Goal: Obtain resource: Download file/media

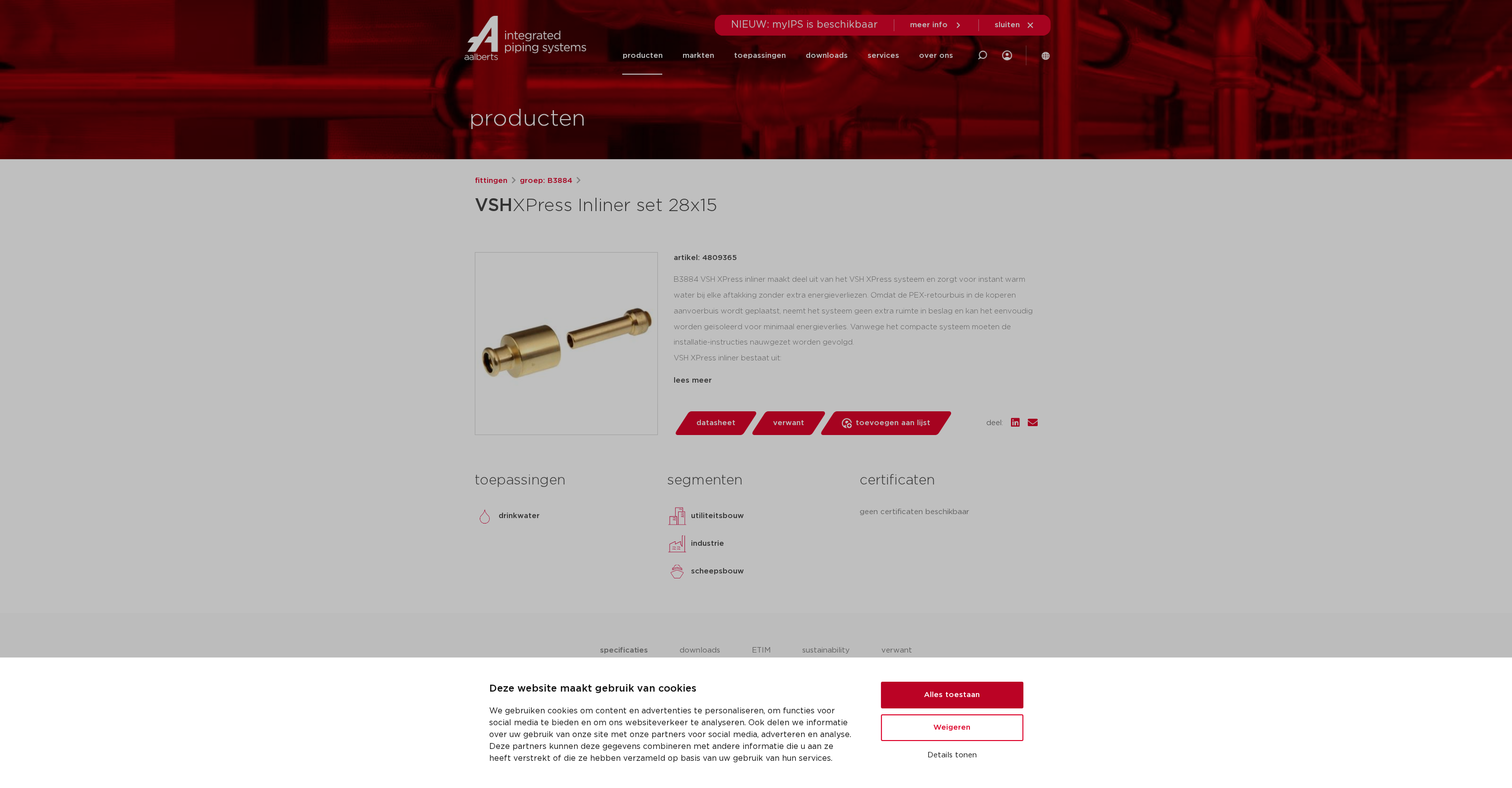
click at [974, 688] on button "Alles toestaan" at bounding box center [952, 695] width 142 height 27
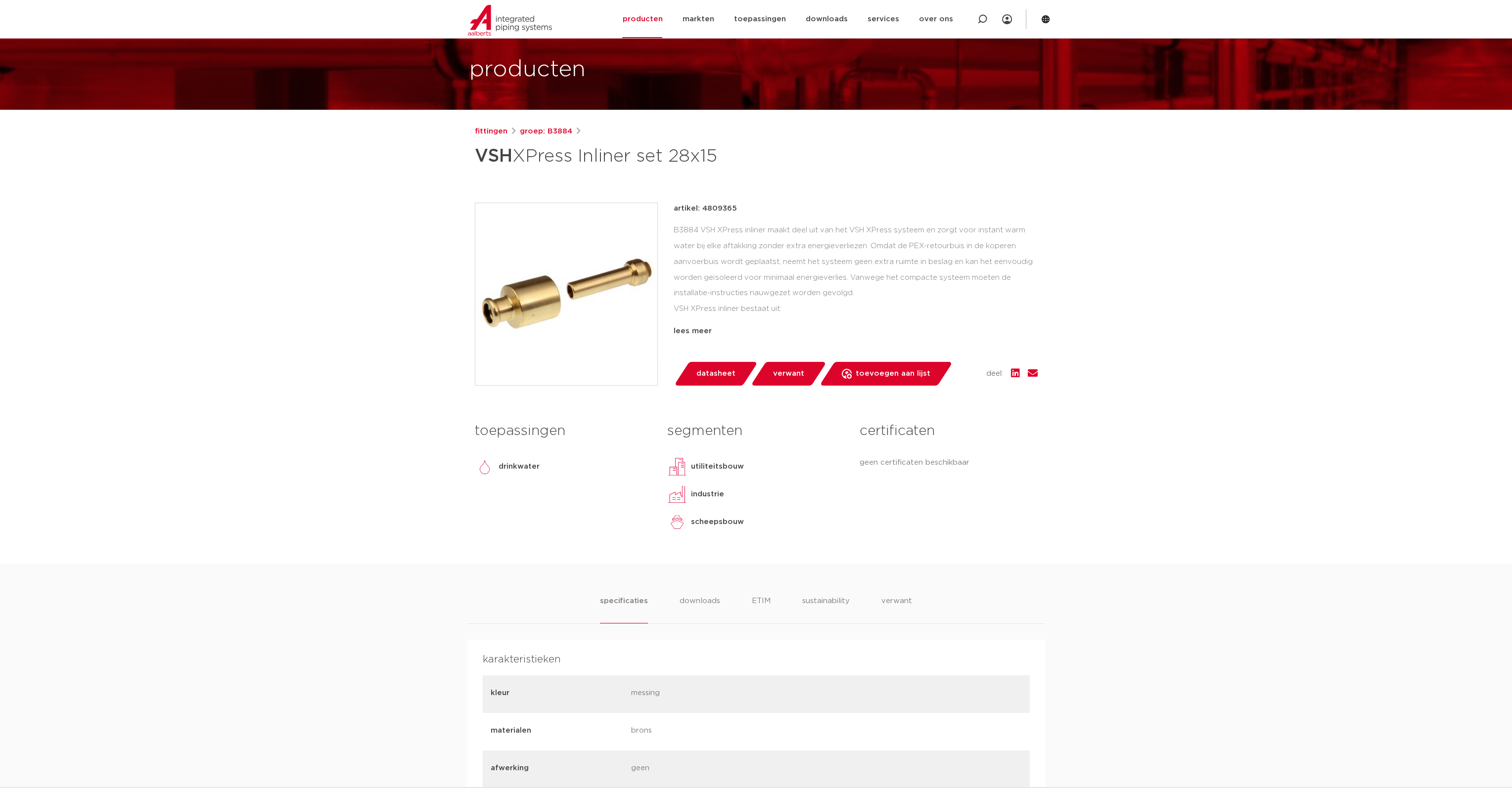
scroll to position [297, 0]
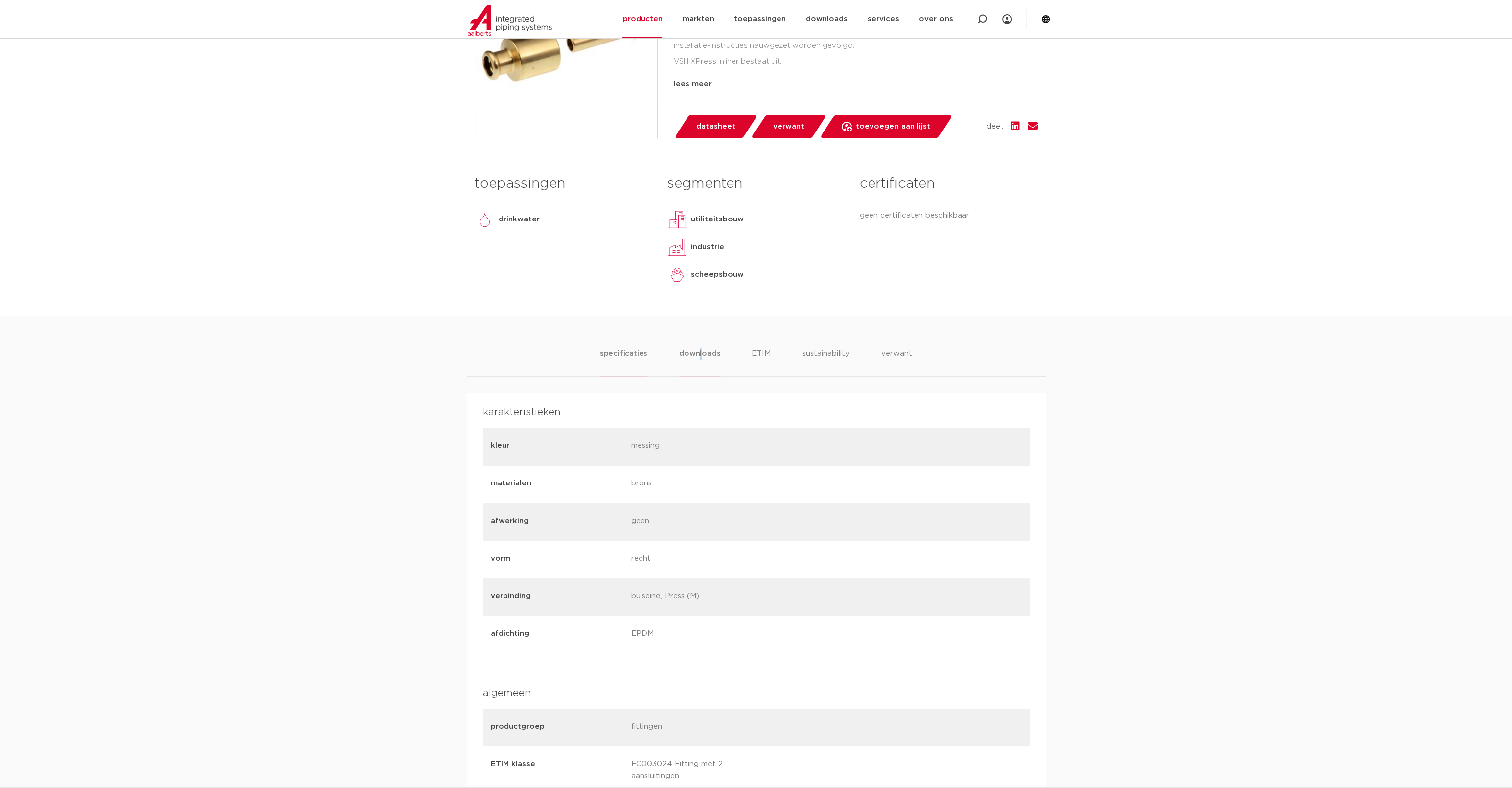
click at [700, 358] on li "downloads" at bounding box center [699, 363] width 41 height 28
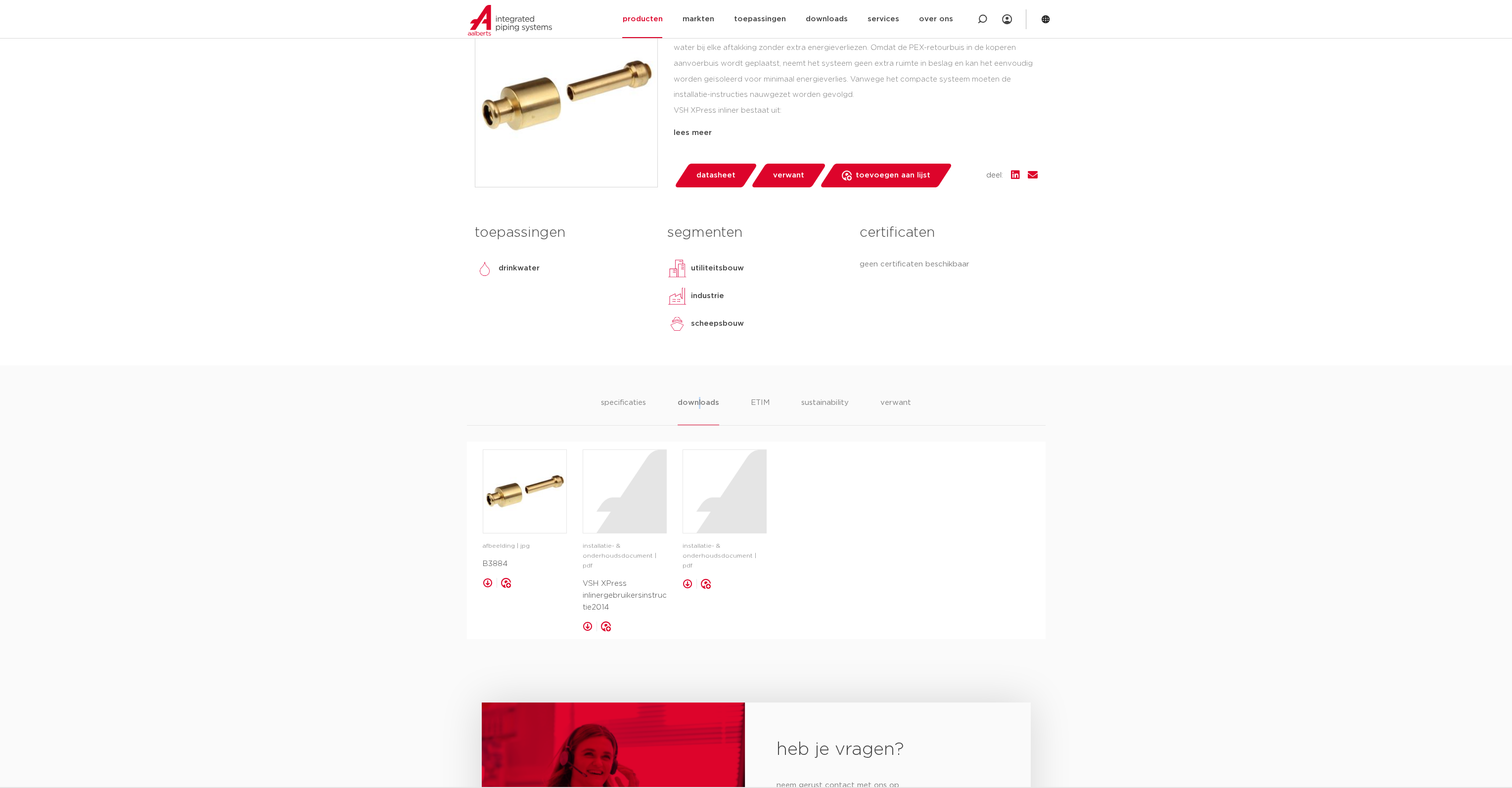
scroll to position [240, 0]
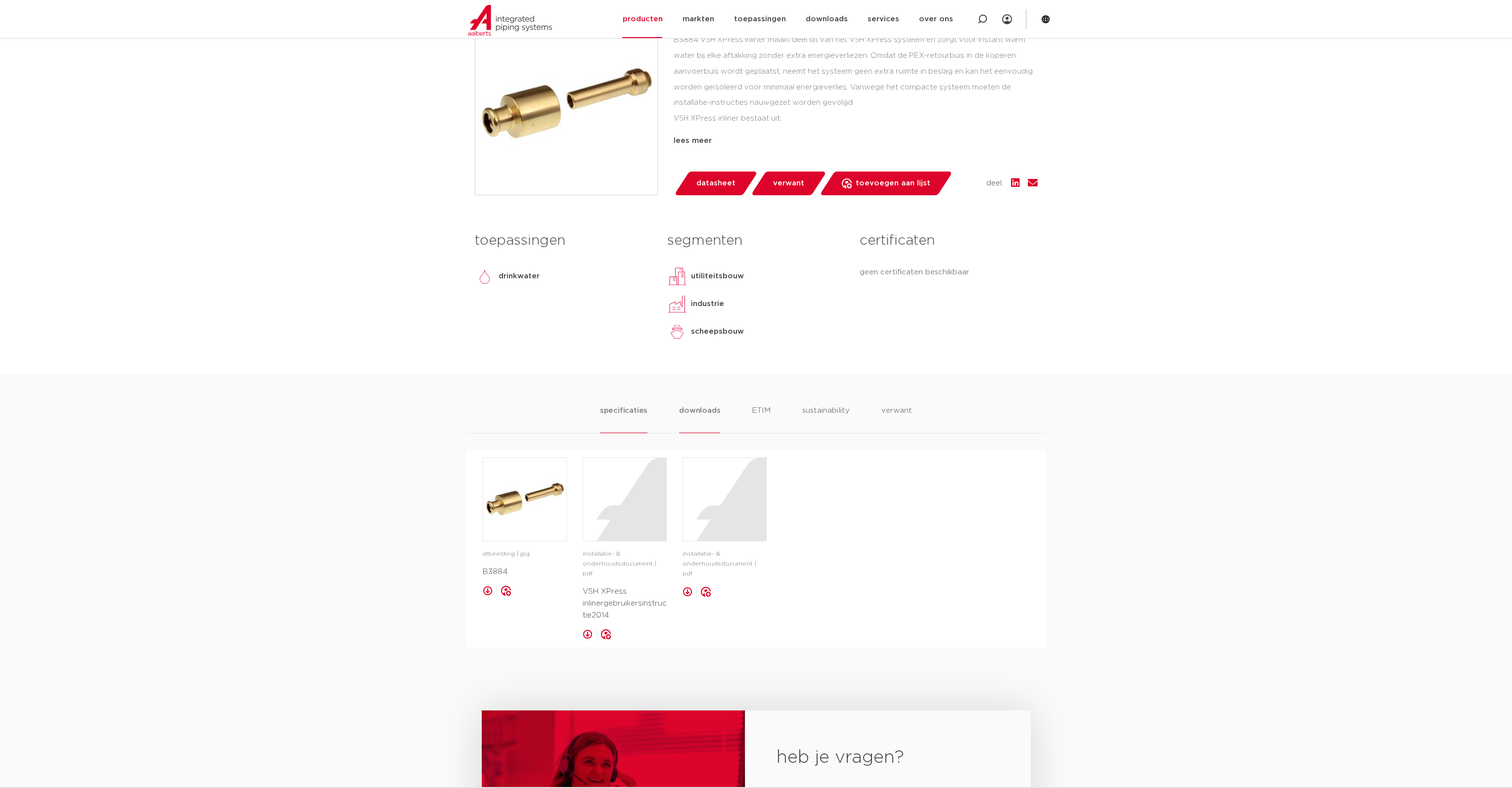
click at [628, 409] on li "specificaties" at bounding box center [624, 420] width 47 height 28
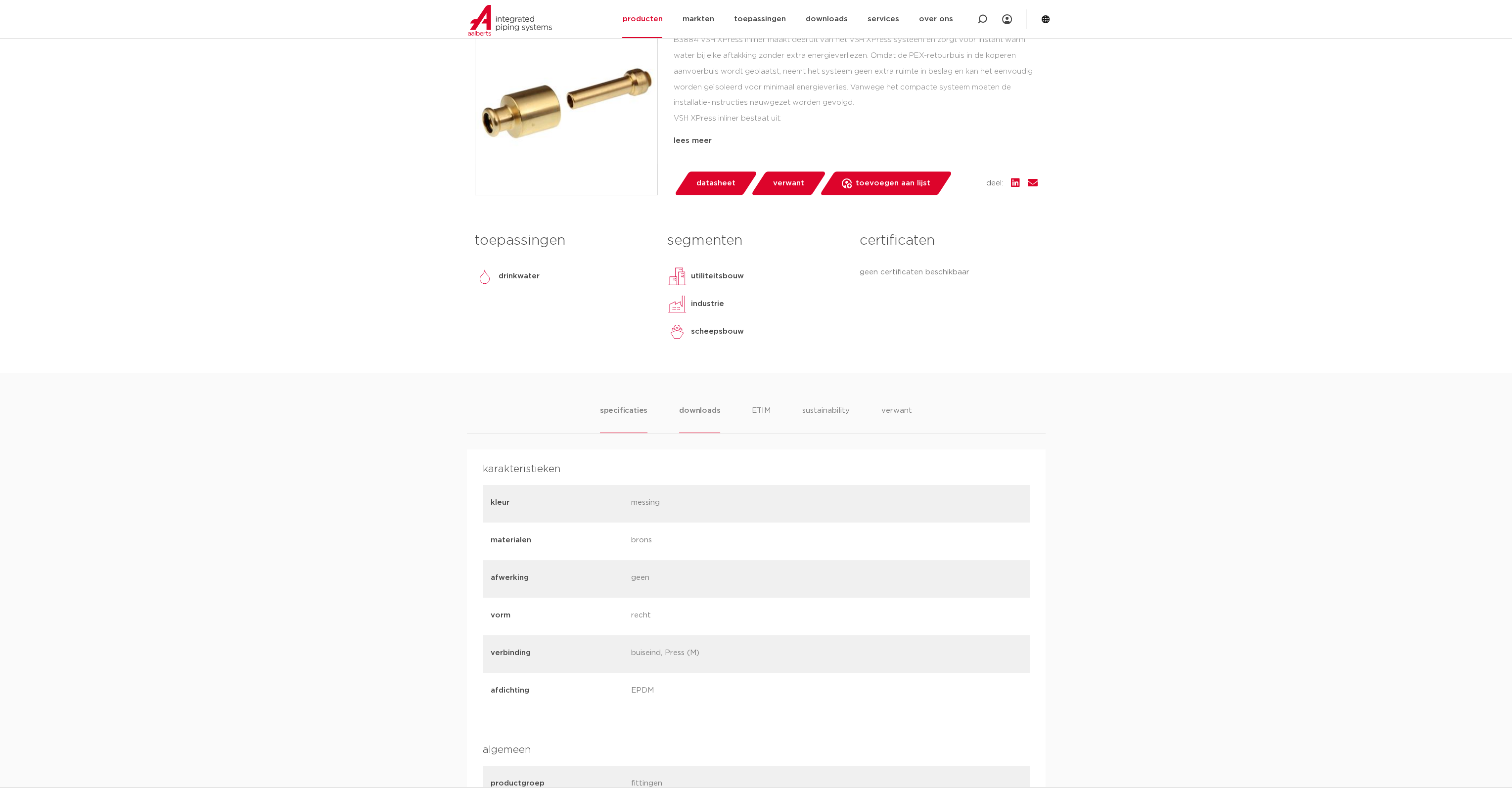
click at [709, 414] on li "downloads" at bounding box center [699, 420] width 41 height 28
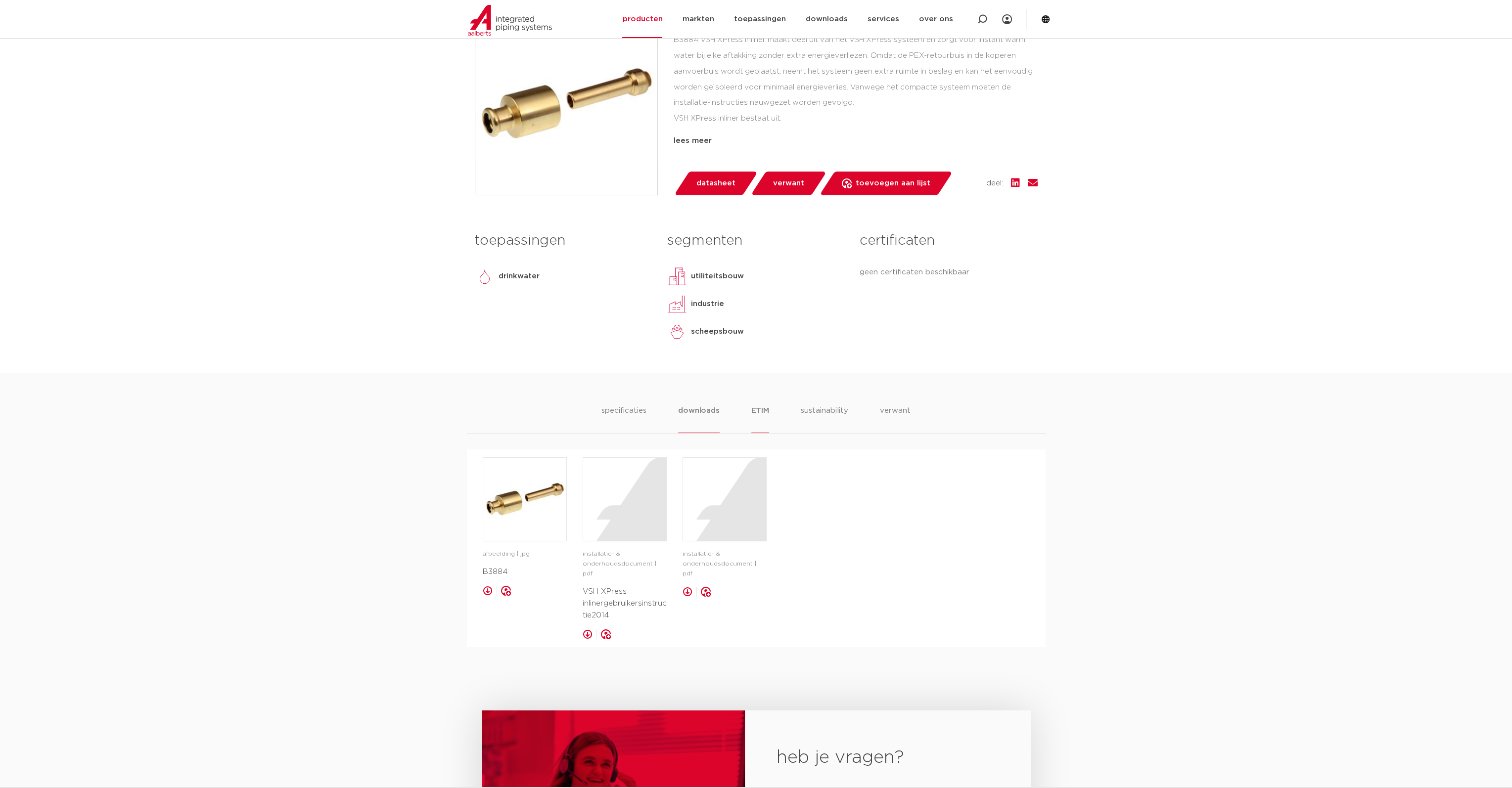
click at [761, 414] on li "ETIM" at bounding box center [759, 420] width 18 height 28
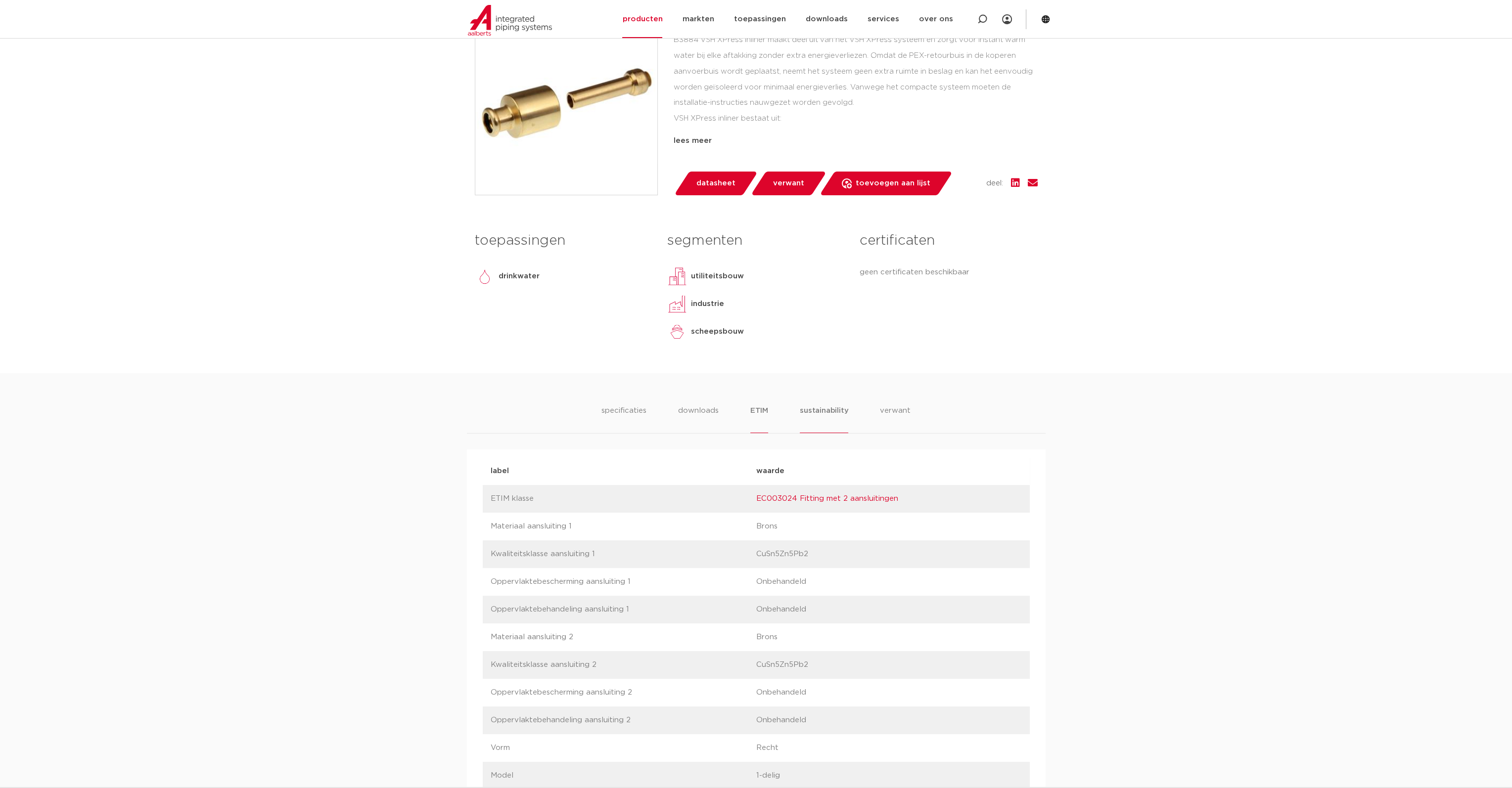
click at [829, 417] on li "sustainability" at bounding box center [823, 420] width 48 height 28
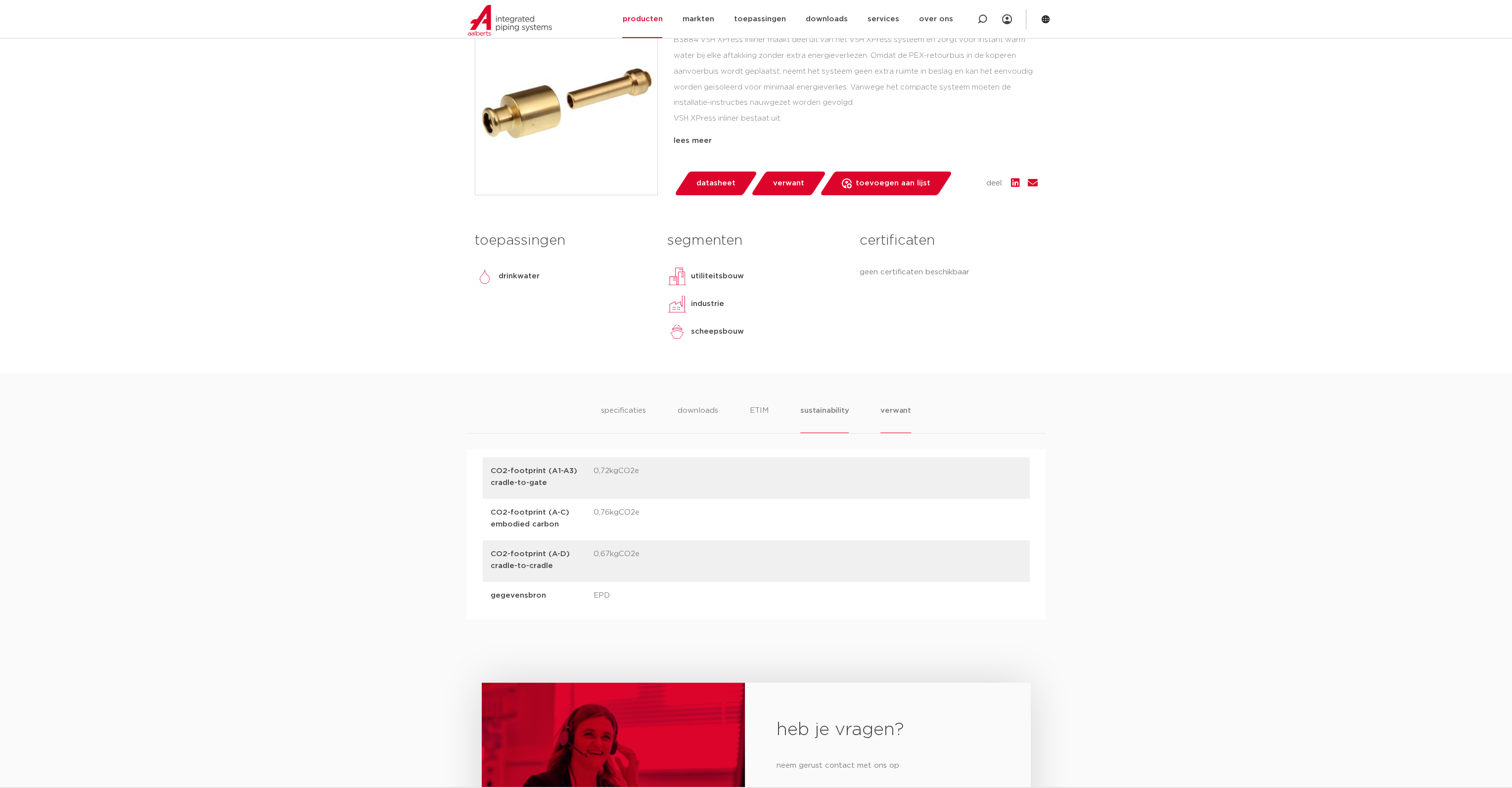
click at [889, 405] on li "verwant" at bounding box center [895, 420] width 30 height 28
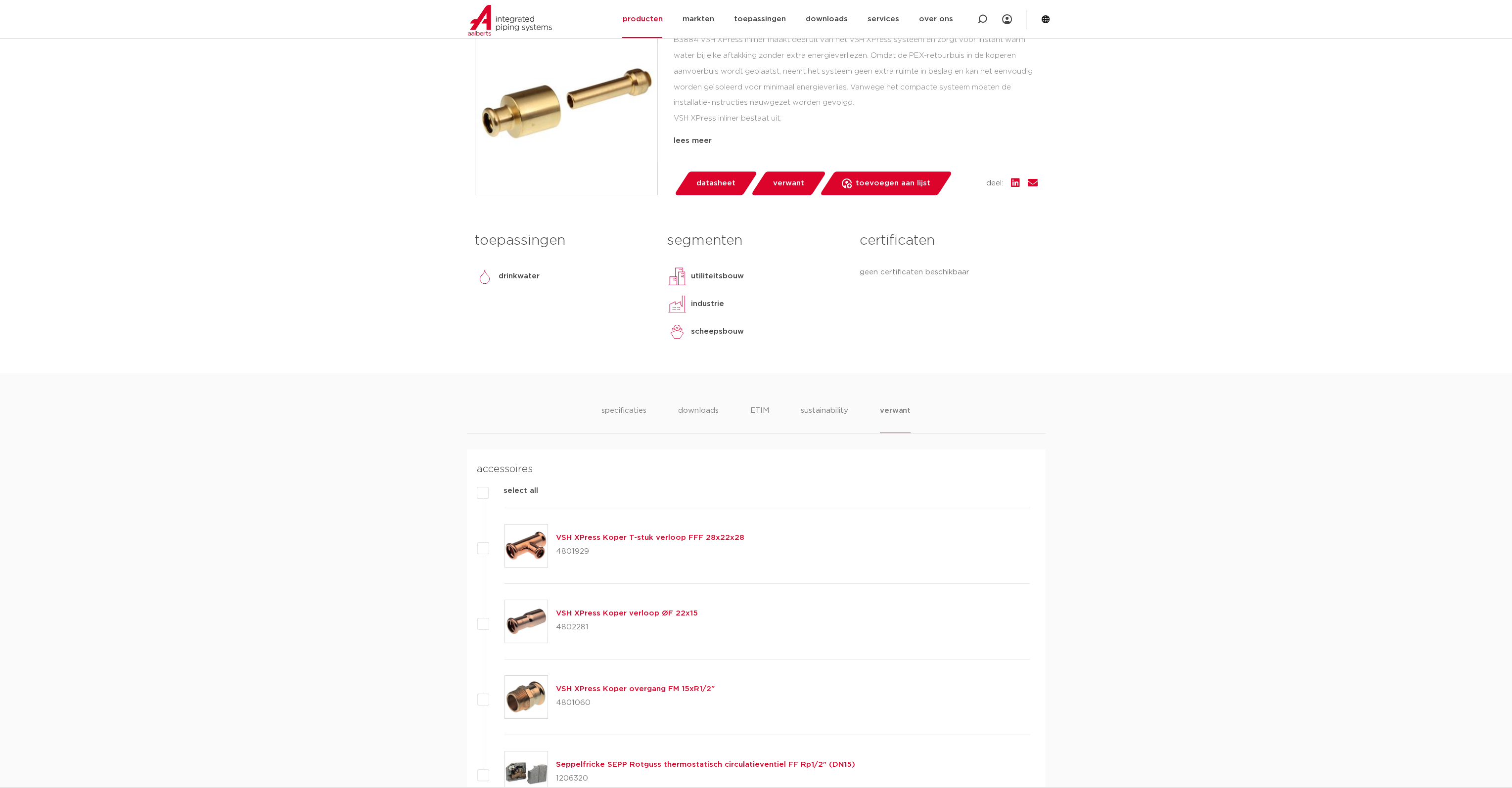
click at [783, 183] on span "verwant" at bounding box center [788, 183] width 31 height 16
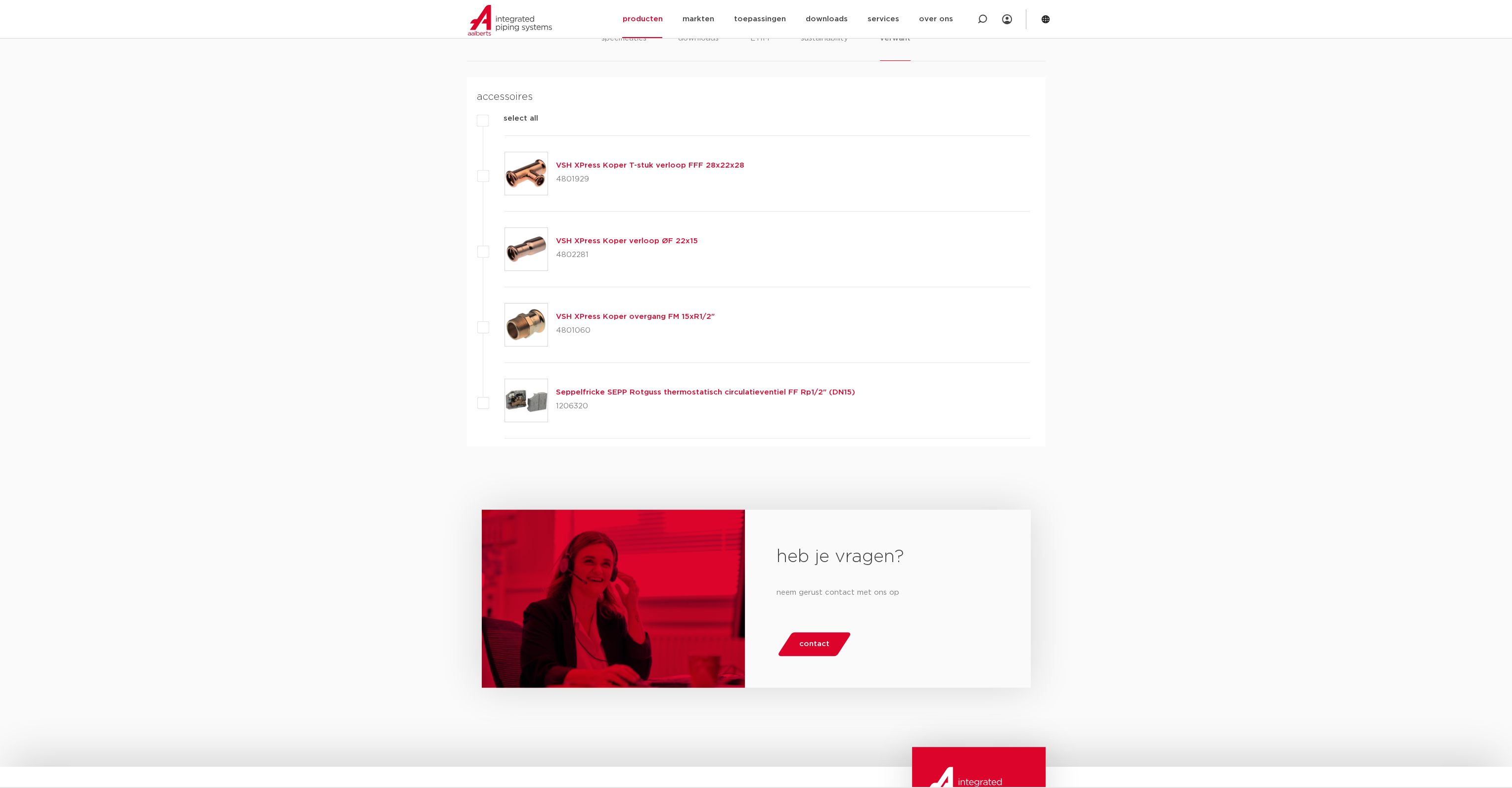
scroll to position [613, 0]
click at [529, 397] on img at bounding box center [526, 400] width 43 height 43
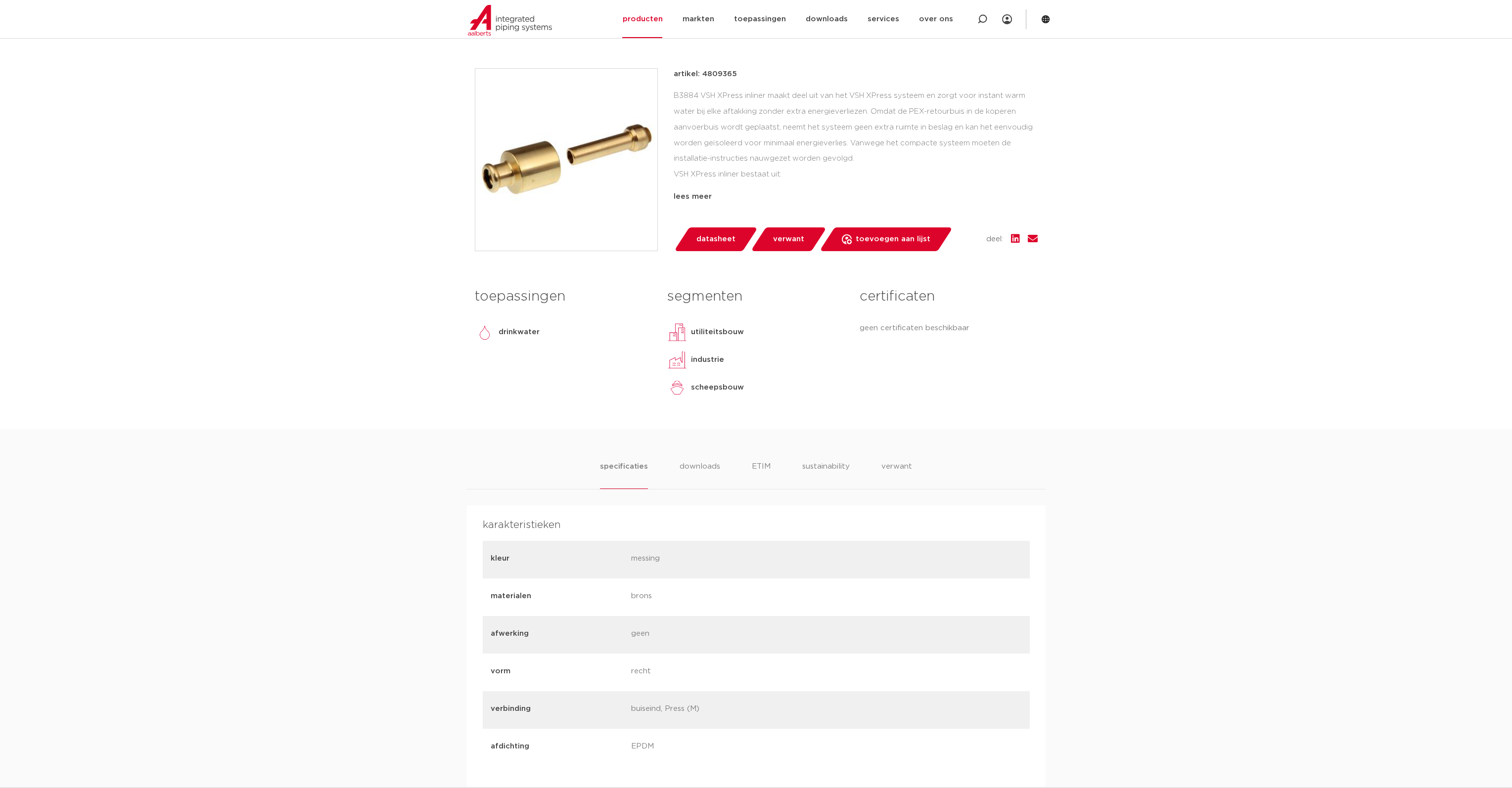
scroll to position [69, 0]
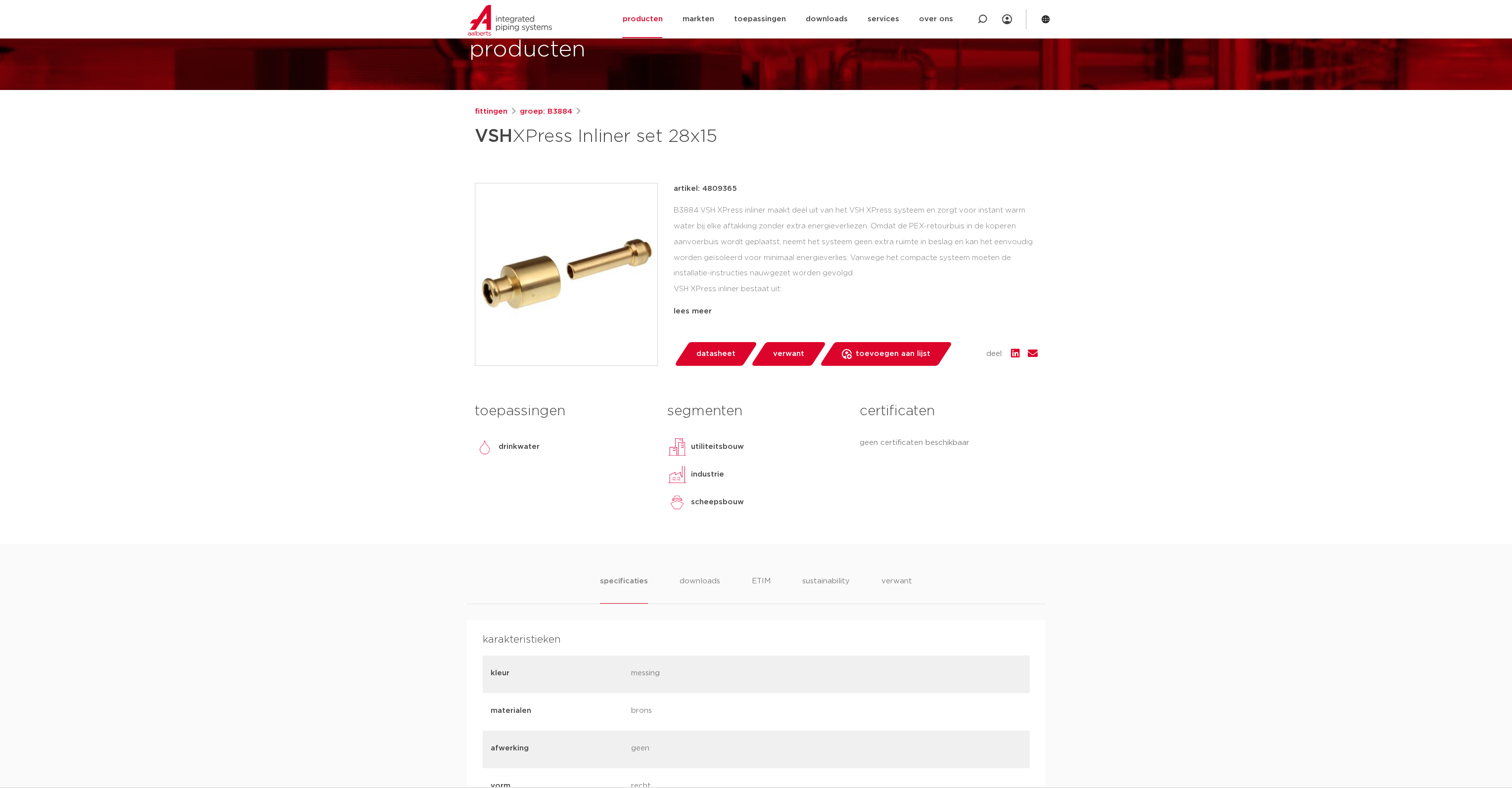
click at [585, 261] on img at bounding box center [567, 274] width 182 height 182
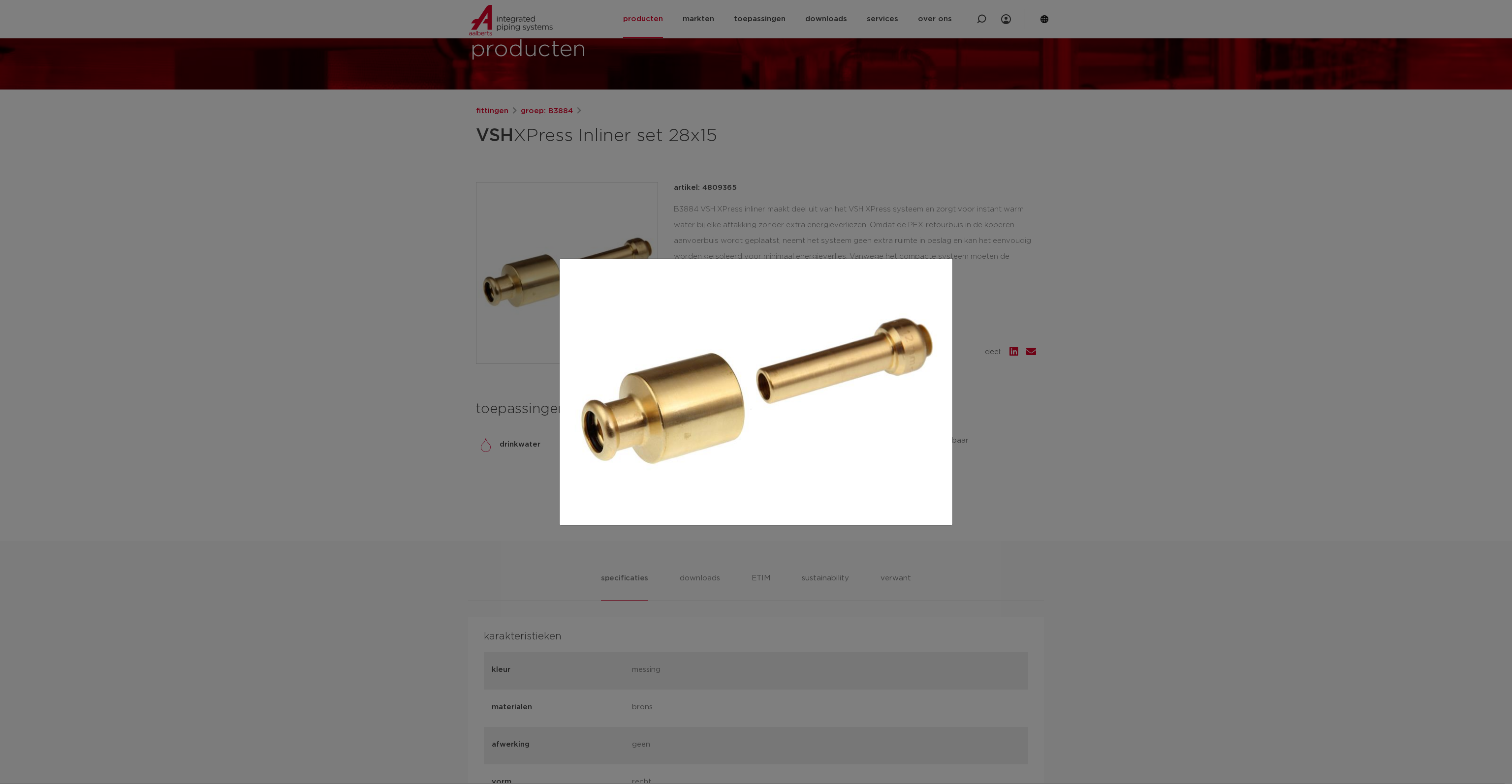
click at [1134, 287] on div at bounding box center [756, 392] width 1512 height 784
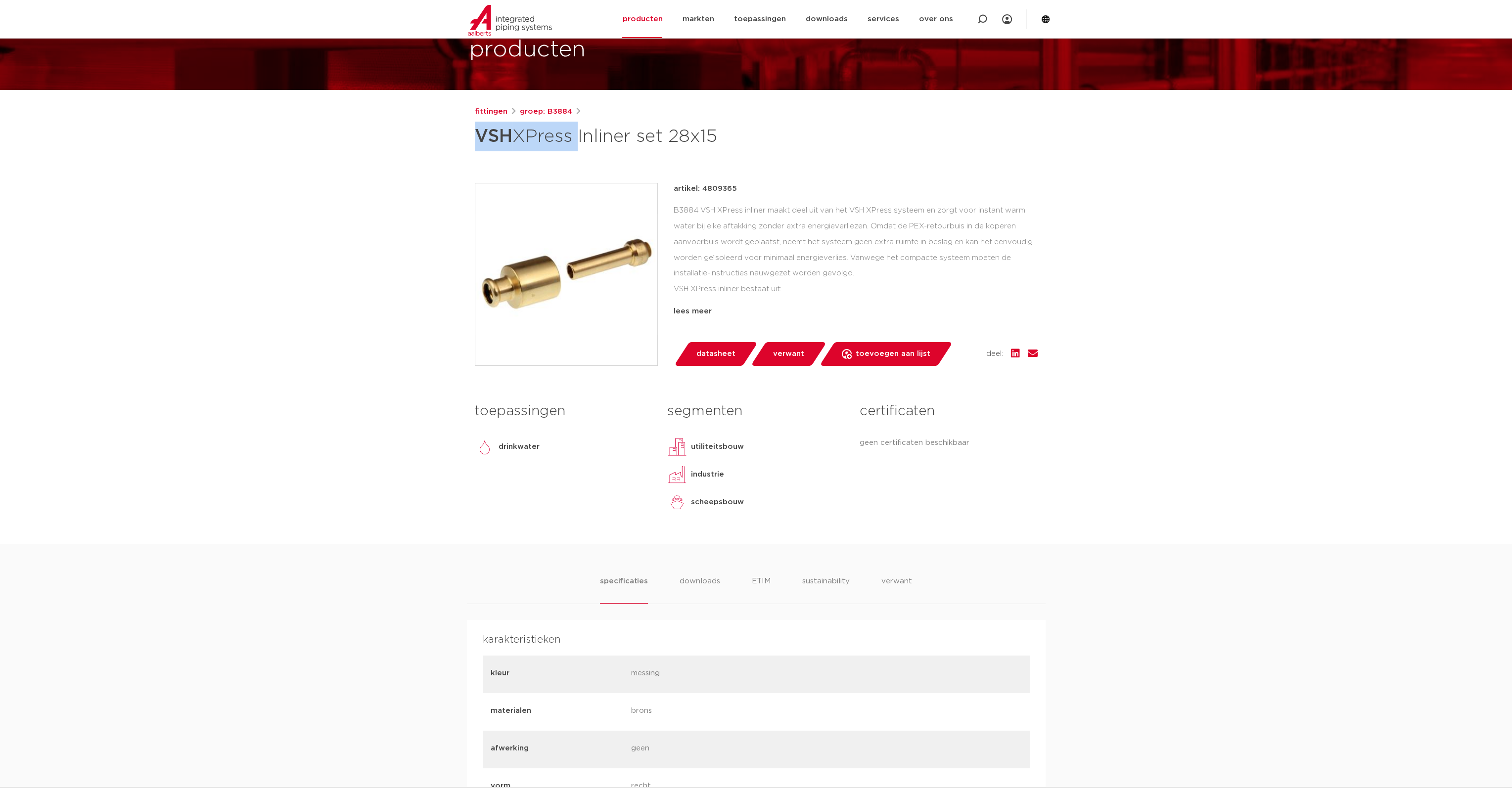
drag, startPoint x: 575, startPoint y: 137, endPoint x: 479, endPoint y: 138, distance: 96.0
click at [479, 138] on h1 "VSH XPress Inliner set 28x15" at bounding box center [660, 136] width 371 height 29
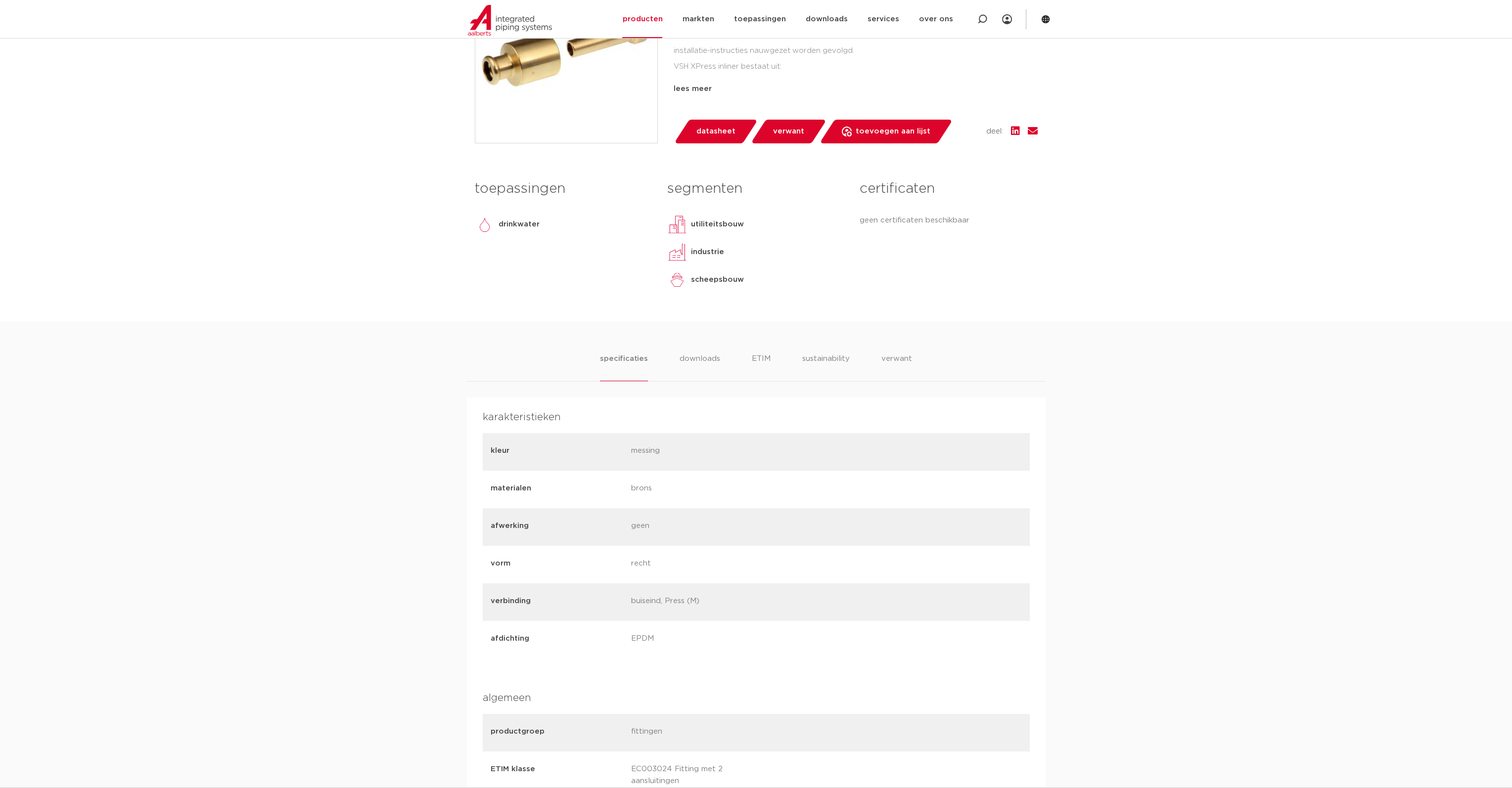
scroll to position [193, 0]
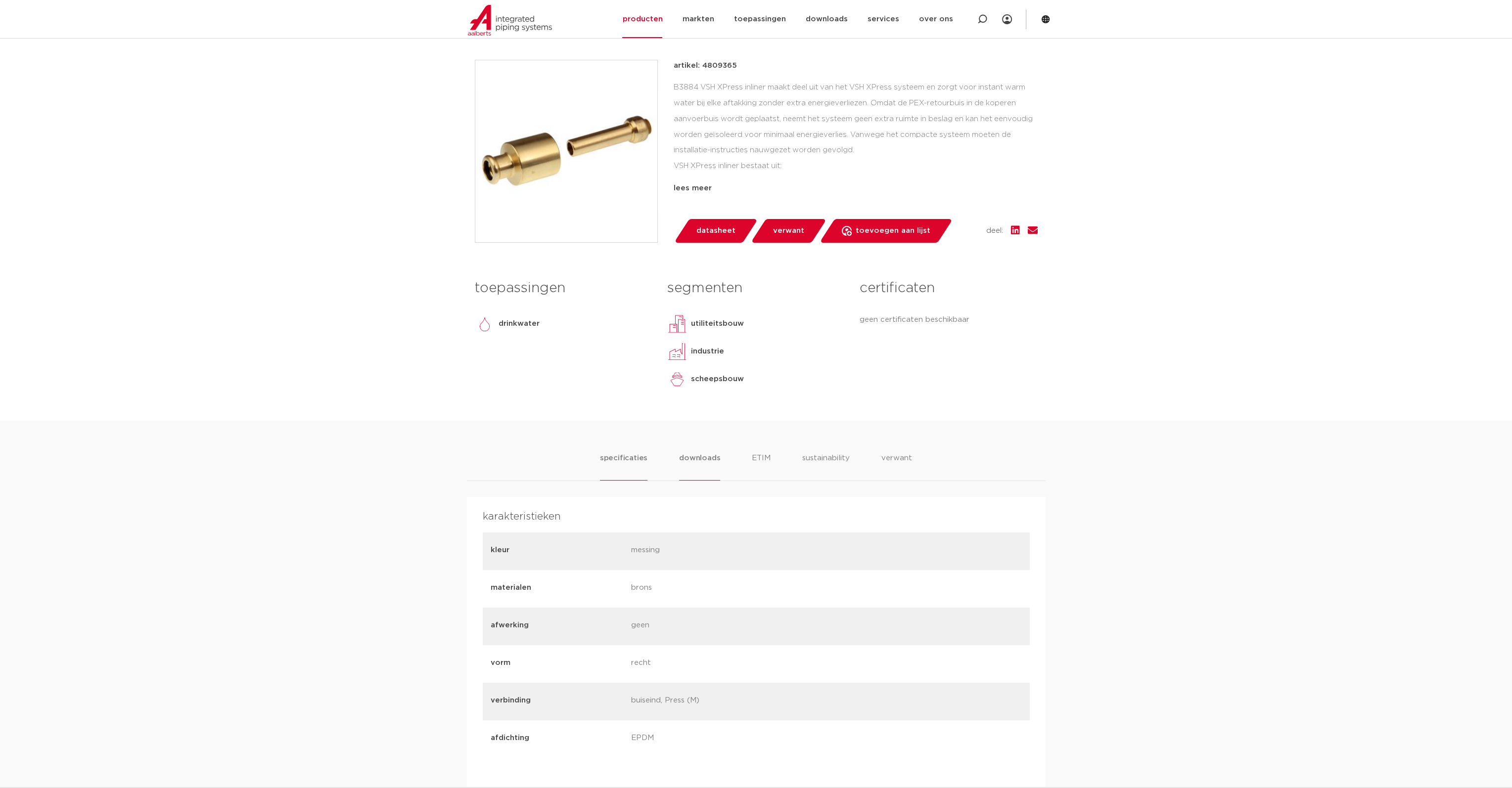
click at [692, 461] on li "downloads" at bounding box center [699, 467] width 41 height 28
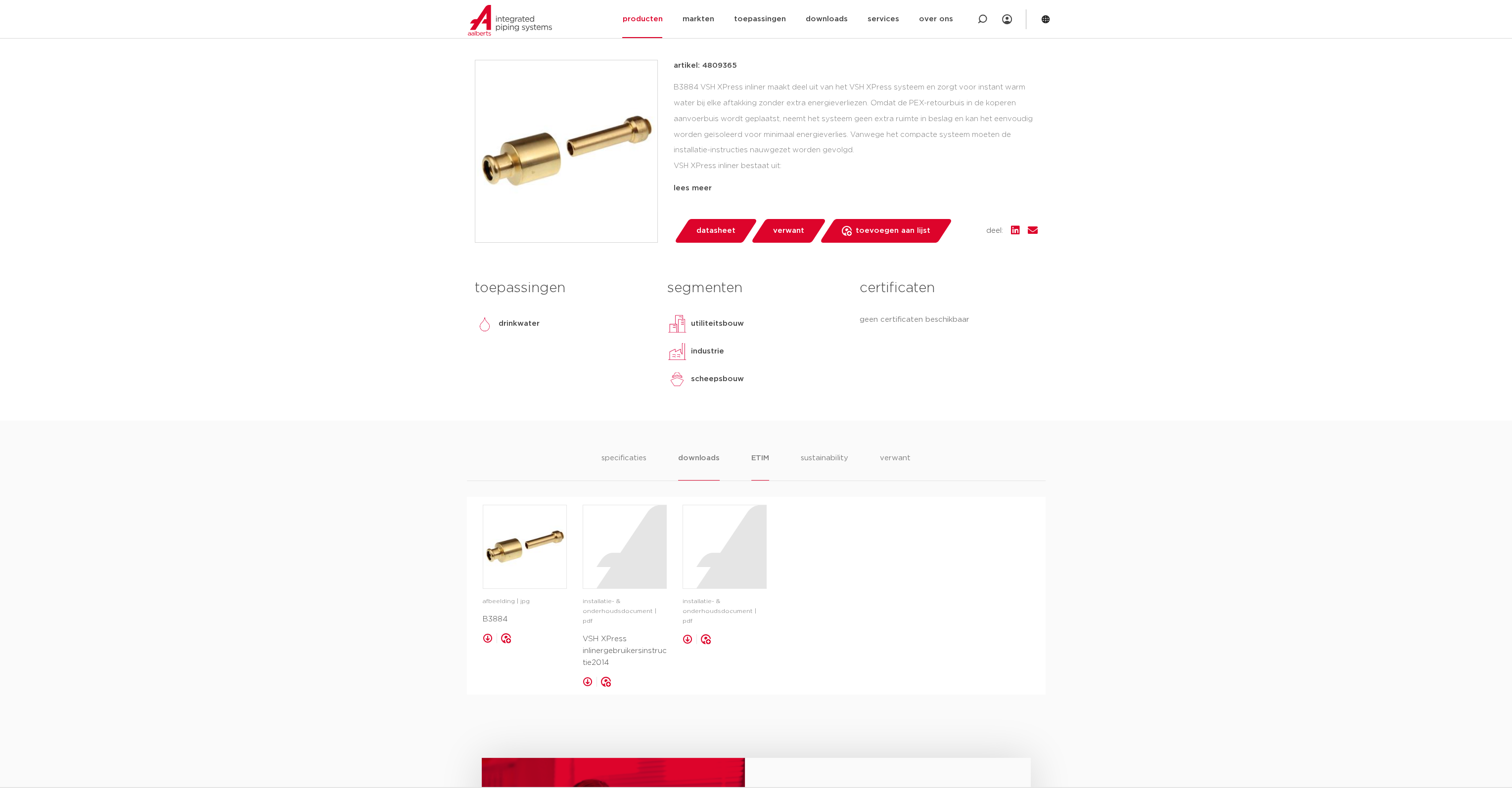
click at [757, 463] on li "ETIM" at bounding box center [759, 467] width 18 height 28
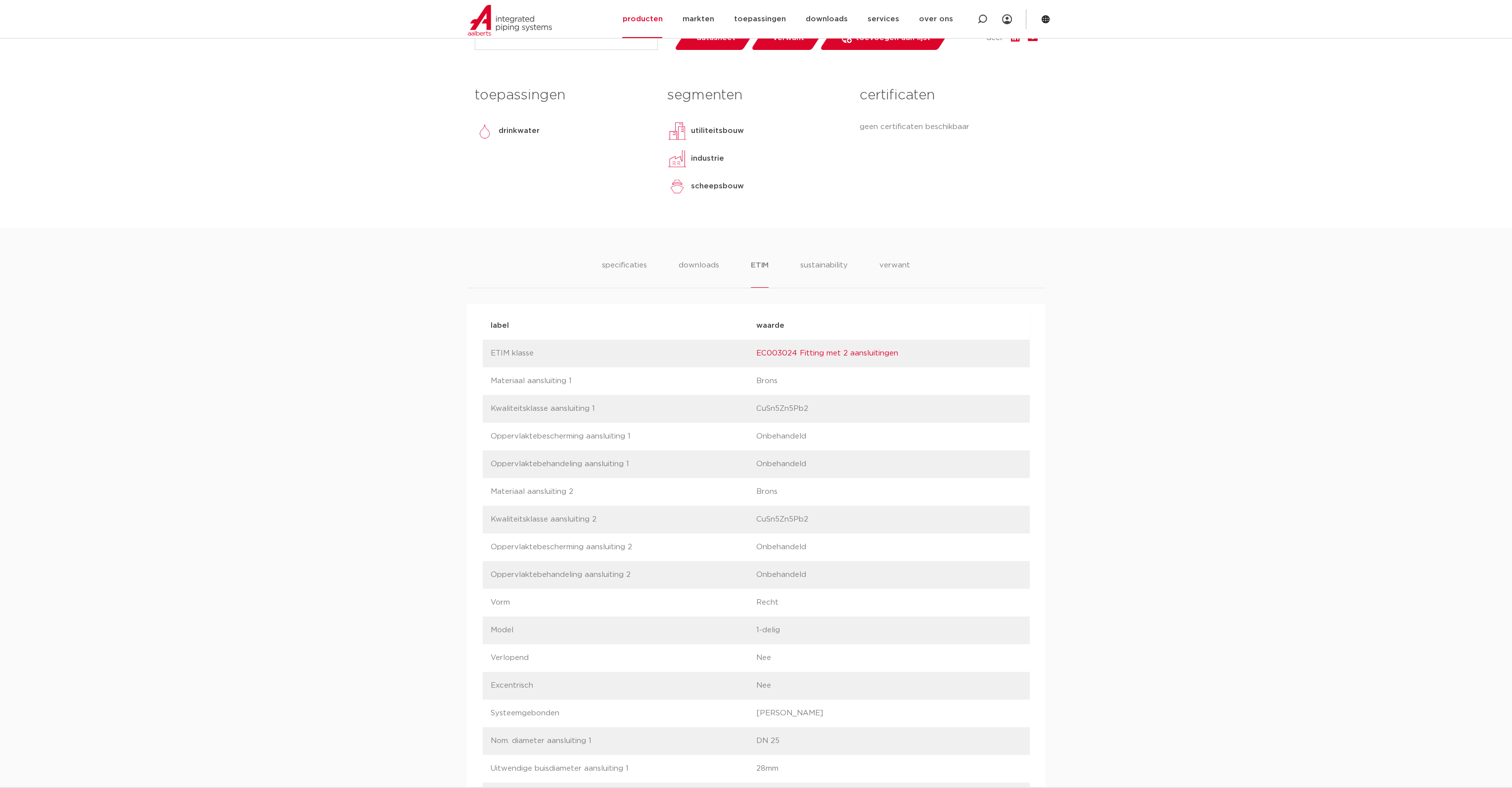
scroll to position [341, 0]
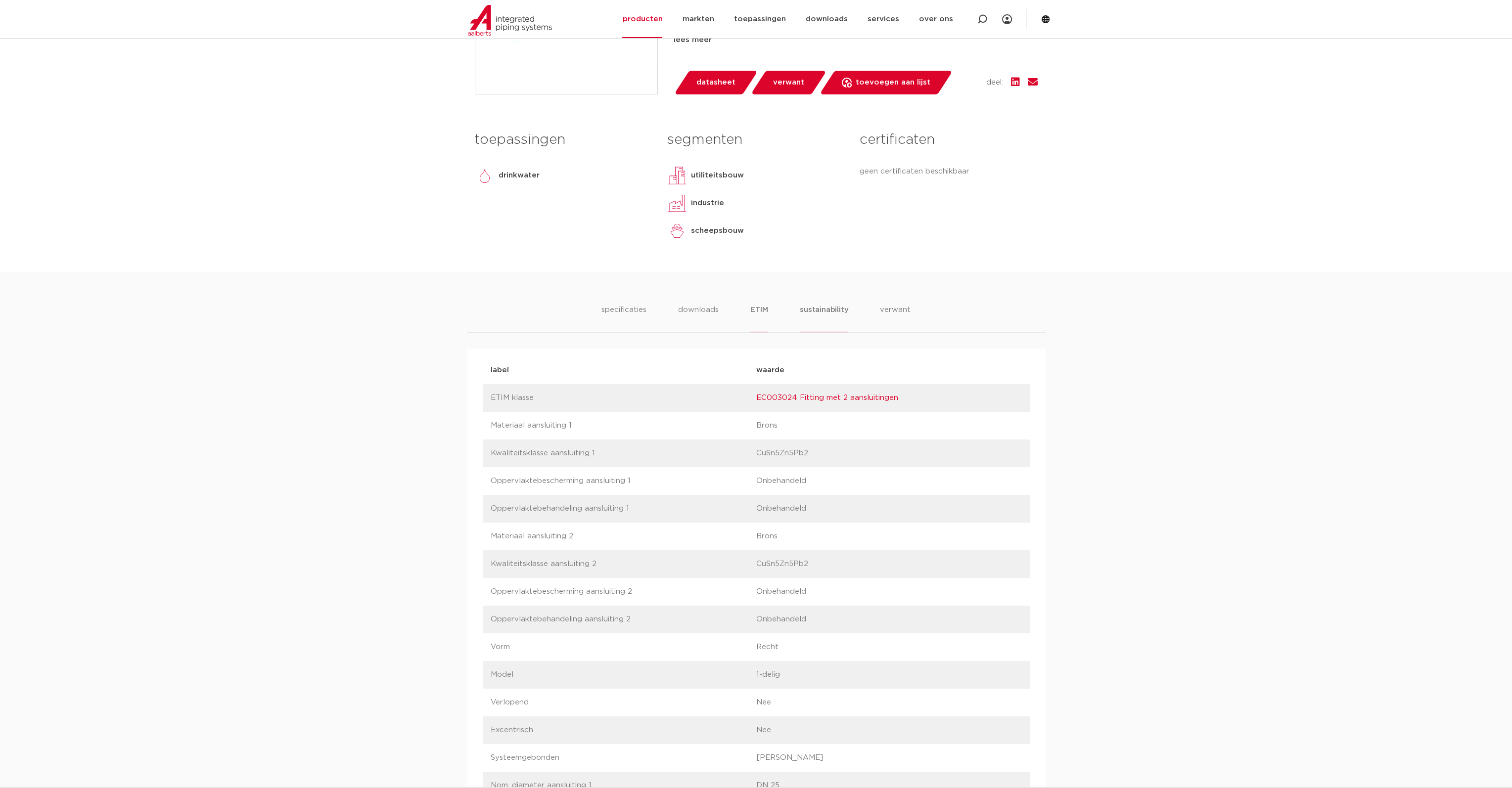
click at [829, 304] on li "sustainability" at bounding box center [823, 318] width 48 height 28
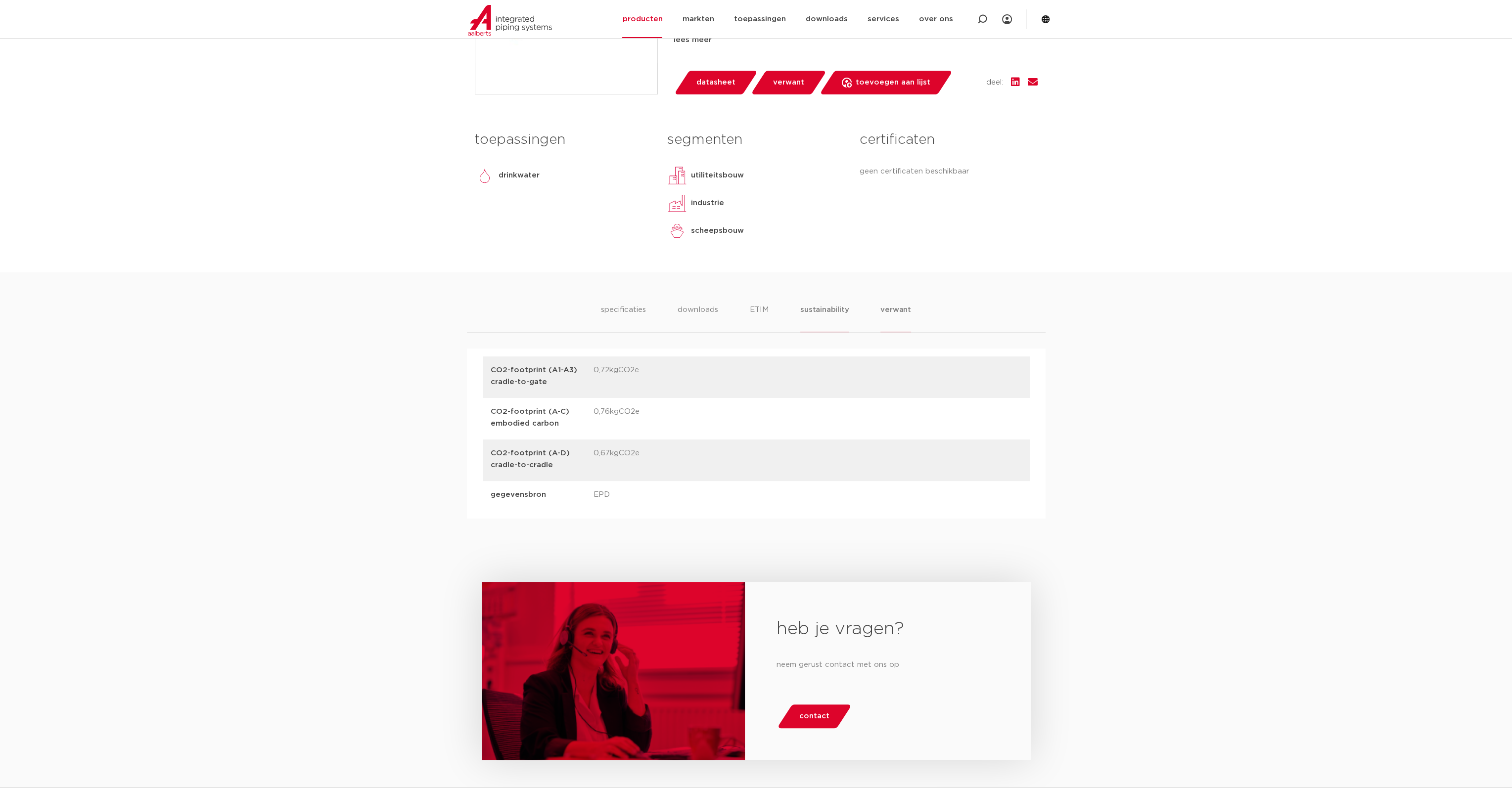
click at [894, 308] on li "verwant" at bounding box center [895, 318] width 30 height 28
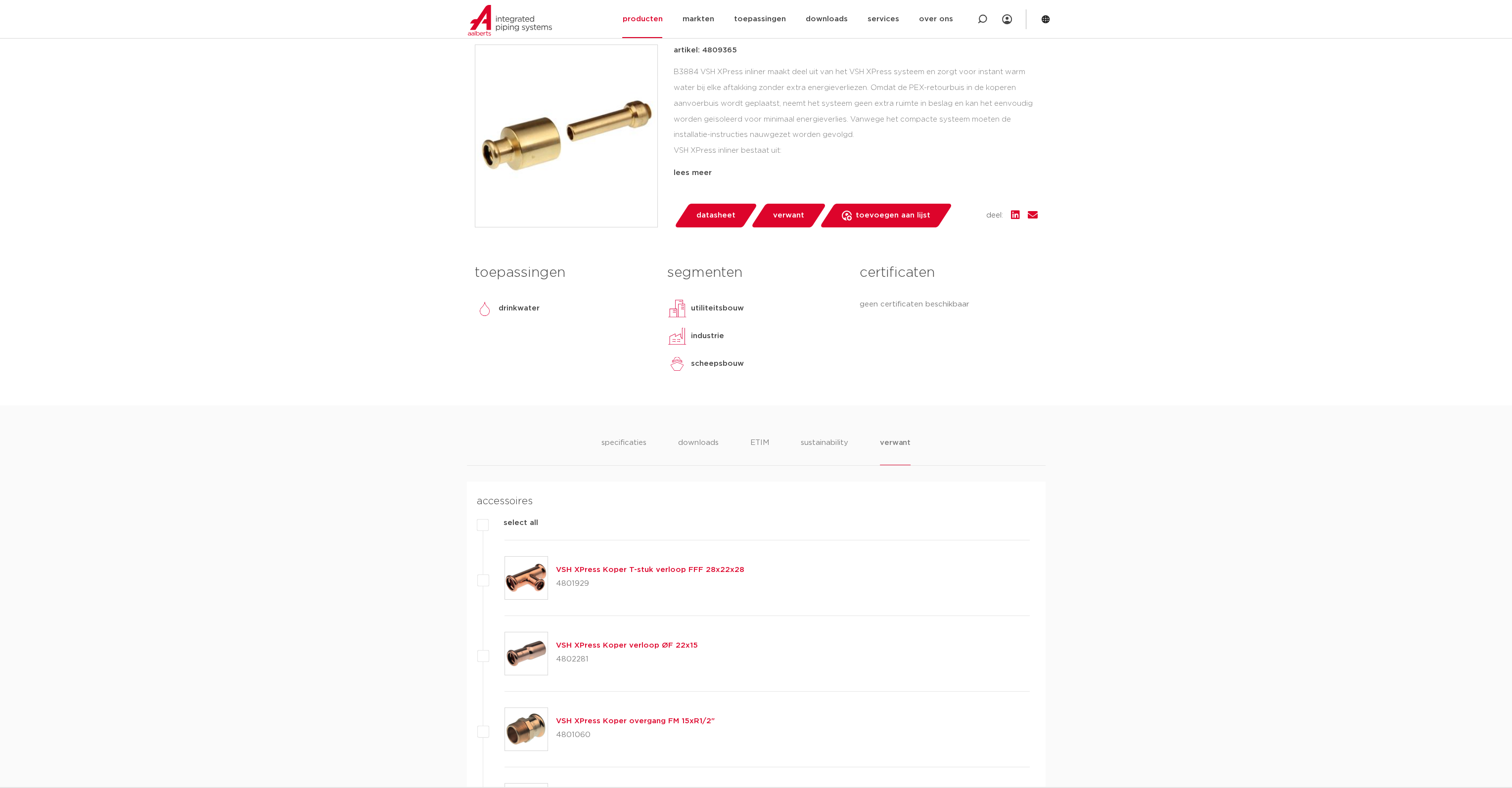
scroll to position [193, 0]
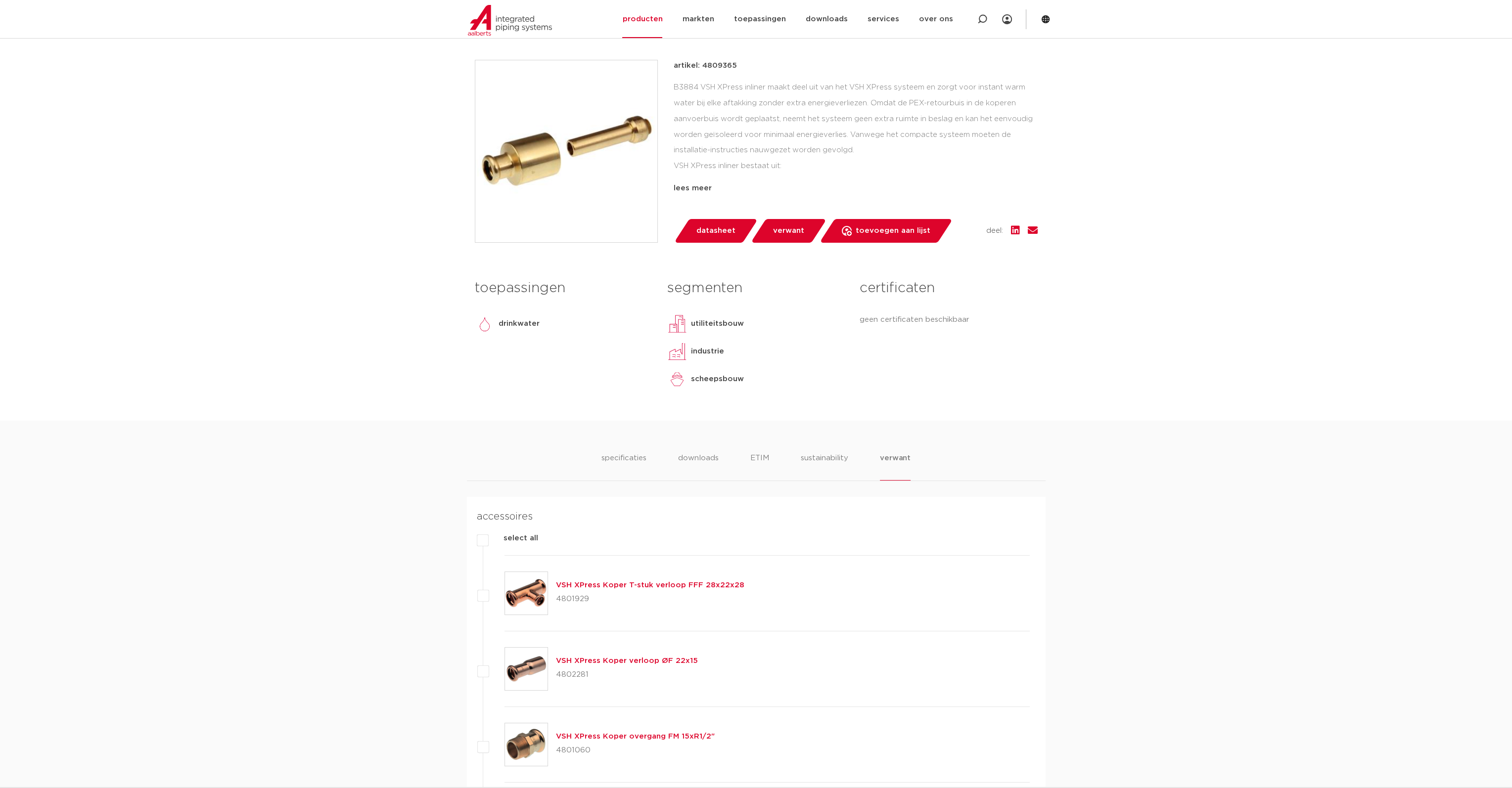
click at [714, 231] on span "datasheet" at bounding box center [716, 231] width 39 height 16
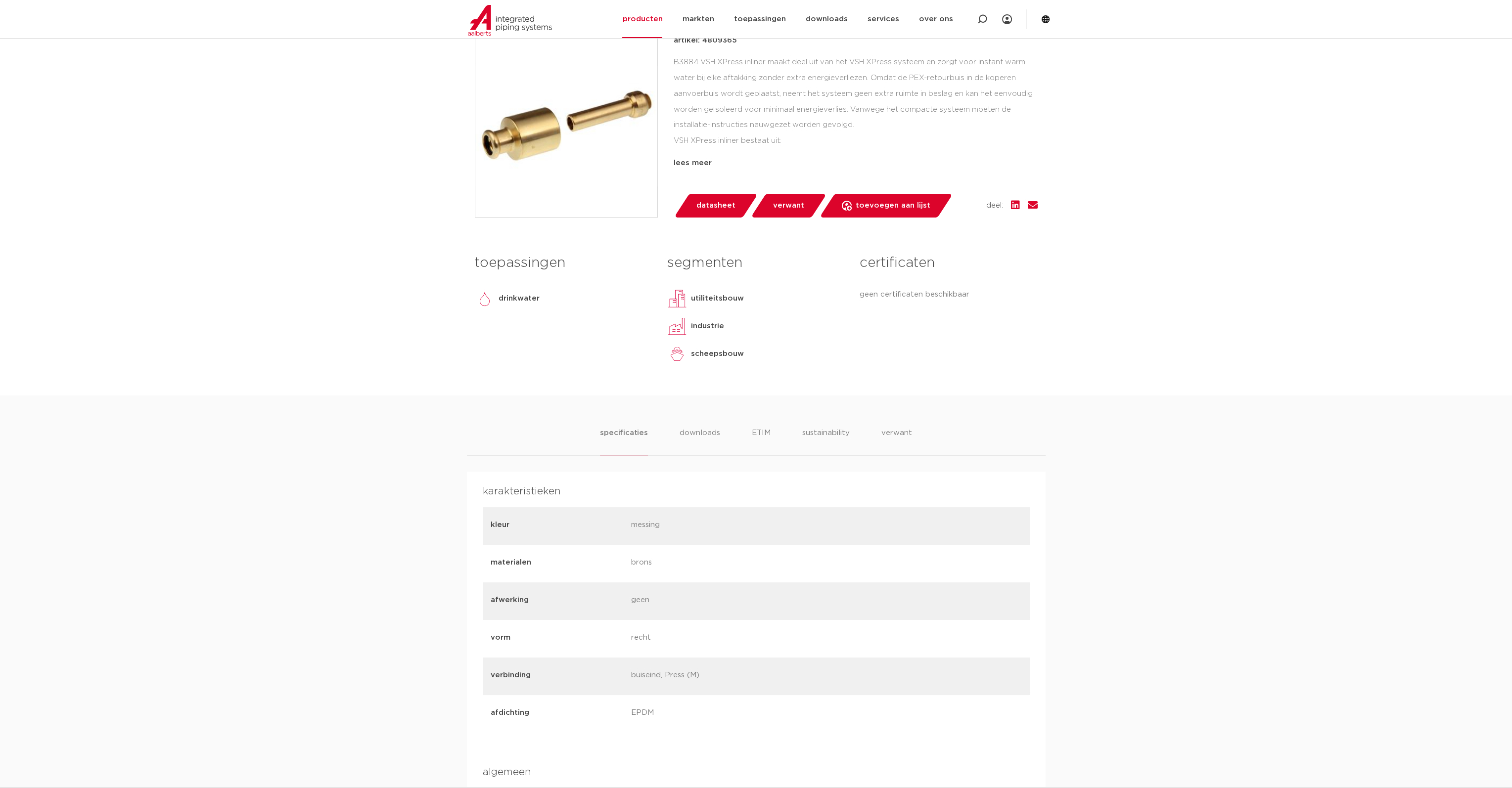
scroll to position [49, 0]
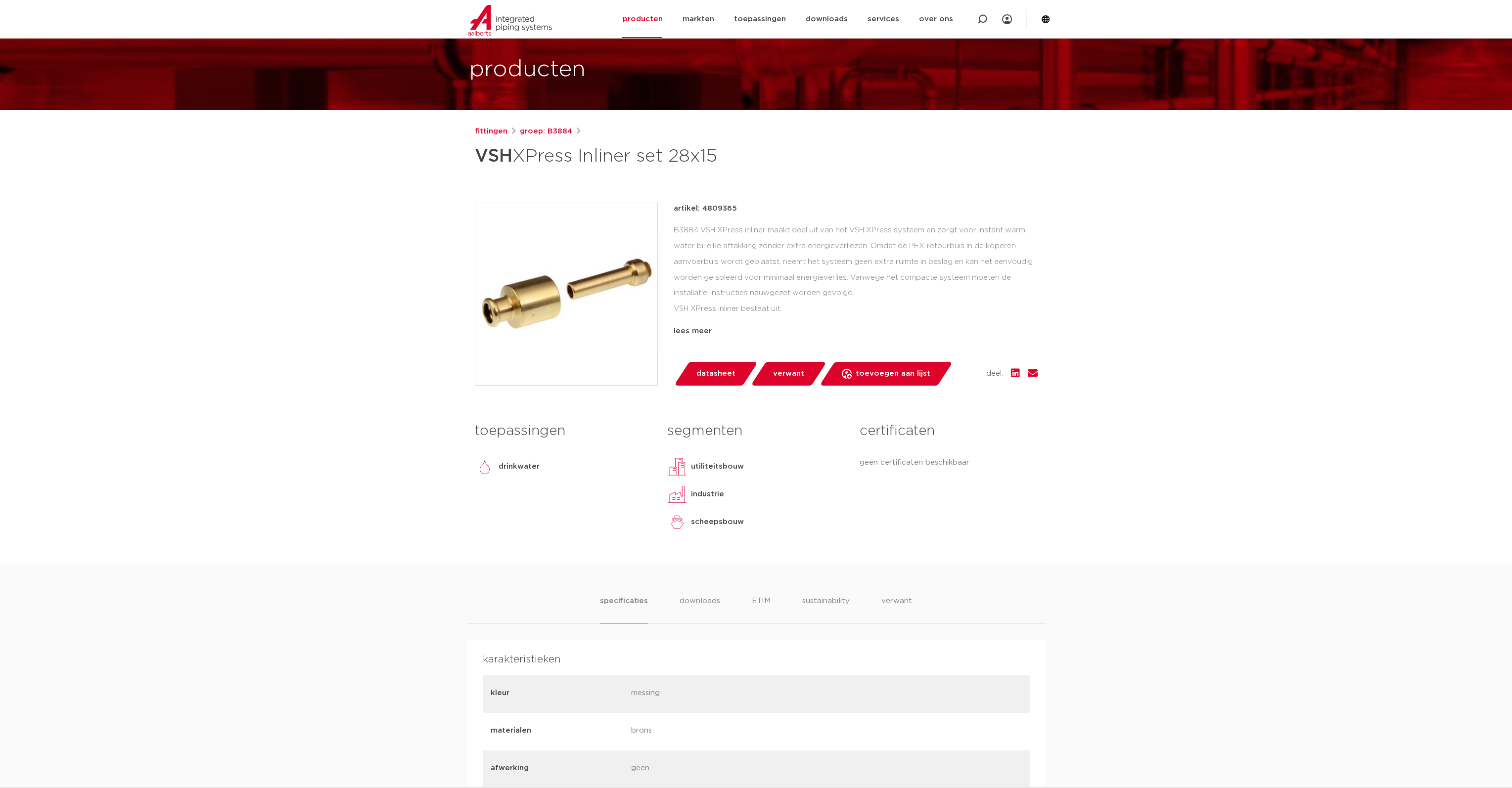
click at [647, 157] on h1 "VSH XPress Inliner set 28x15" at bounding box center [660, 156] width 371 height 29
drag, startPoint x: 664, startPoint y: 157, endPoint x: 457, endPoint y: 157, distance: 207.0
copy h1 "VSH XPress Inliner set"
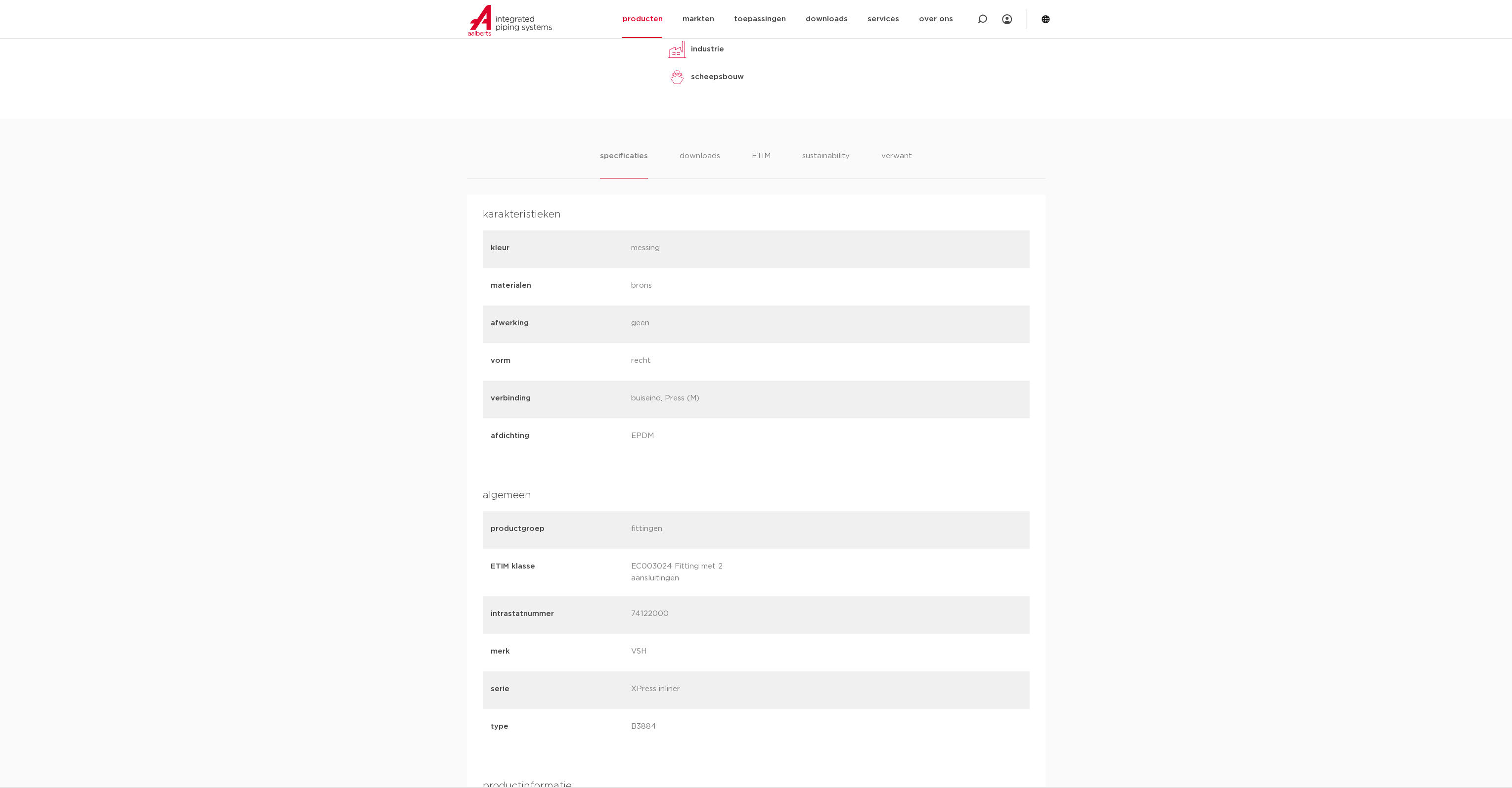
scroll to position [297, 0]
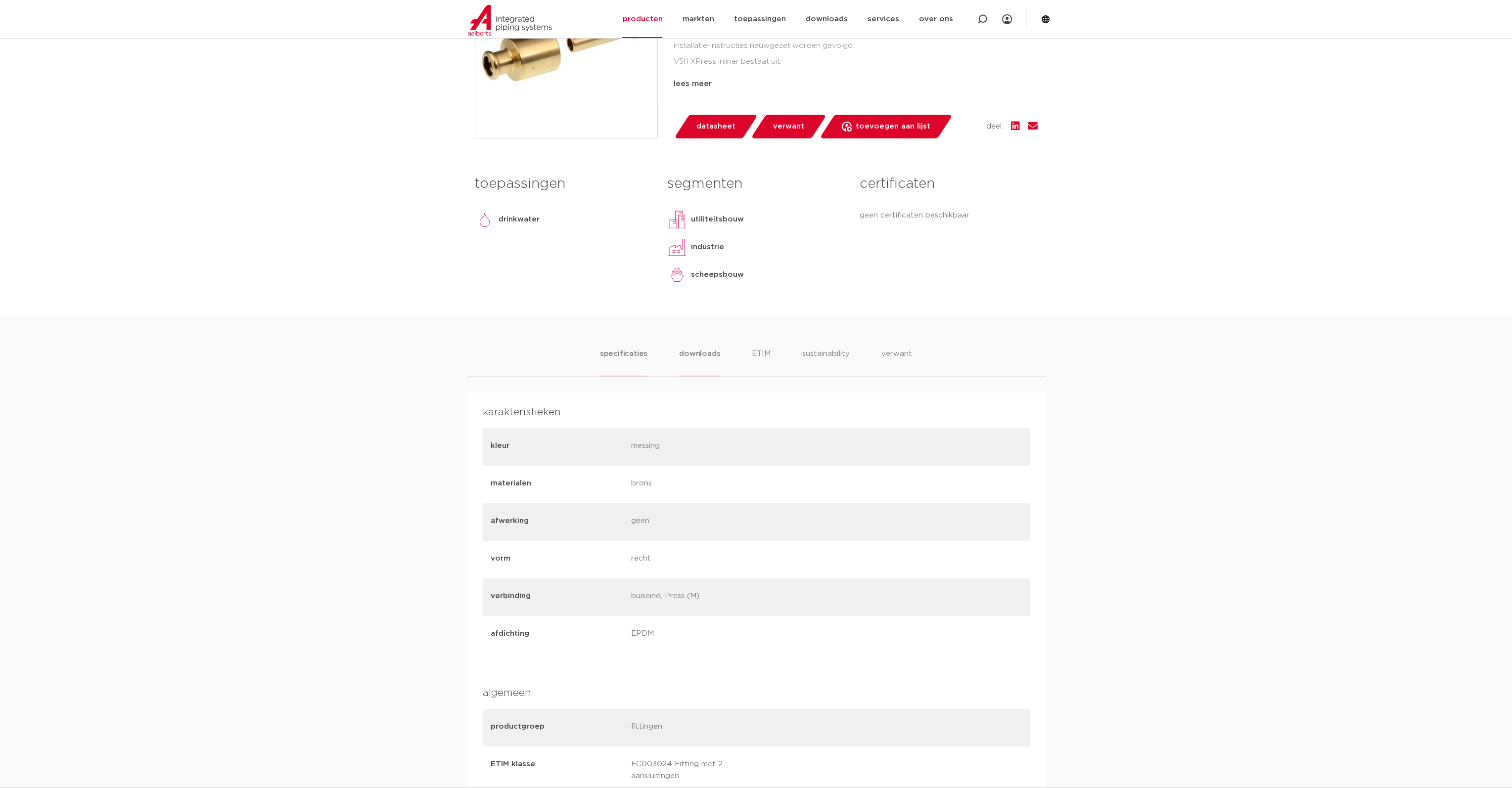
click at [698, 355] on li "downloads" at bounding box center [699, 363] width 41 height 28
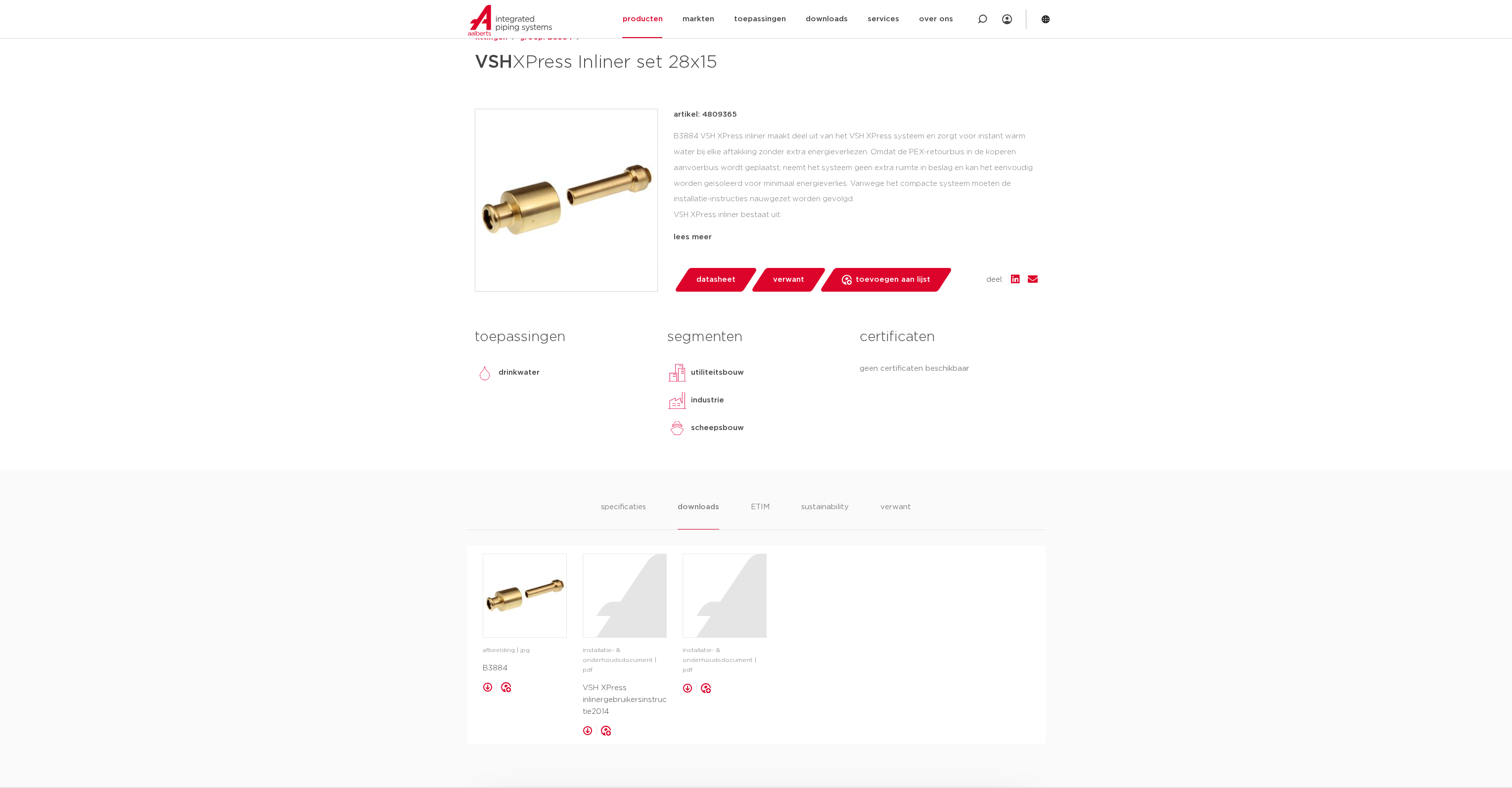
scroll to position [99, 0]
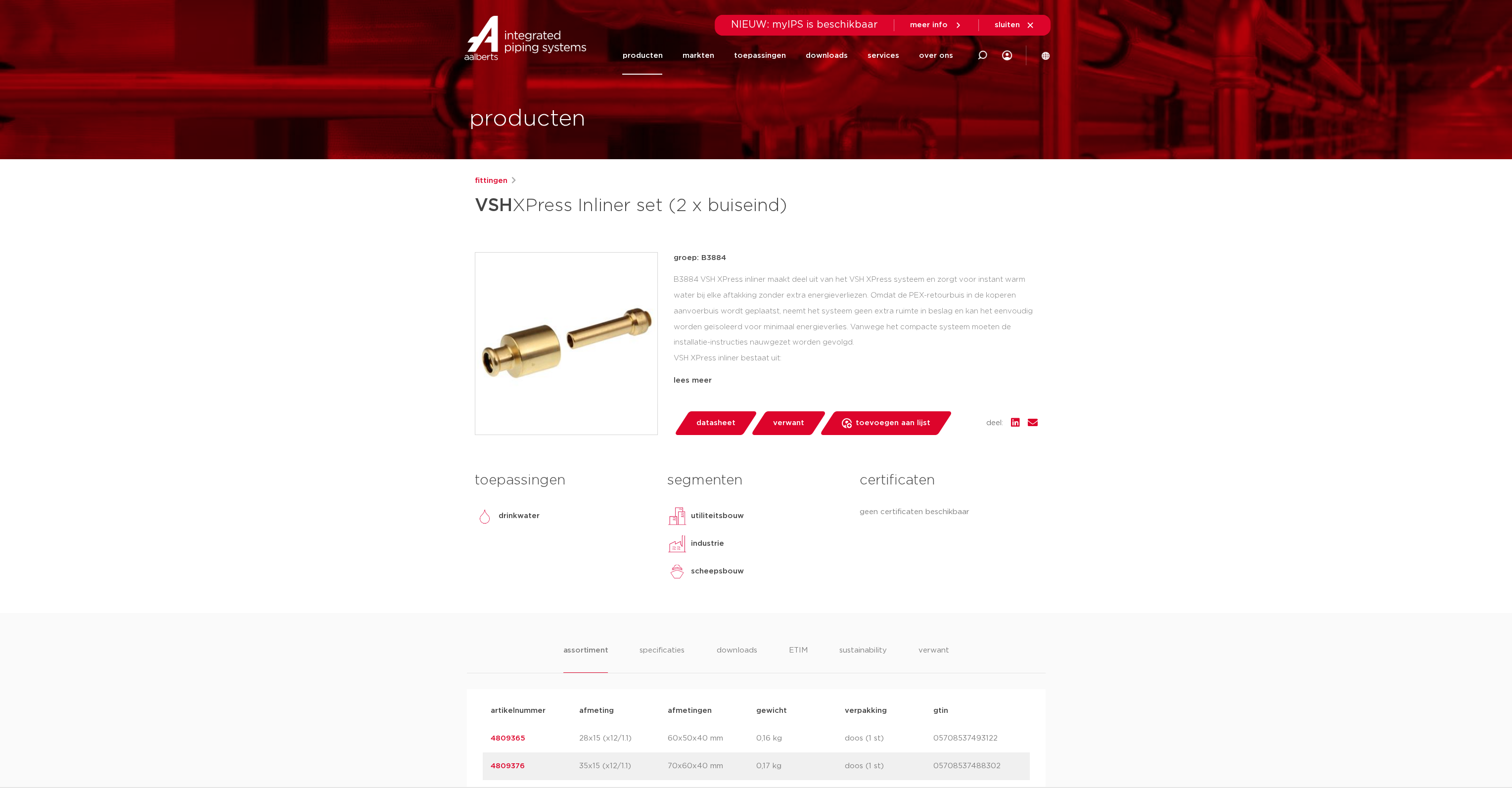
click at [573, 343] on img at bounding box center [567, 344] width 182 height 182
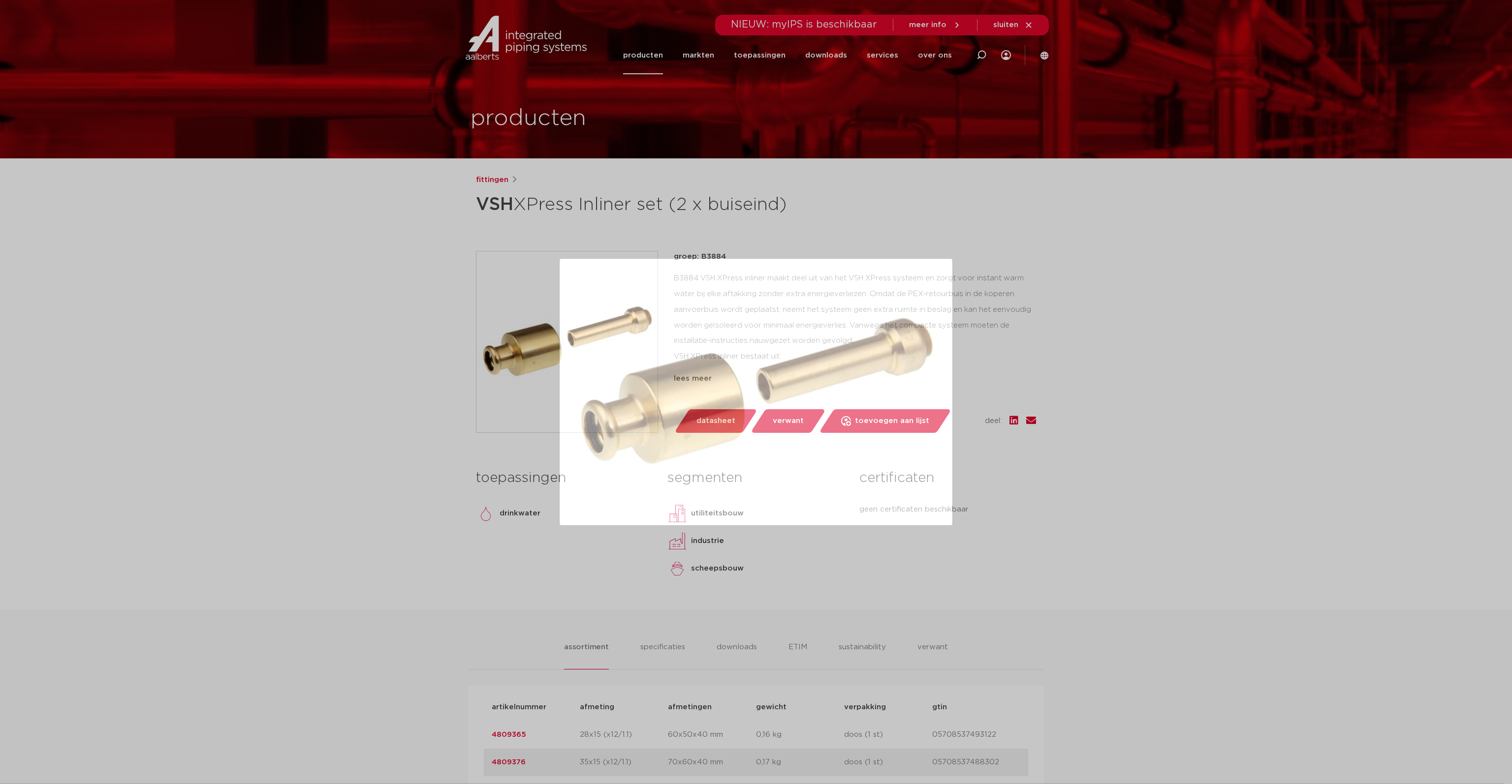
click at [1165, 348] on div at bounding box center [756, 392] width 1512 height 784
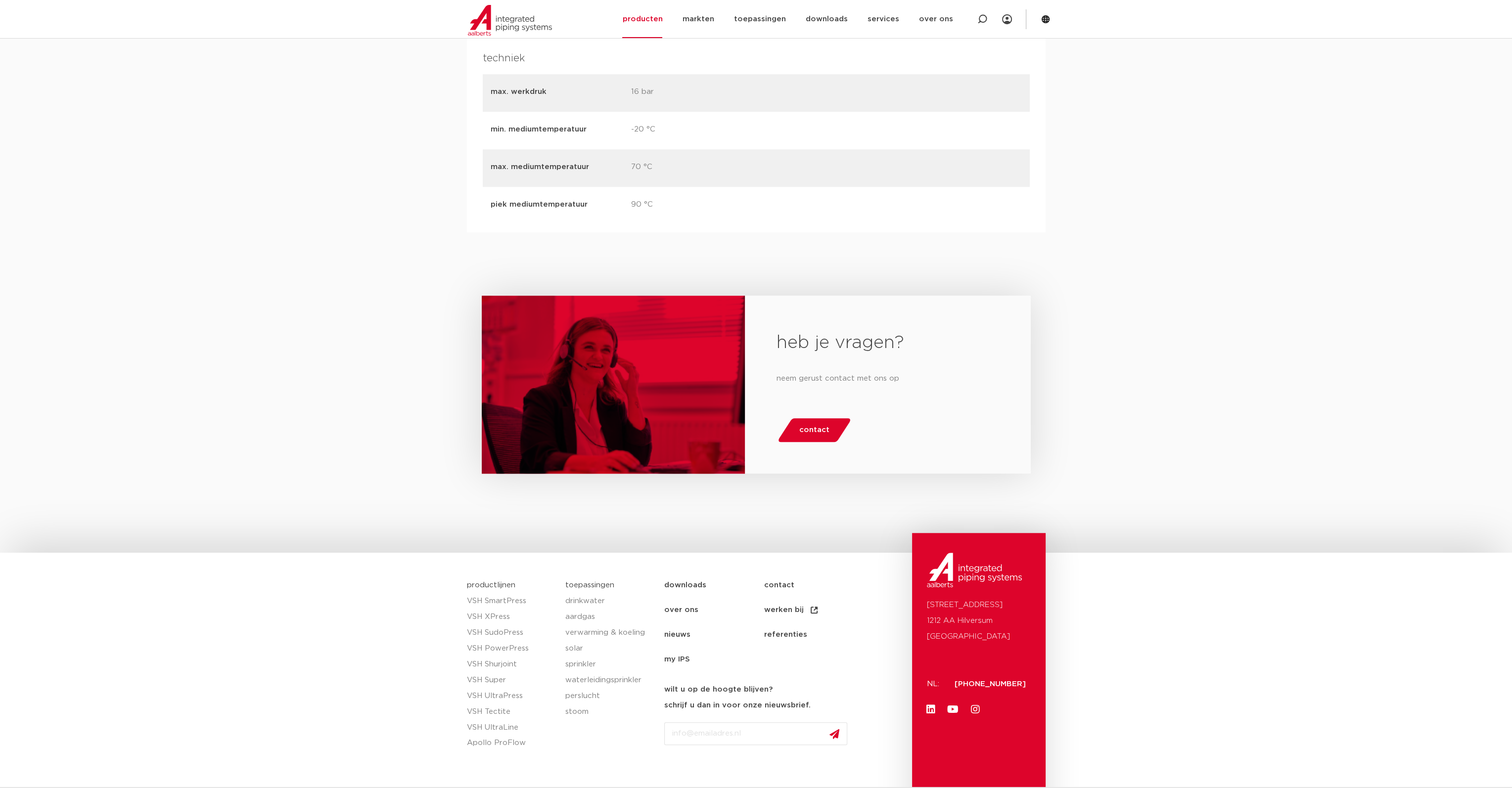
scroll to position [1528, 0]
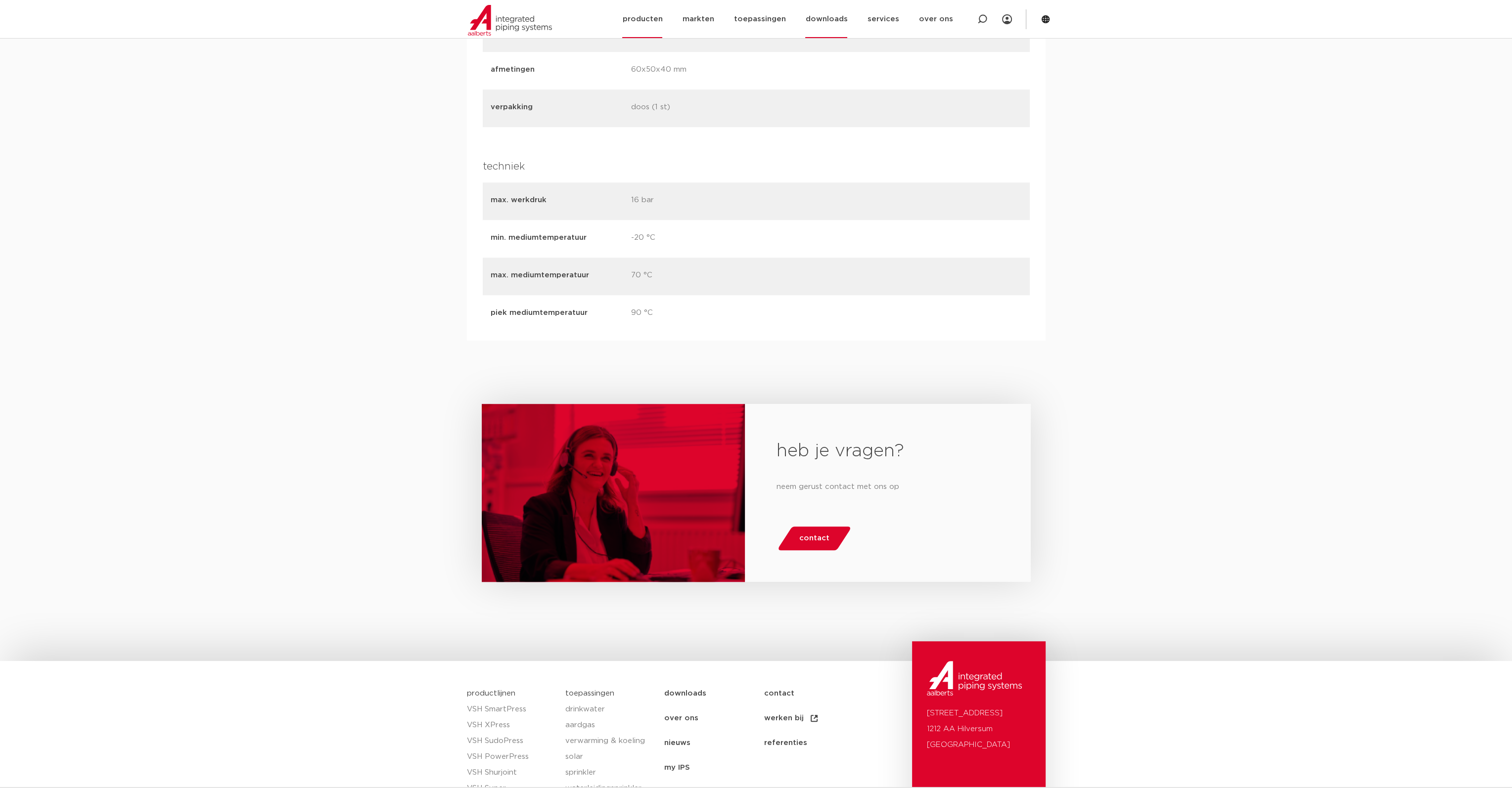
click at [837, 16] on link "downloads" at bounding box center [826, 19] width 42 height 38
click at [831, 107] on link "cad en andere software" at bounding box center [851, 107] width 120 height 20
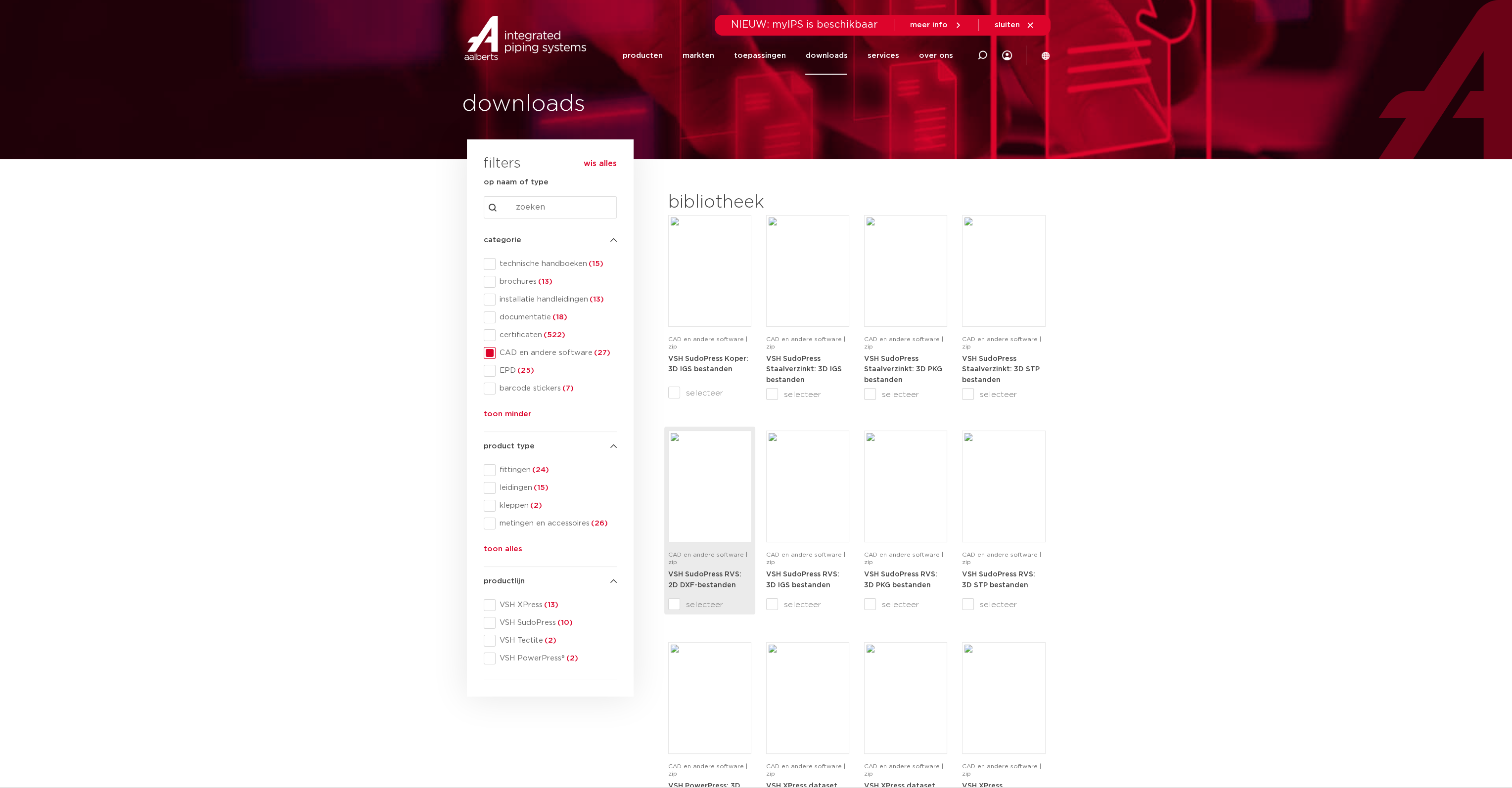
scroll to position [49, 0]
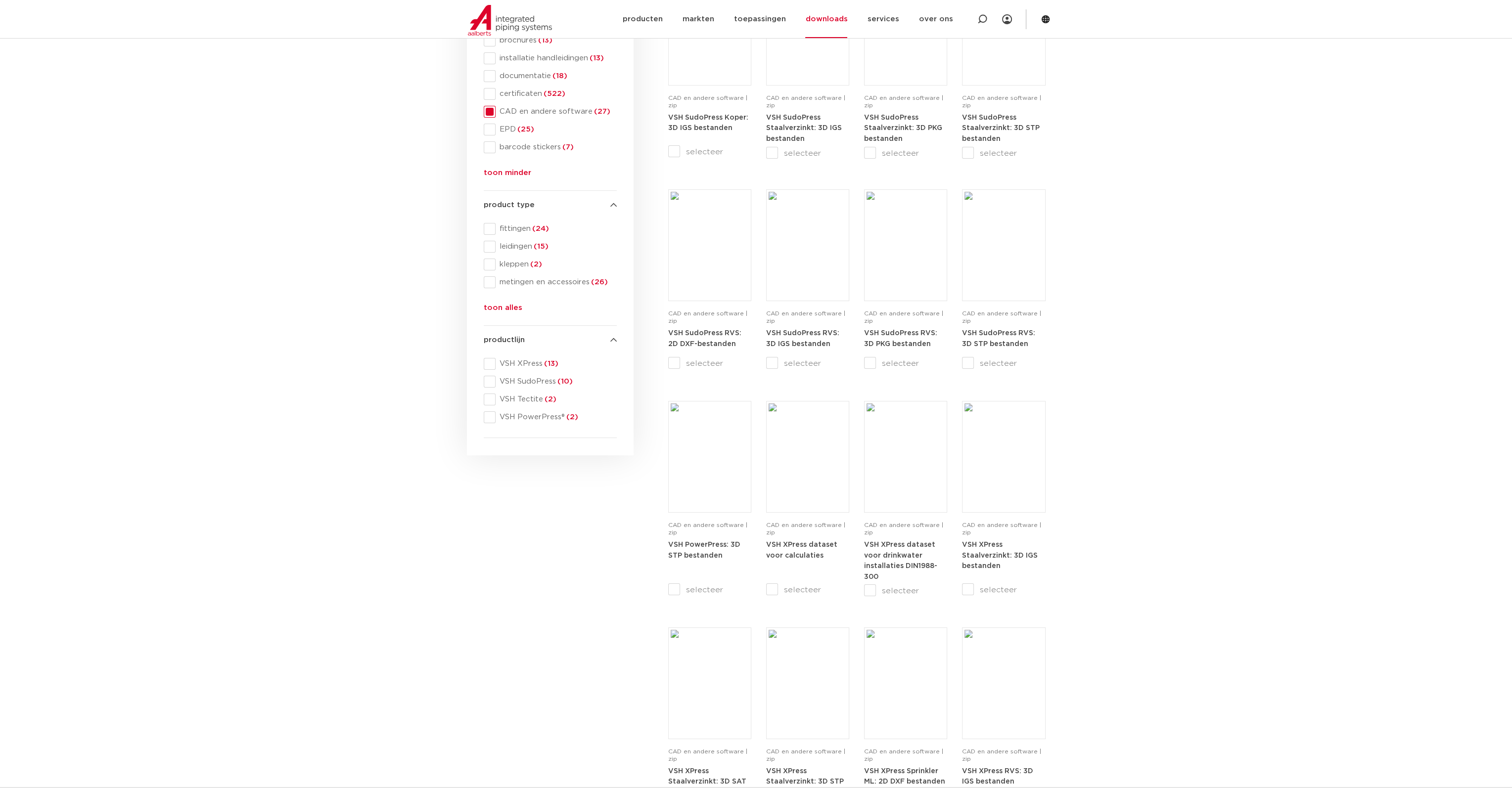
scroll to position [197, 0]
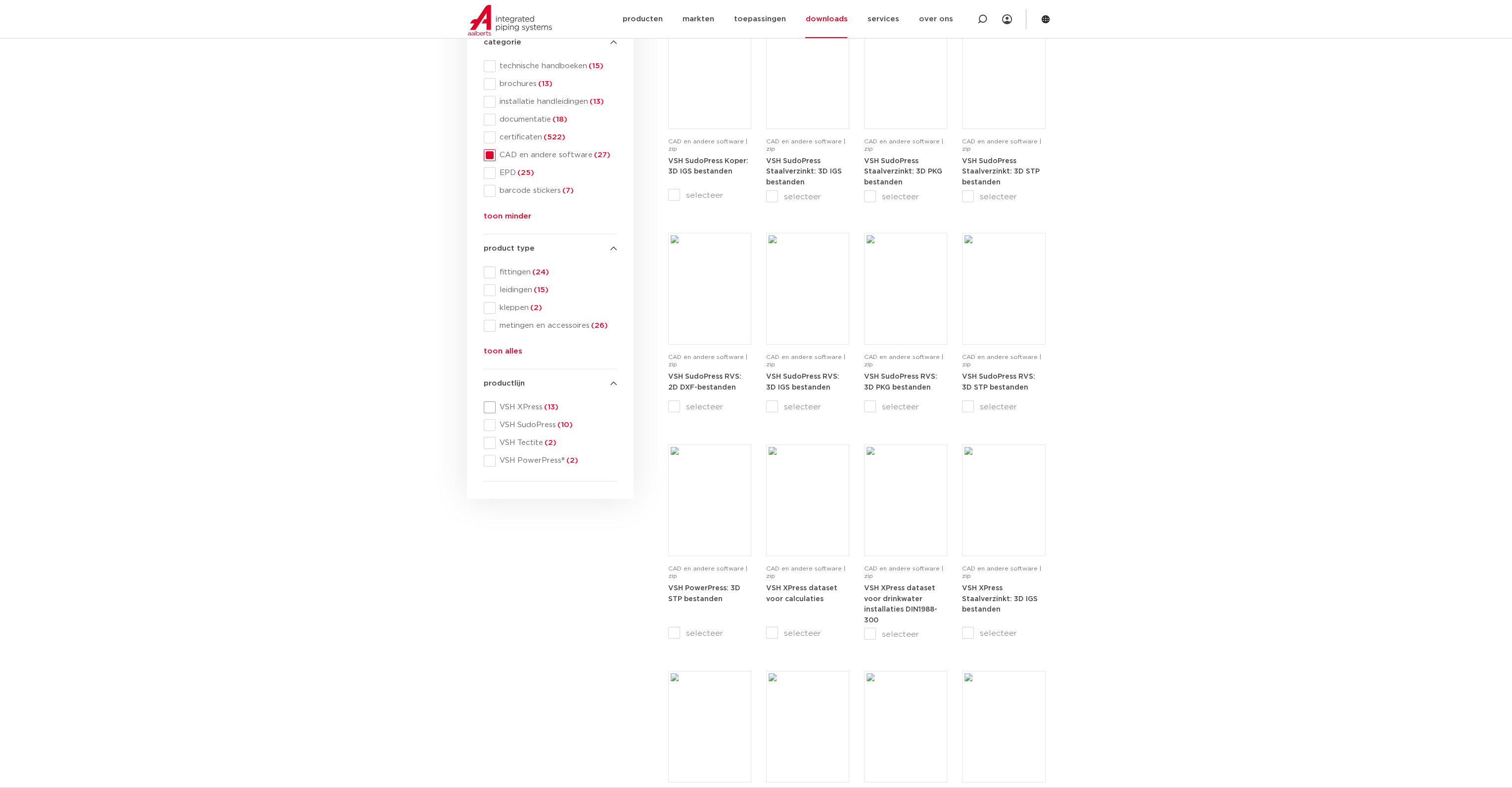
click at [490, 404] on span at bounding box center [490, 407] width 12 height 12
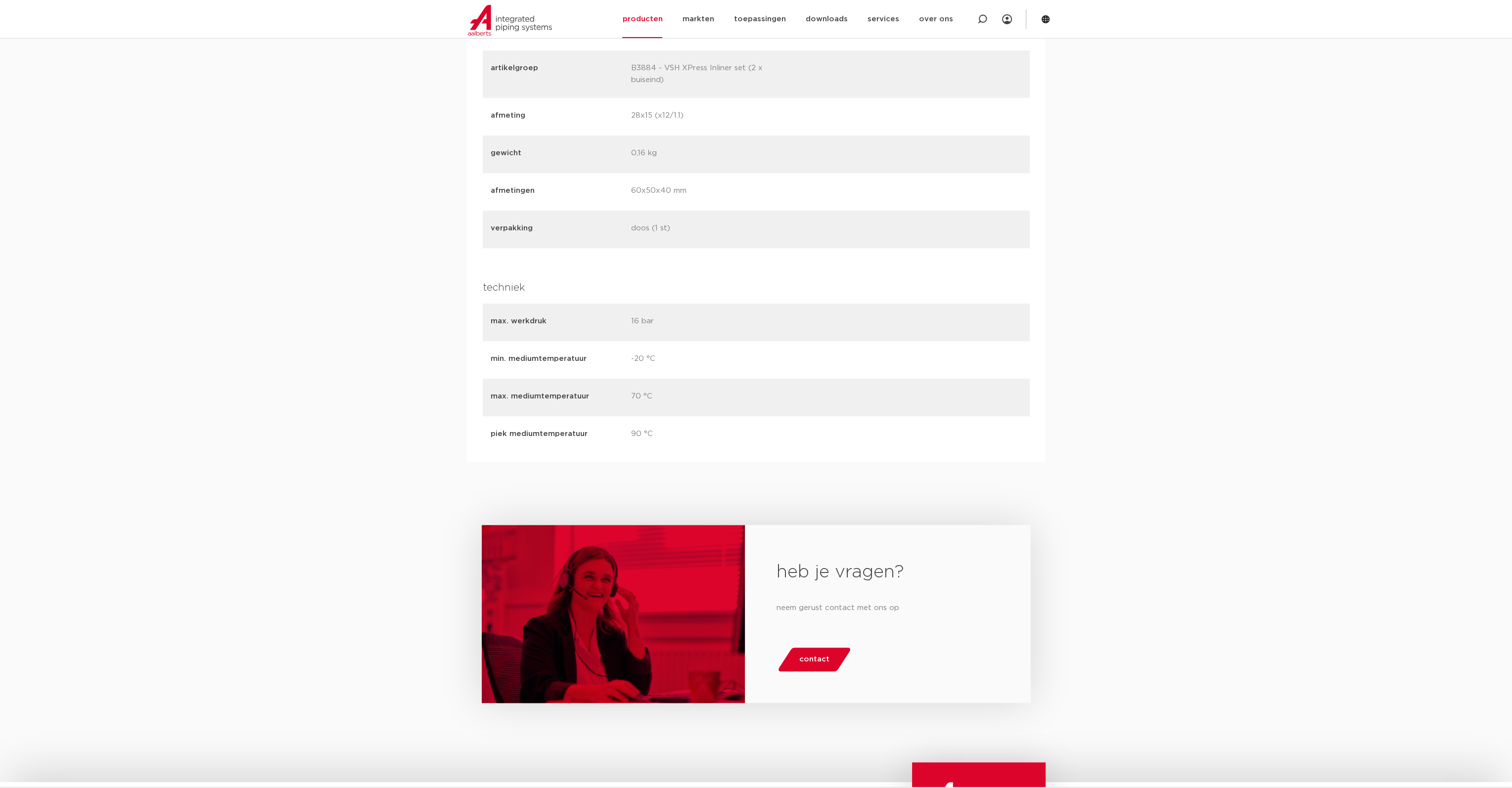
scroll to position [1330, 0]
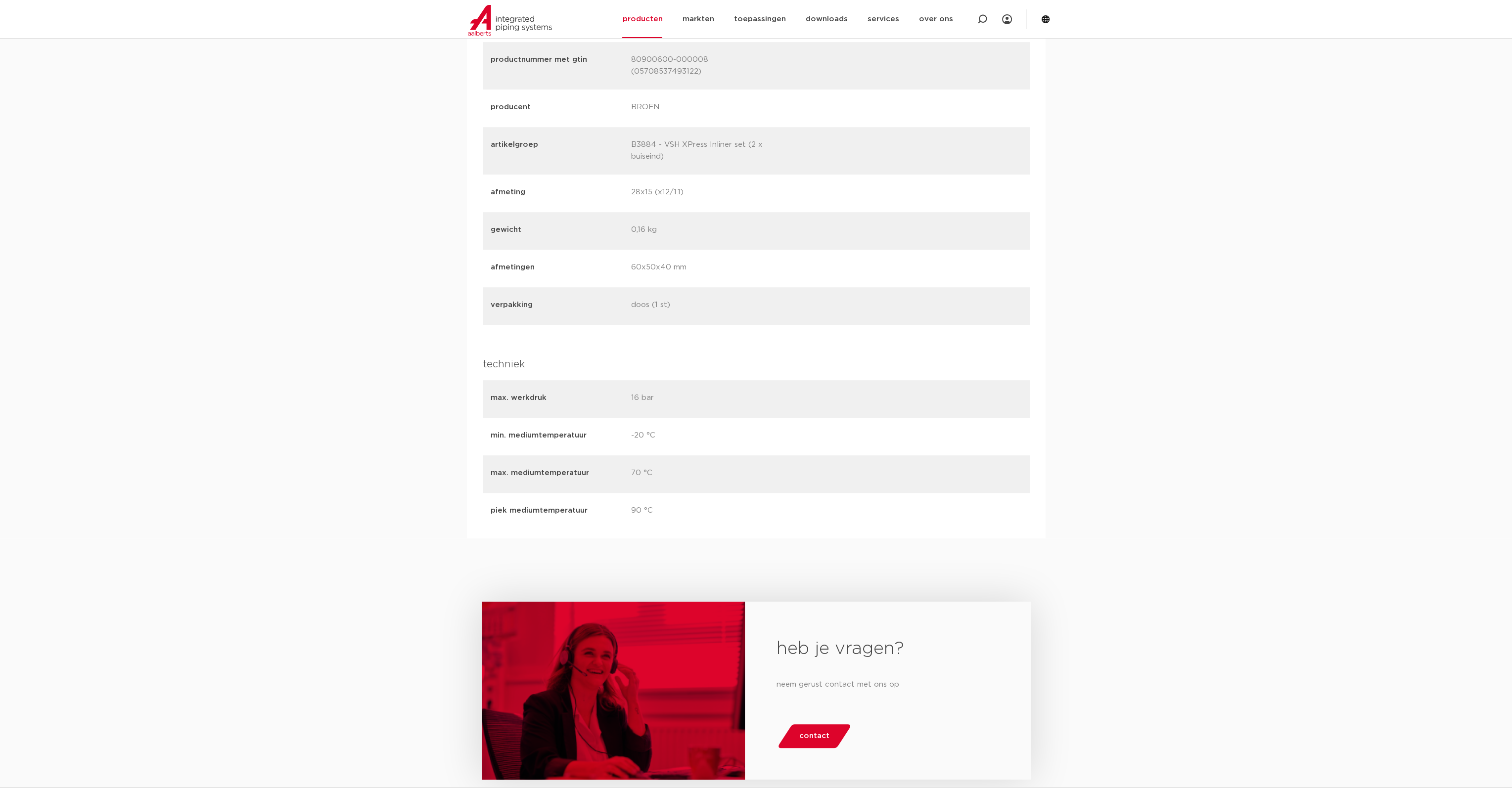
drag, startPoint x: 820, startPoint y: 16, endPoint x: 1203, endPoint y: 179, distance: 416.2
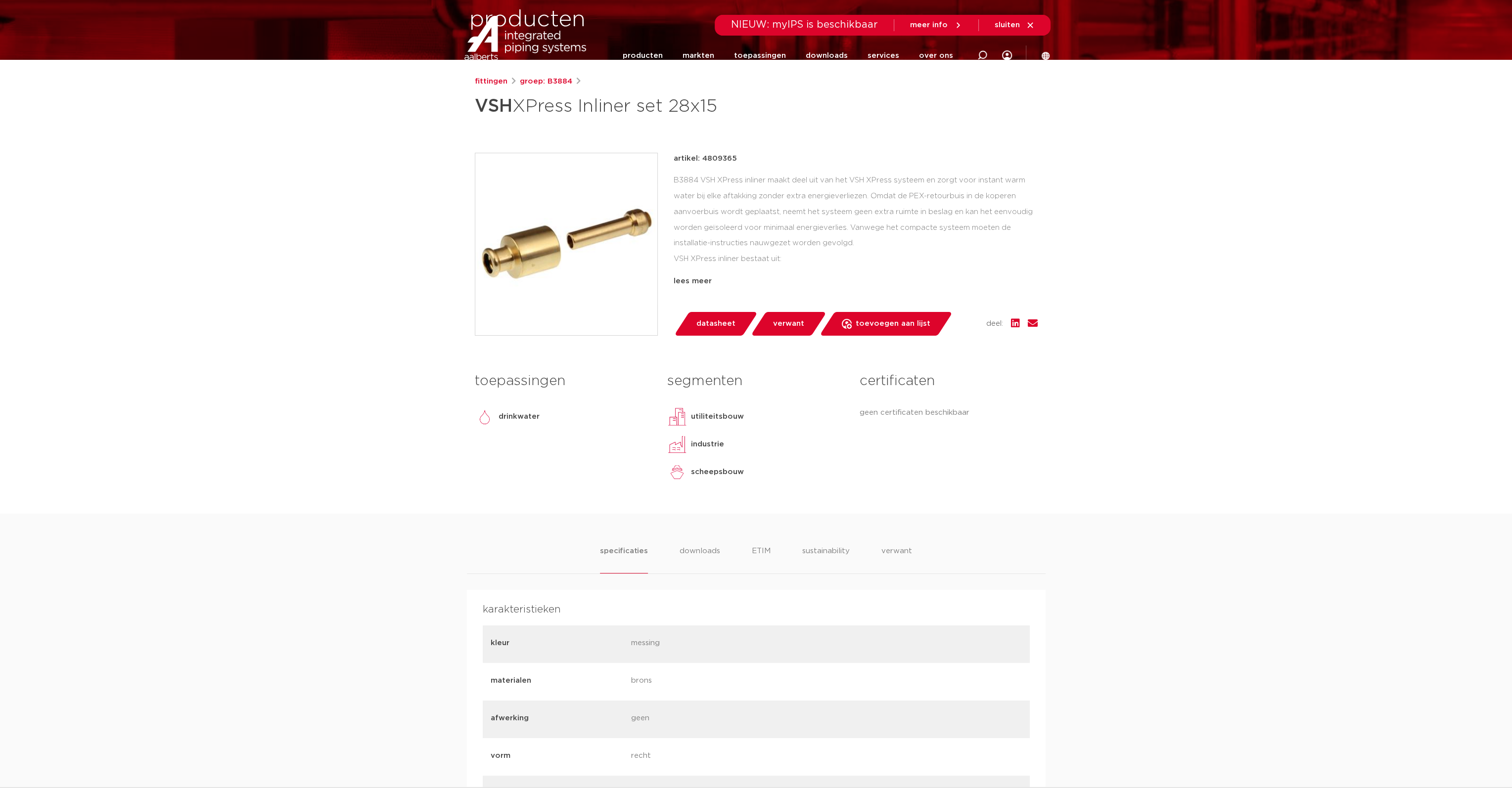
scroll to position [0, 0]
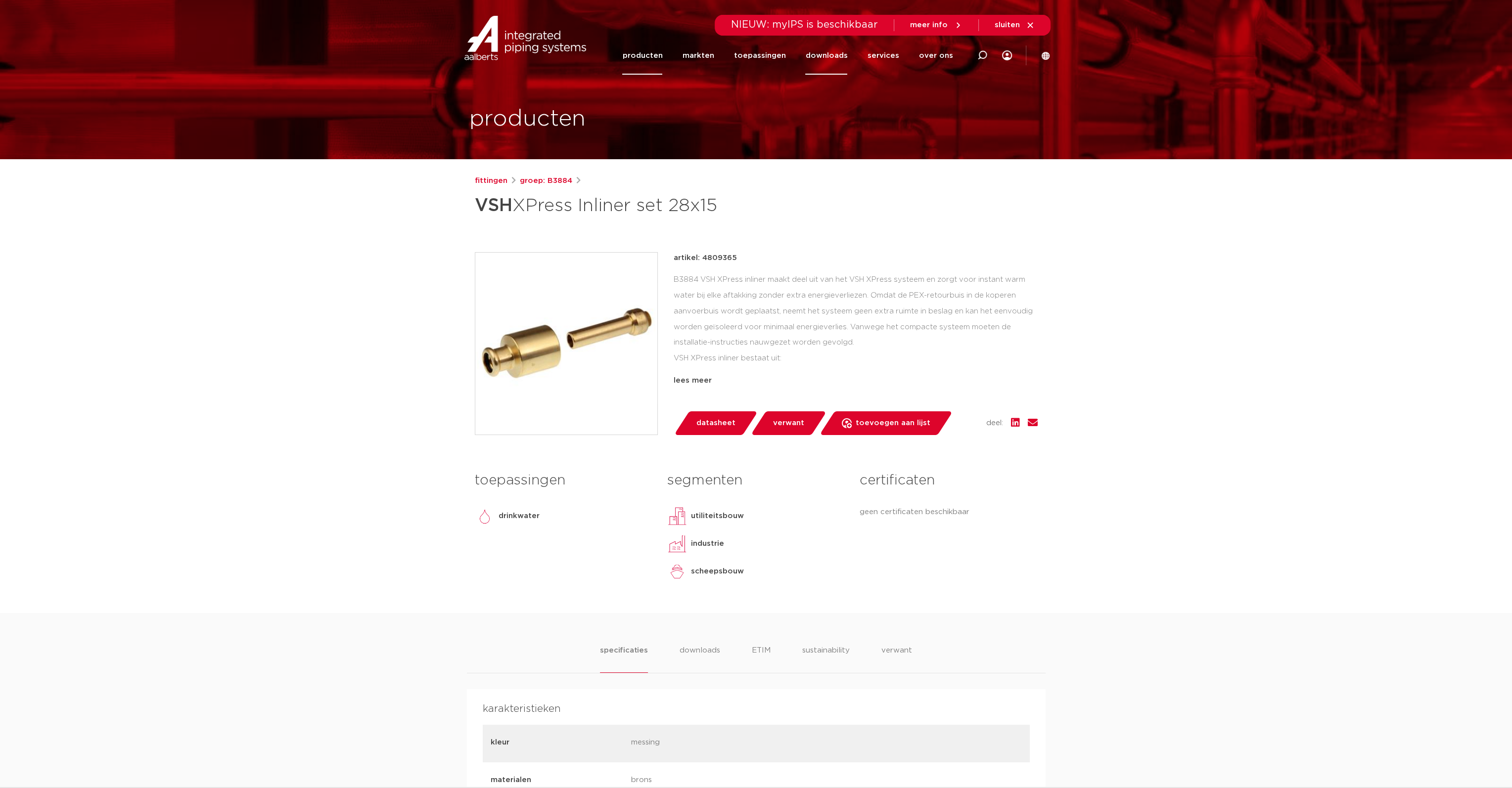
click at [831, 56] on link "downloads" at bounding box center [826, 56] width 42 height 38
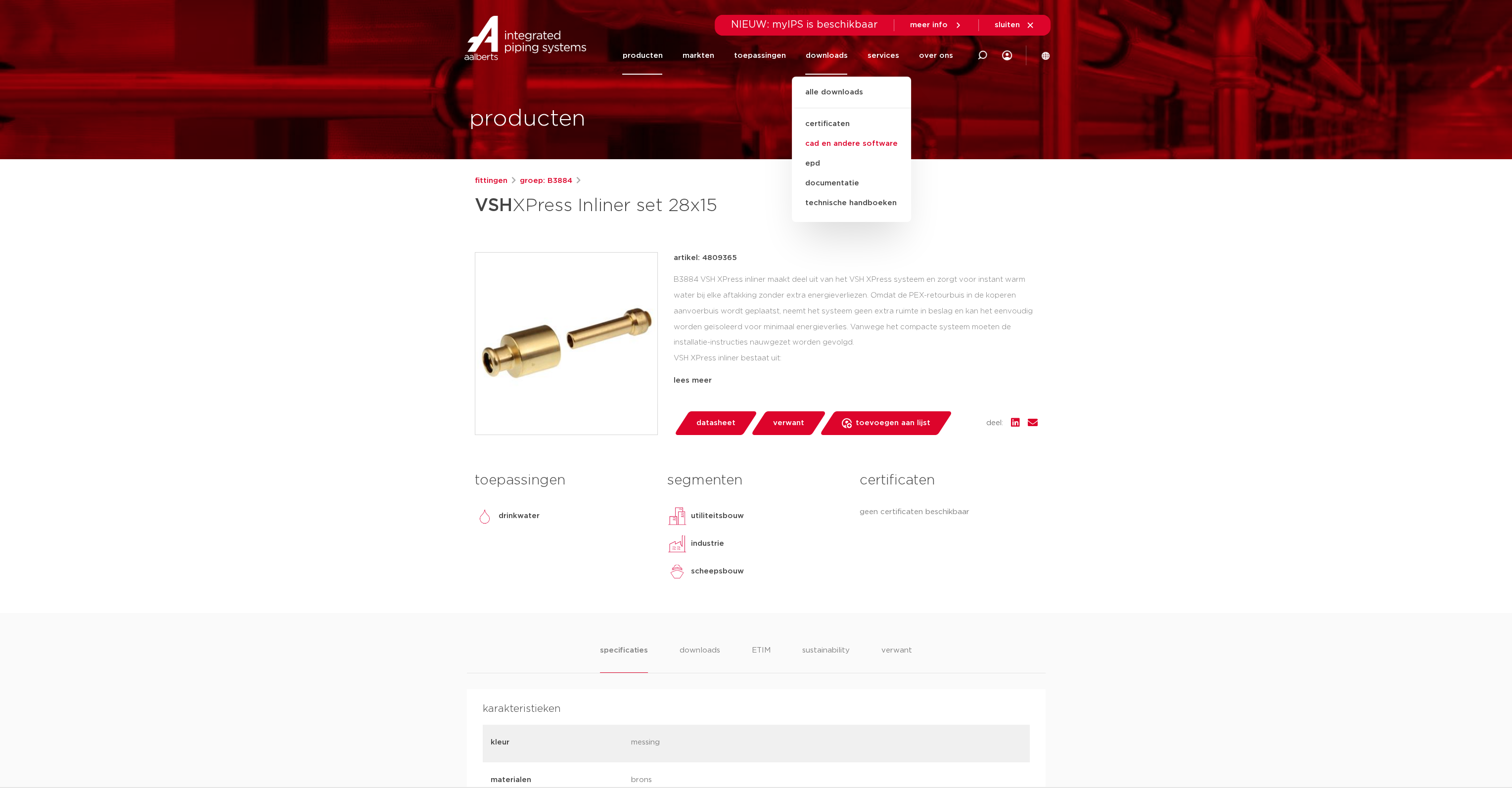
click at [827, 141] on link "cad en andere software" at bounding box center [851, 143] width 120 height 20
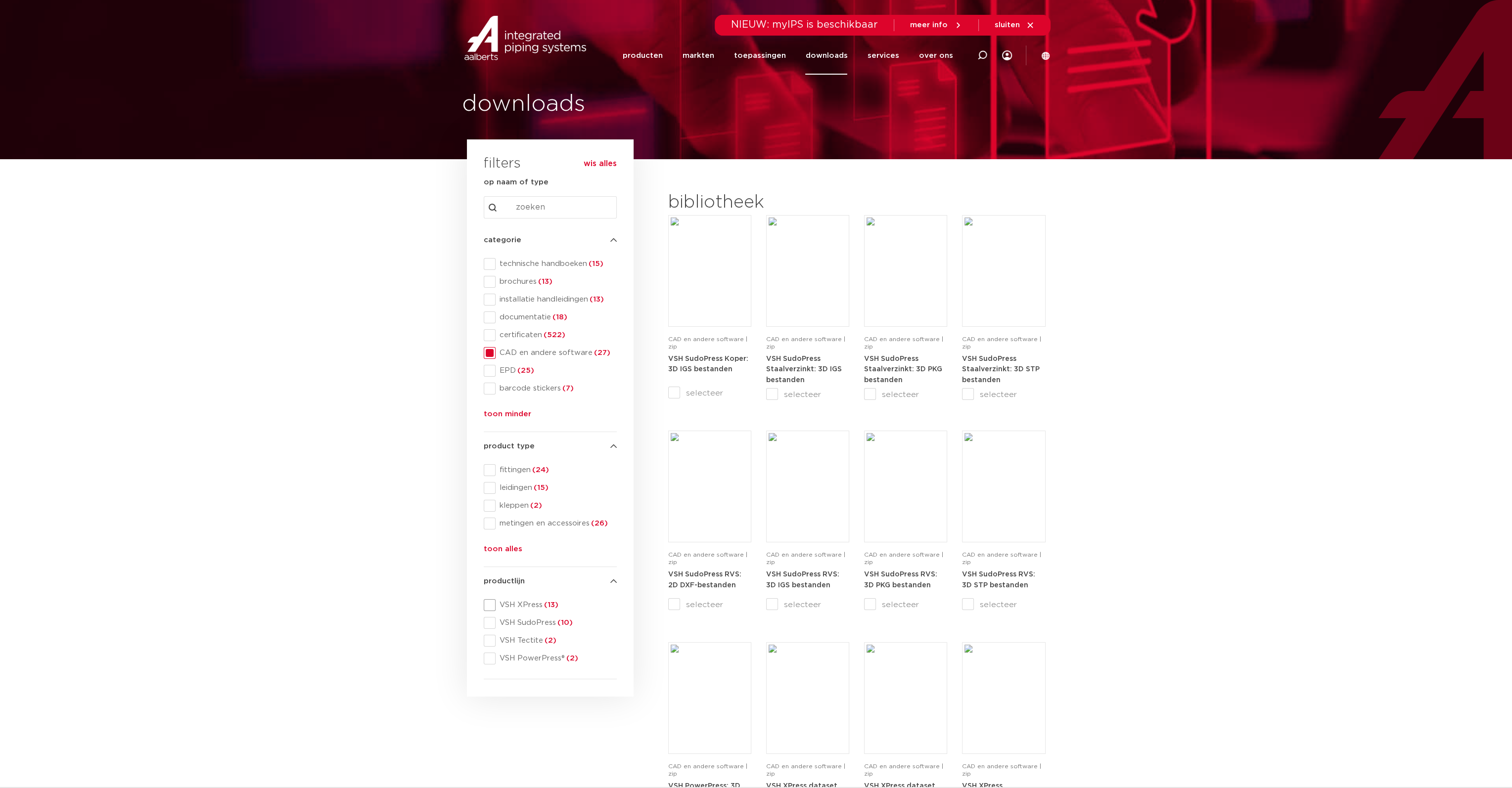
click at [490, 604] on span at bounding box center [490, 605] width 12 height 12
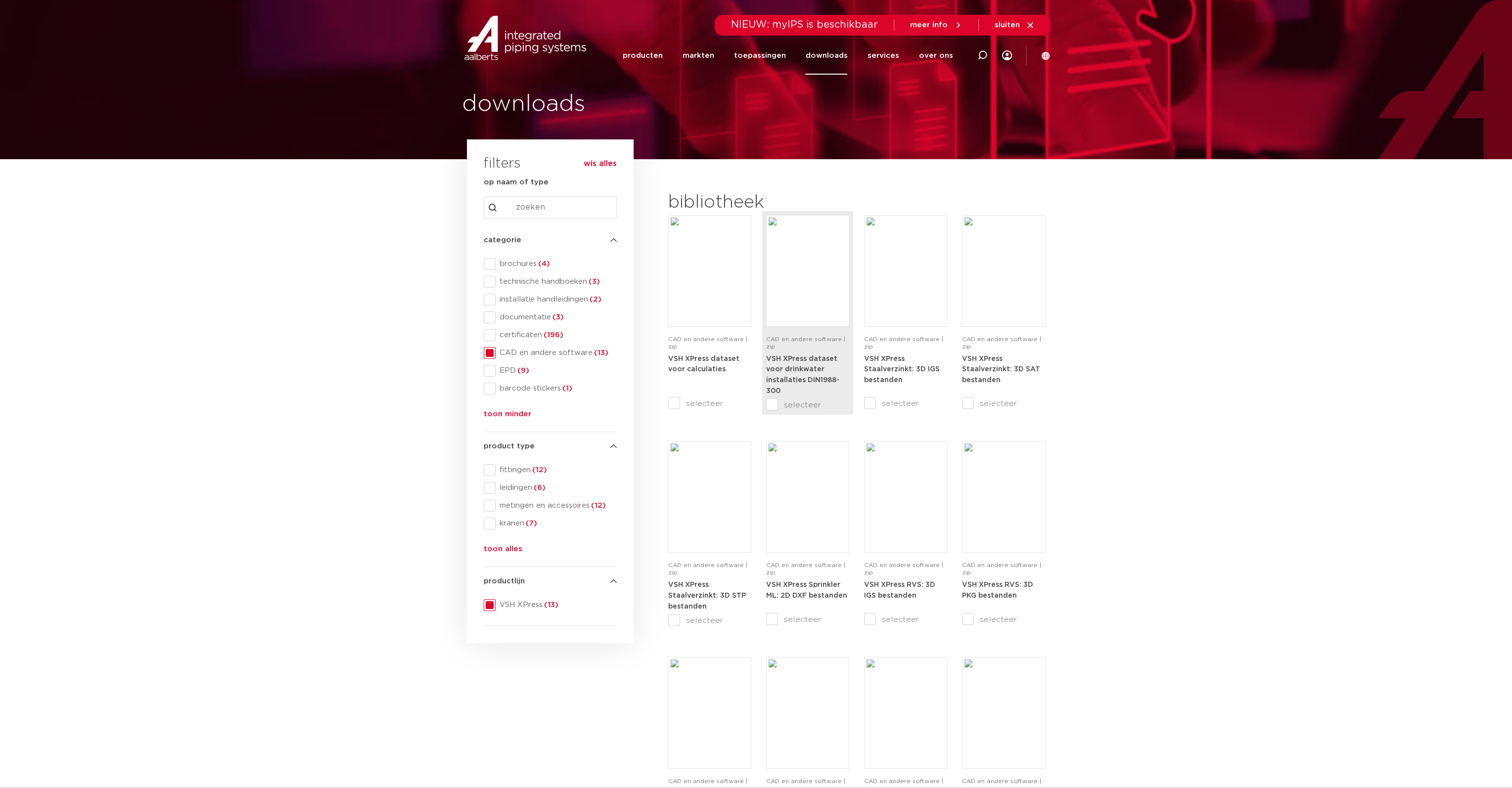
click at [810, 291] on img at bounding box center [808, 271] width 78 height 107
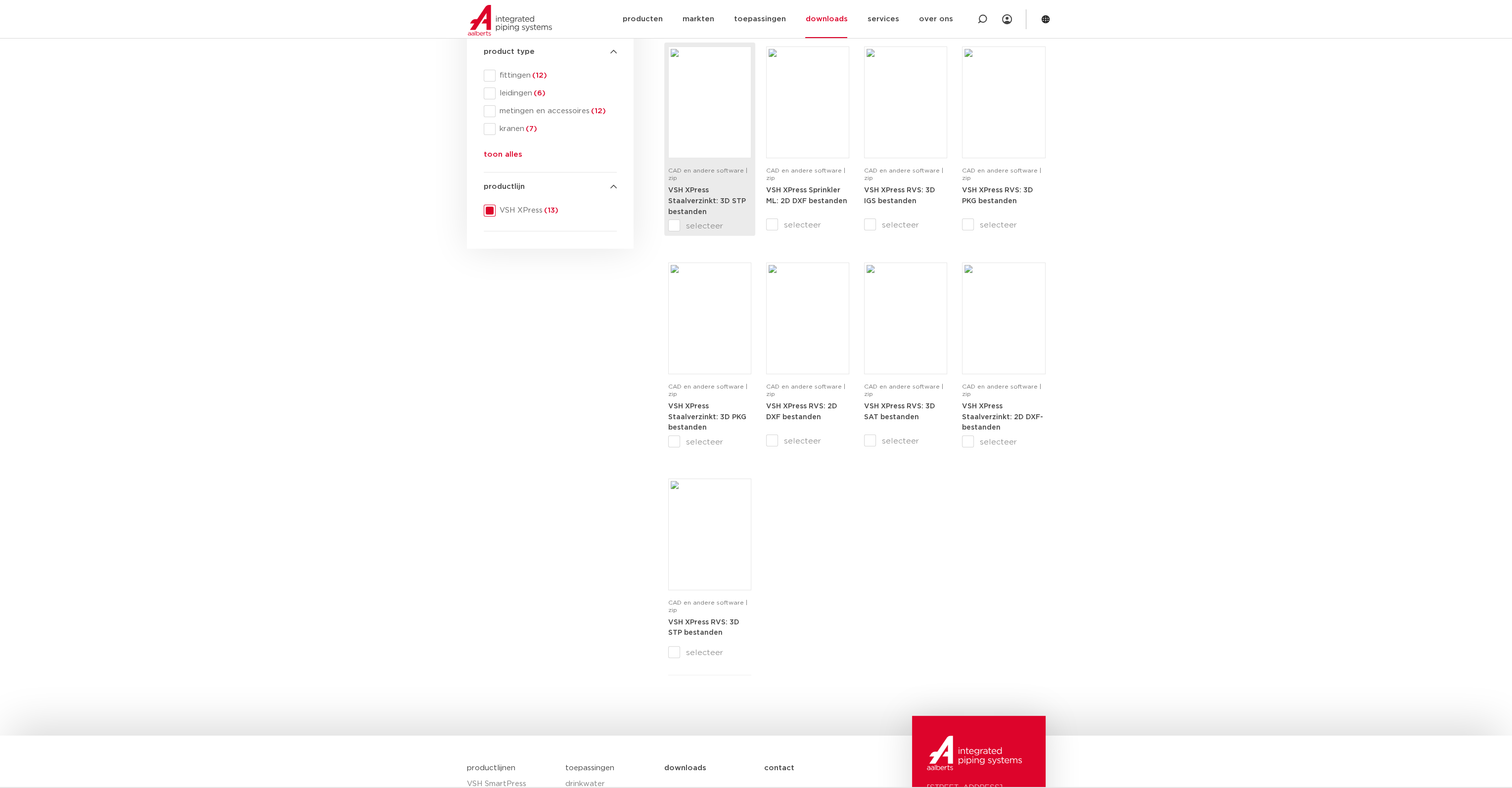
scroll to position [445, 0]
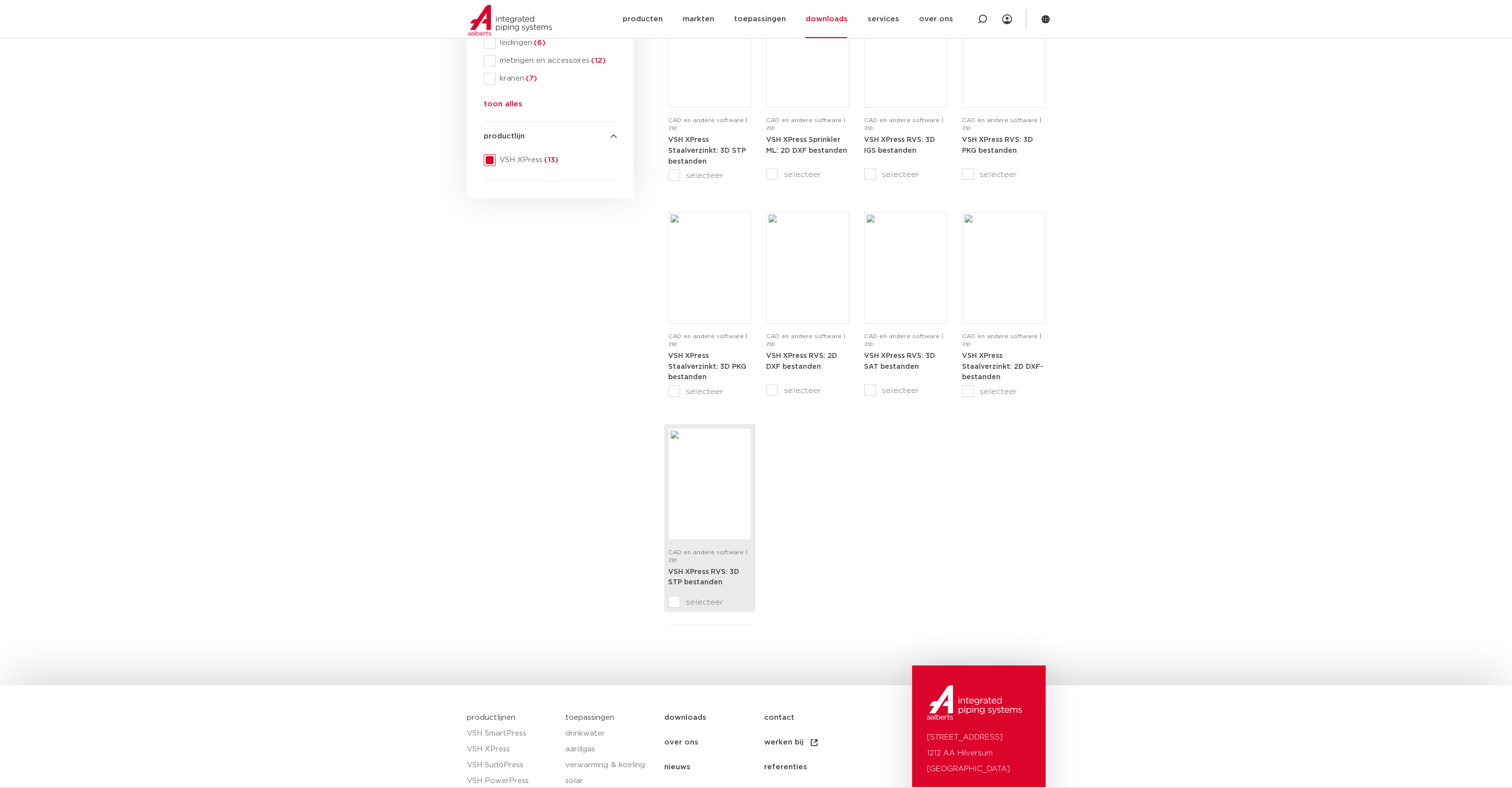
click at [710, 463] on img at bounding box center [709, 484] width 78 height 107
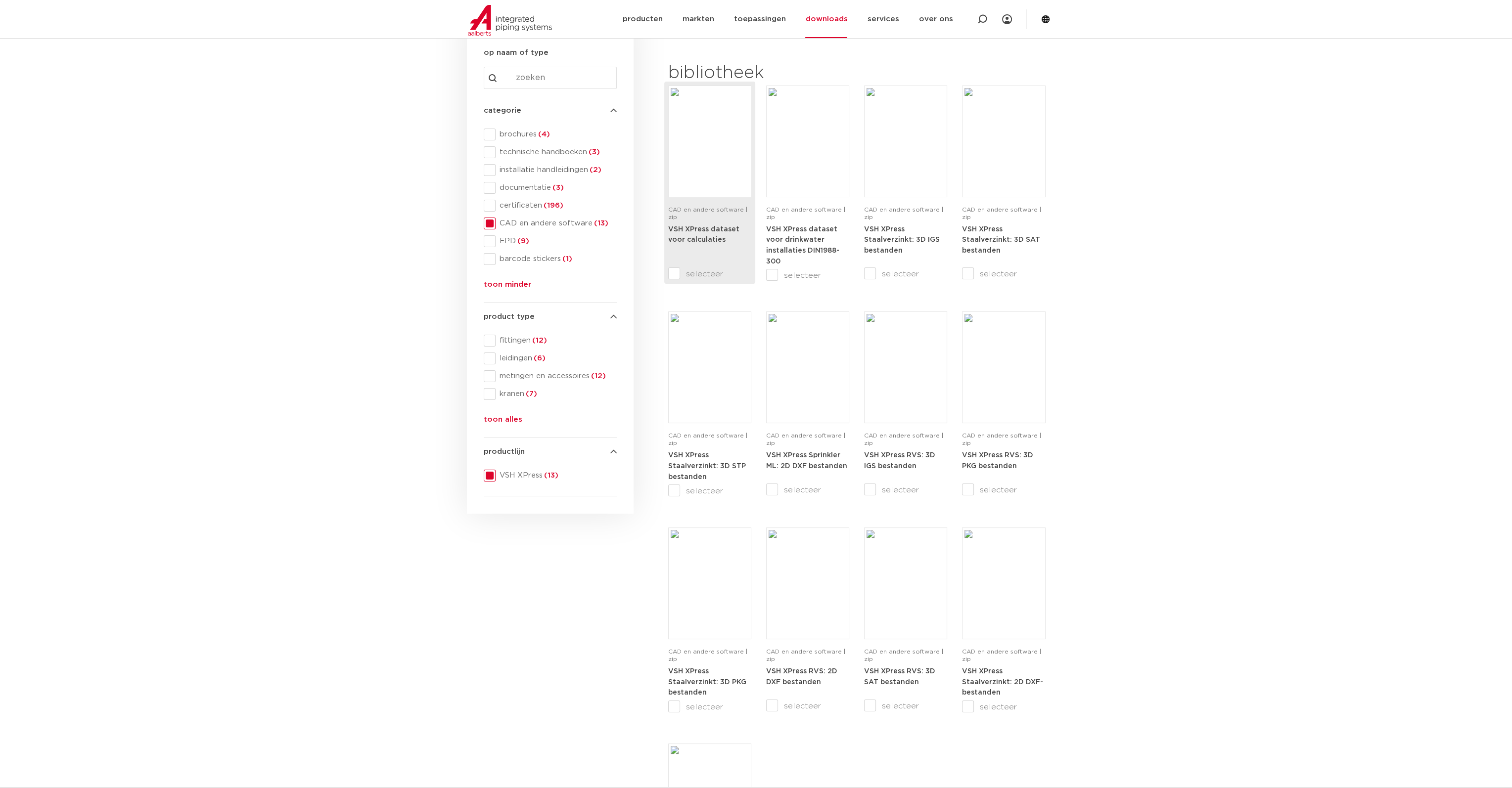
scroll to position [99, 0]
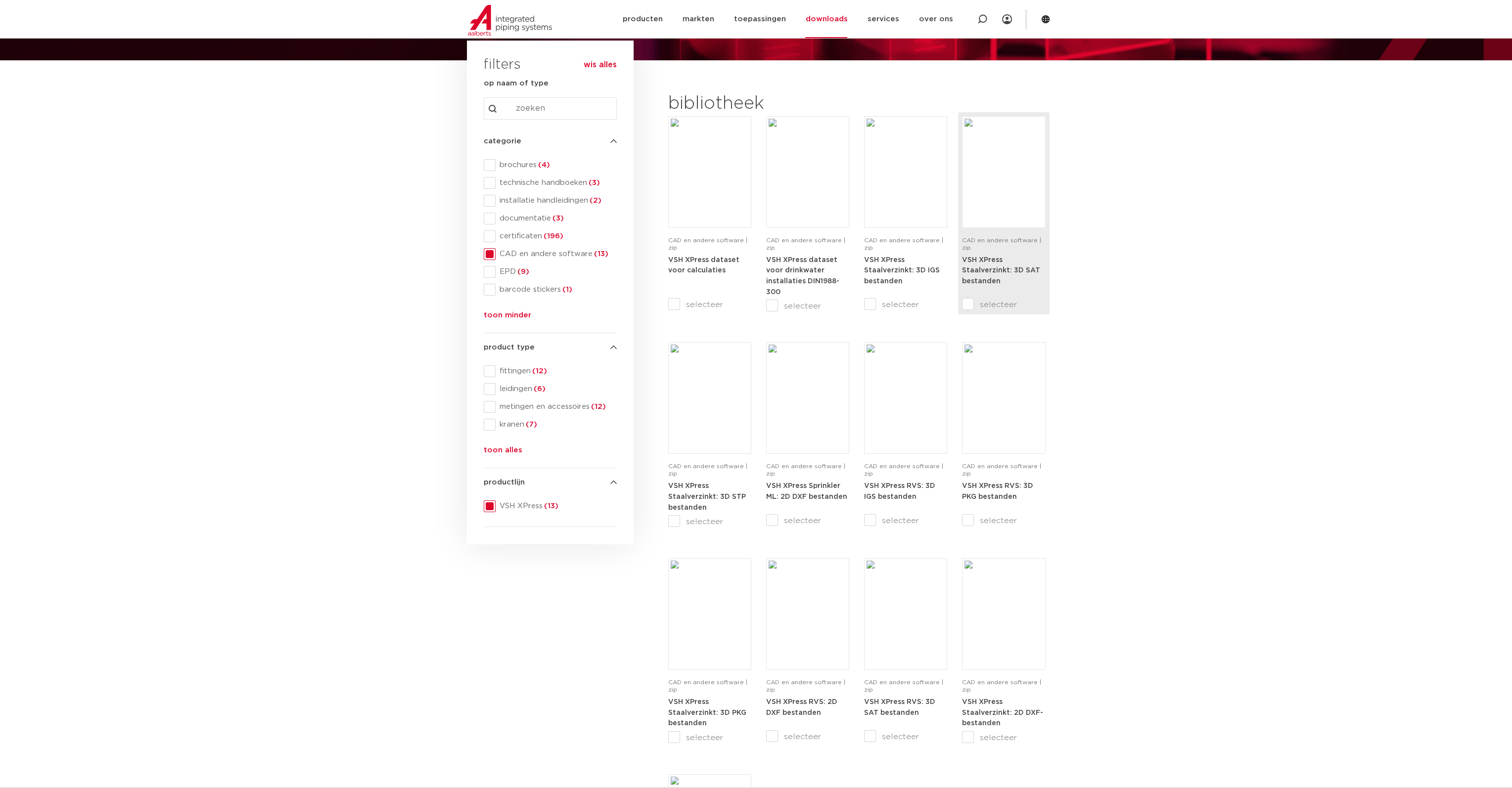
click at [986, 264] on div "VSH XPress Staalverzinkt: 3D SAT bestanden" at bounding box center [1003, 272] width 84 height 35
click at [1104, 303] on section "search downloads by name or type search Search content Clear filters filters wi…" at bounding box center [756, 527] width 1512 height 932
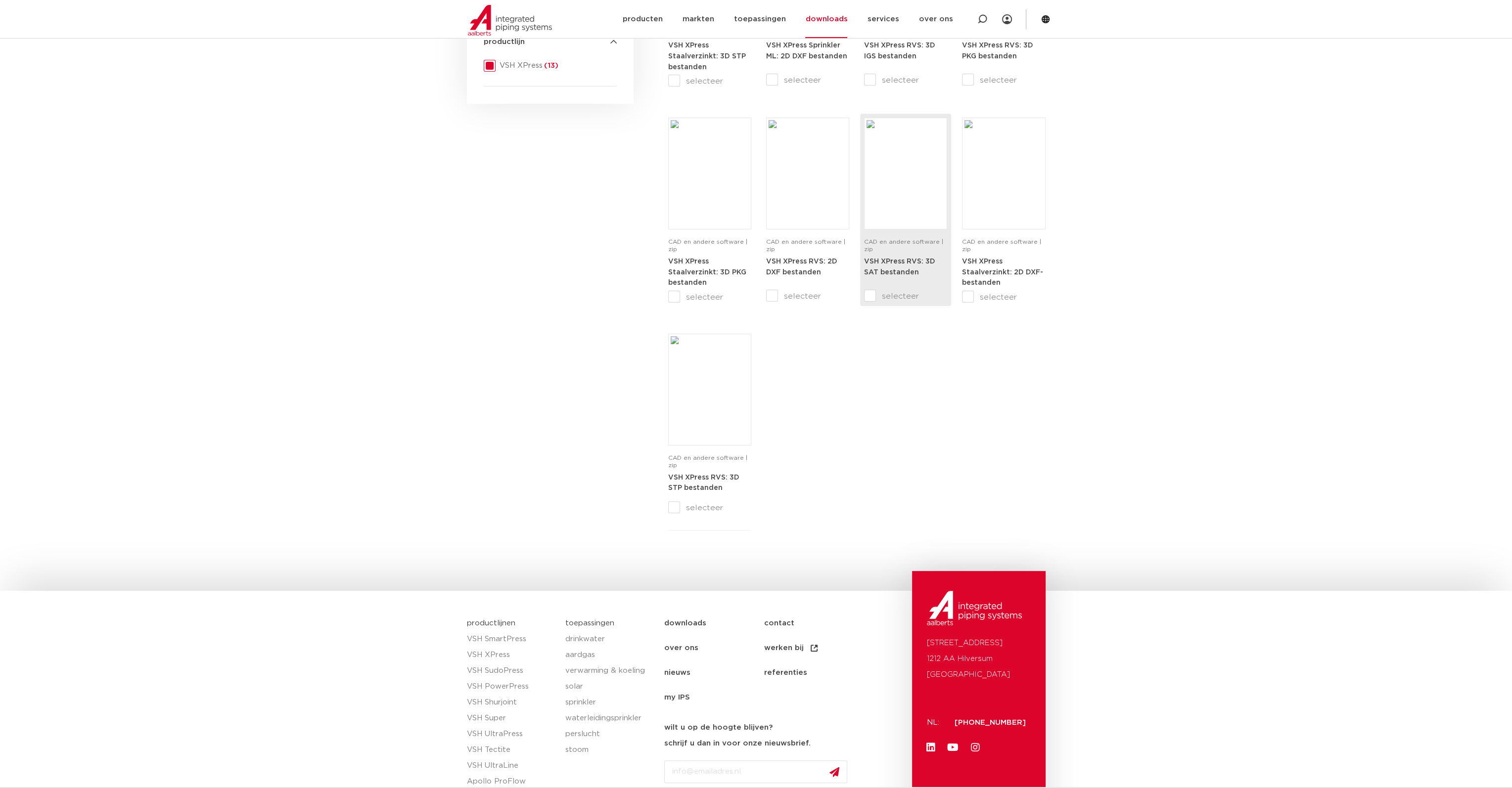
scroll to position [544, 0]
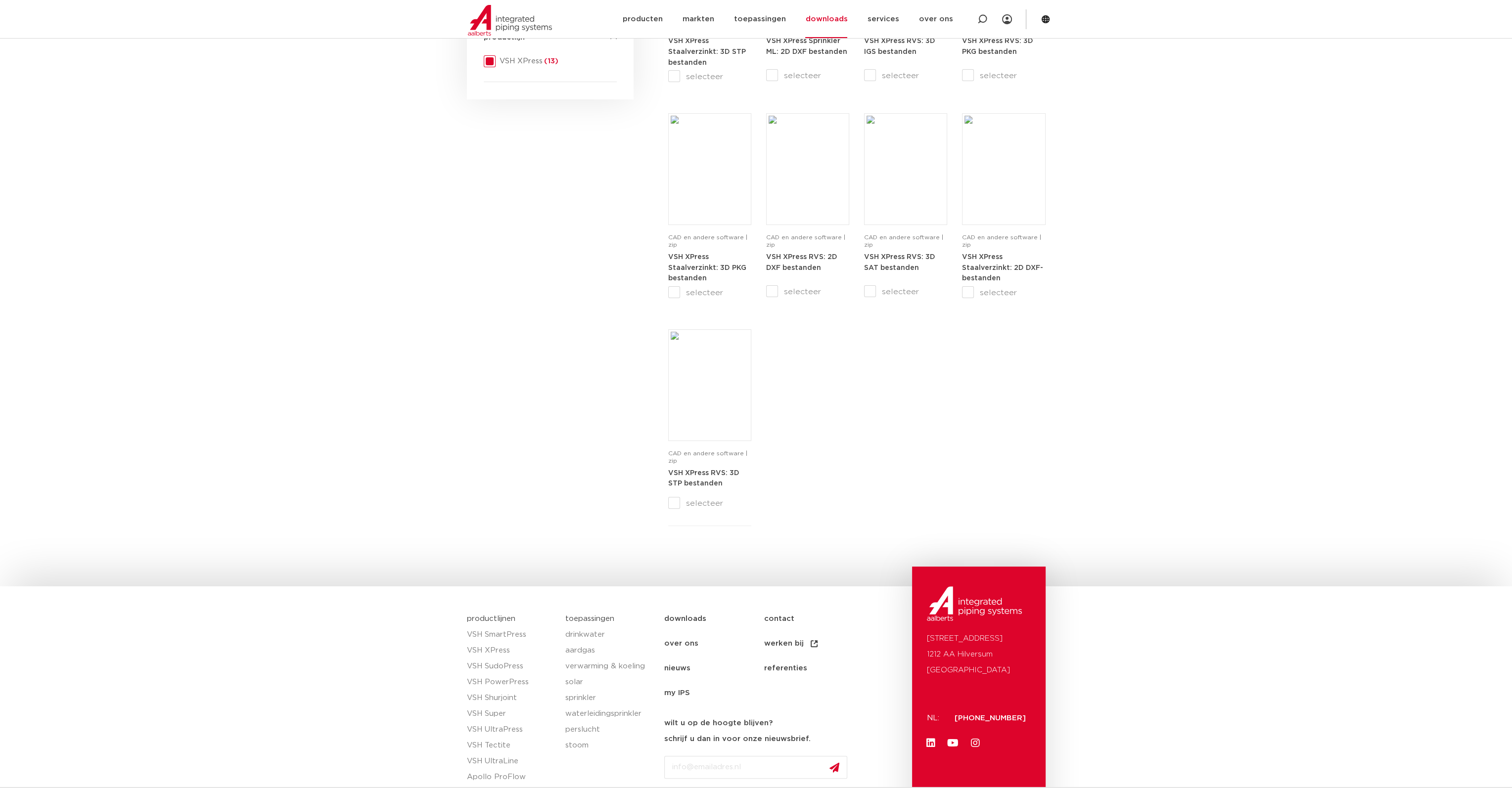
click at [692, 617] on link "downloads" at bounding box center [714, 619] width 100 height 25
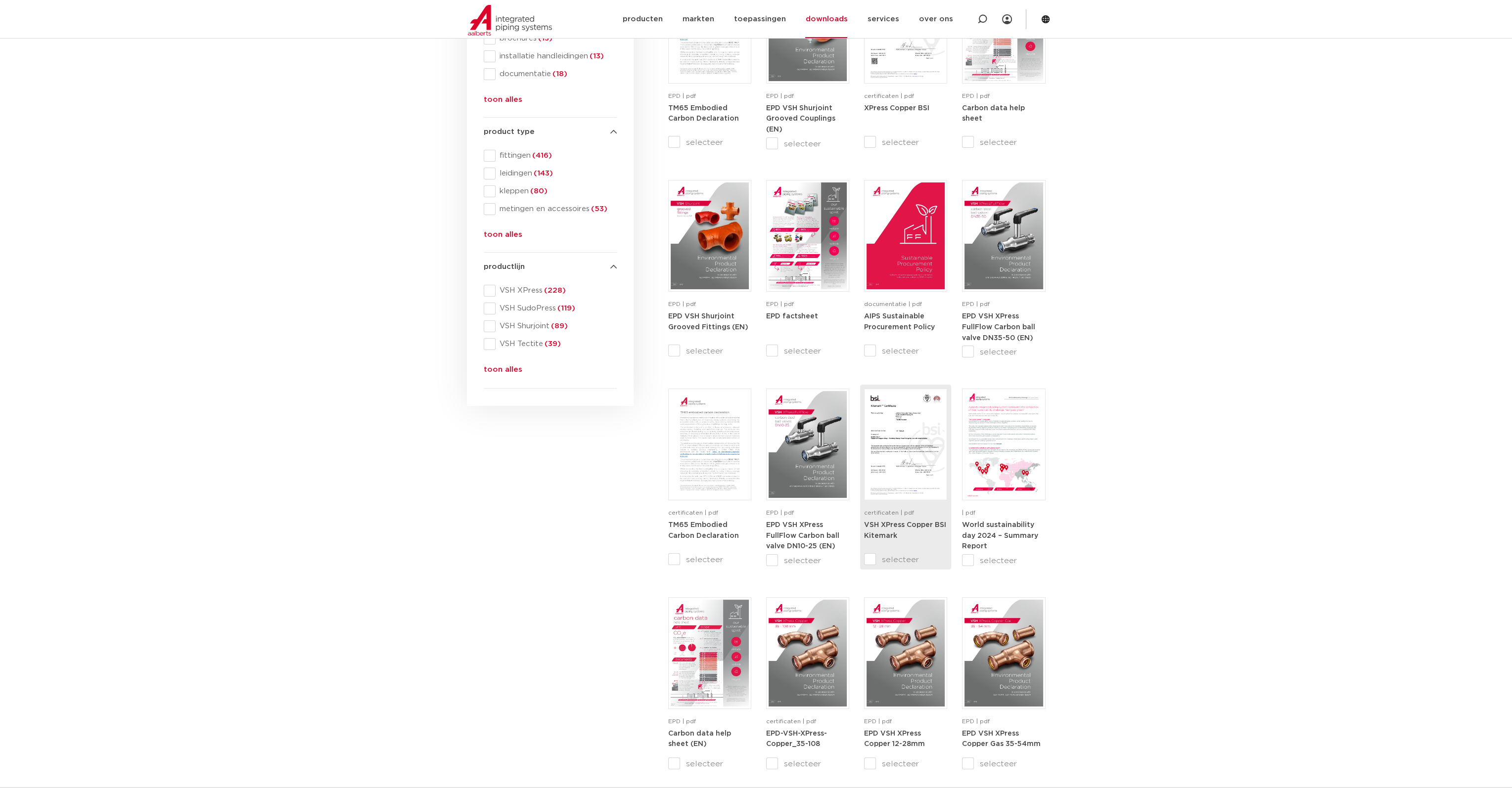
scroll to position [247, 0]
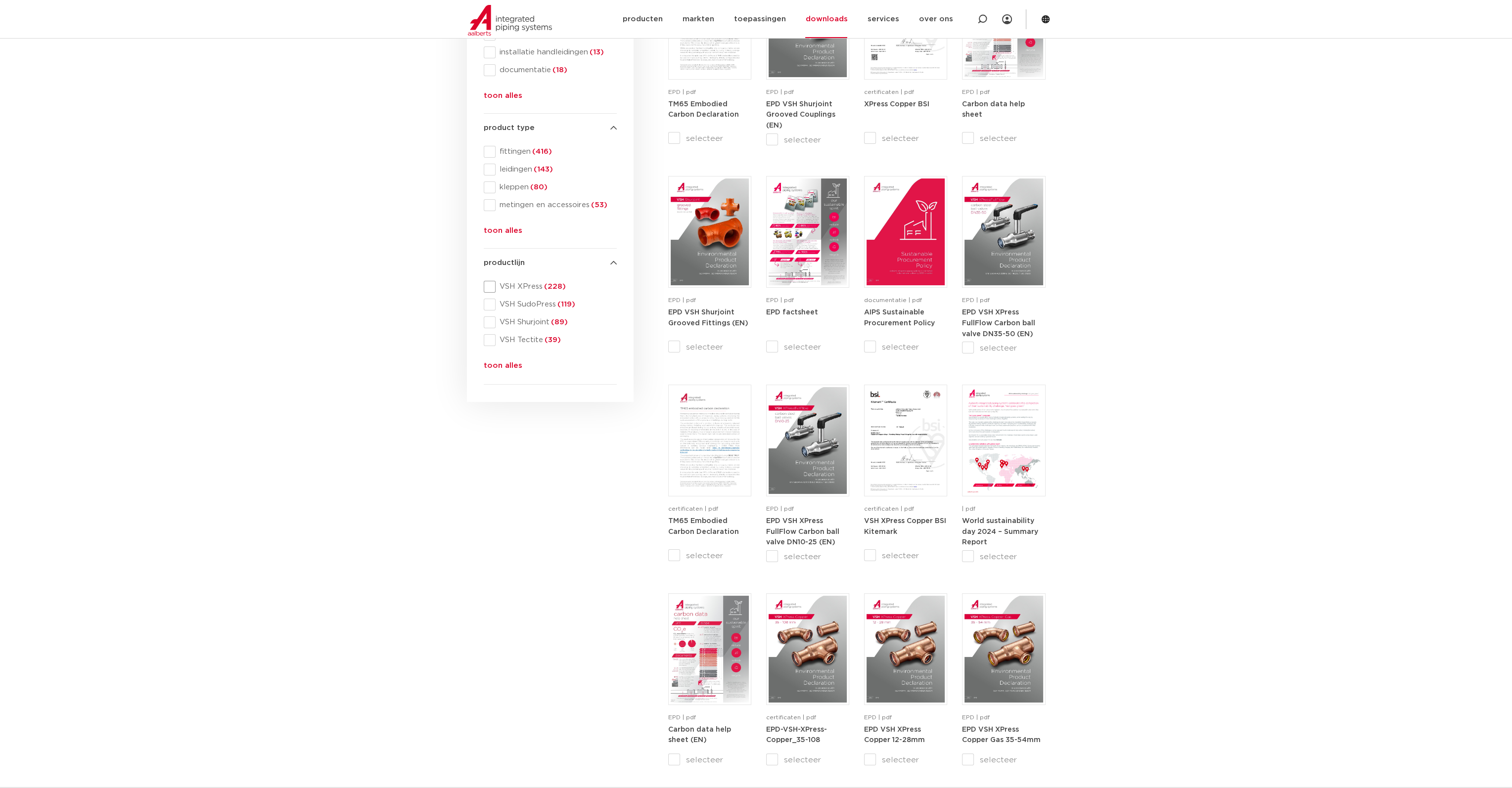
click at [492, 288] on span at bounding box center [490, 287] width 12 height 12
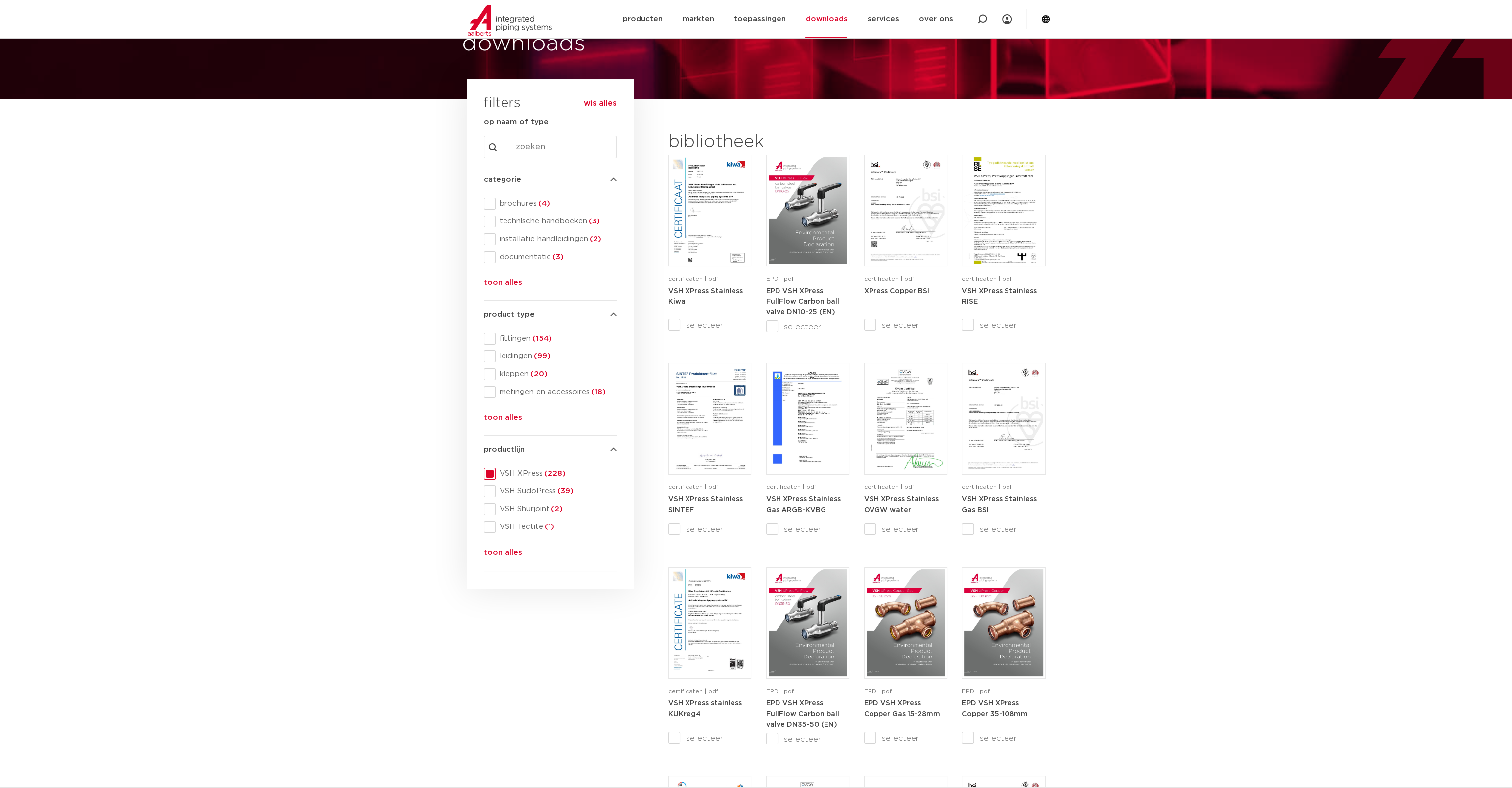
scroll to position [49, 0]
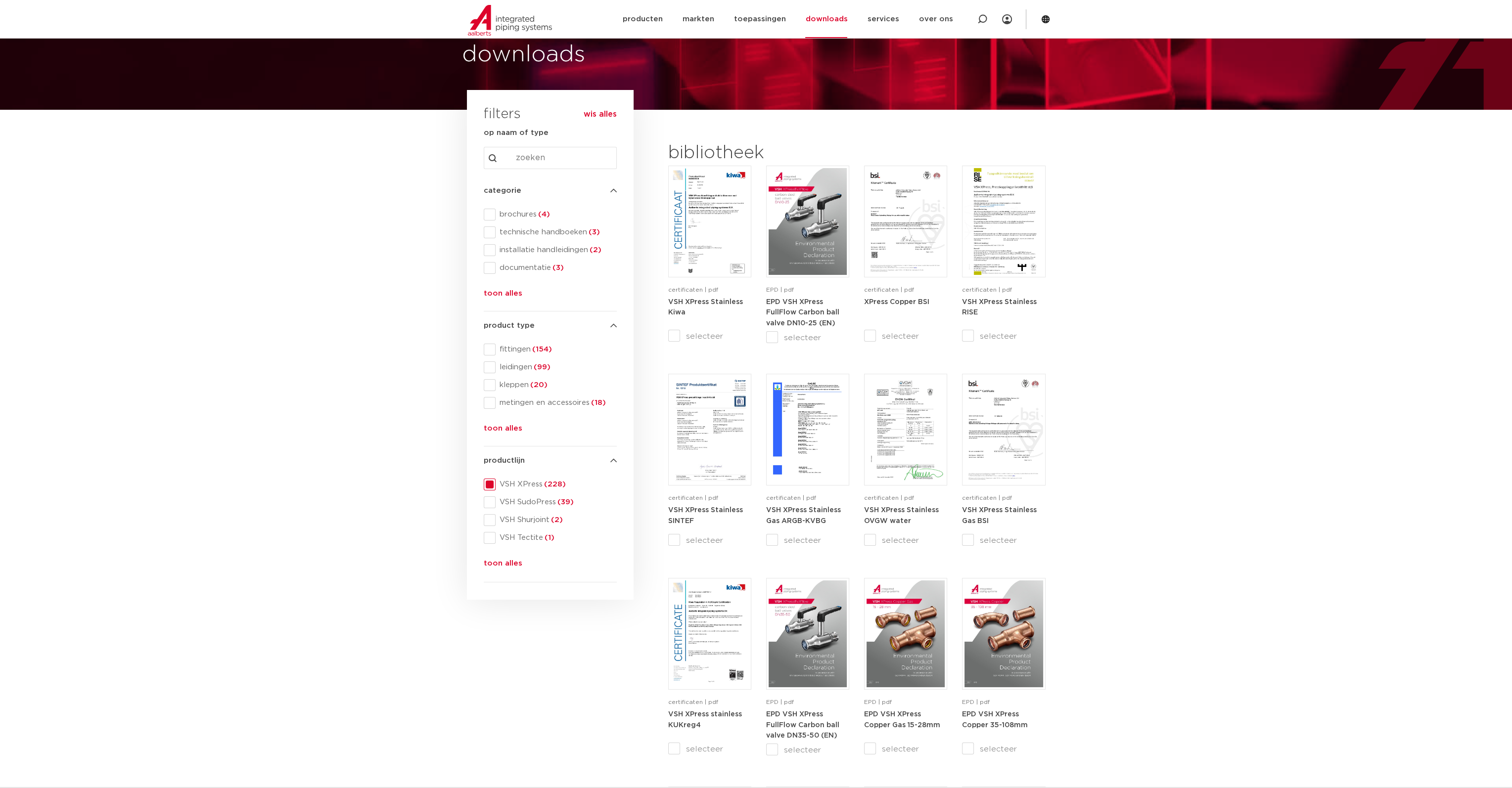
click at [495, 293] on button "toon alles" at bounding box center [503, 295] width 39 height 16
click at [489, 302] on span at bounding box center [490, 304] width 12 height 12
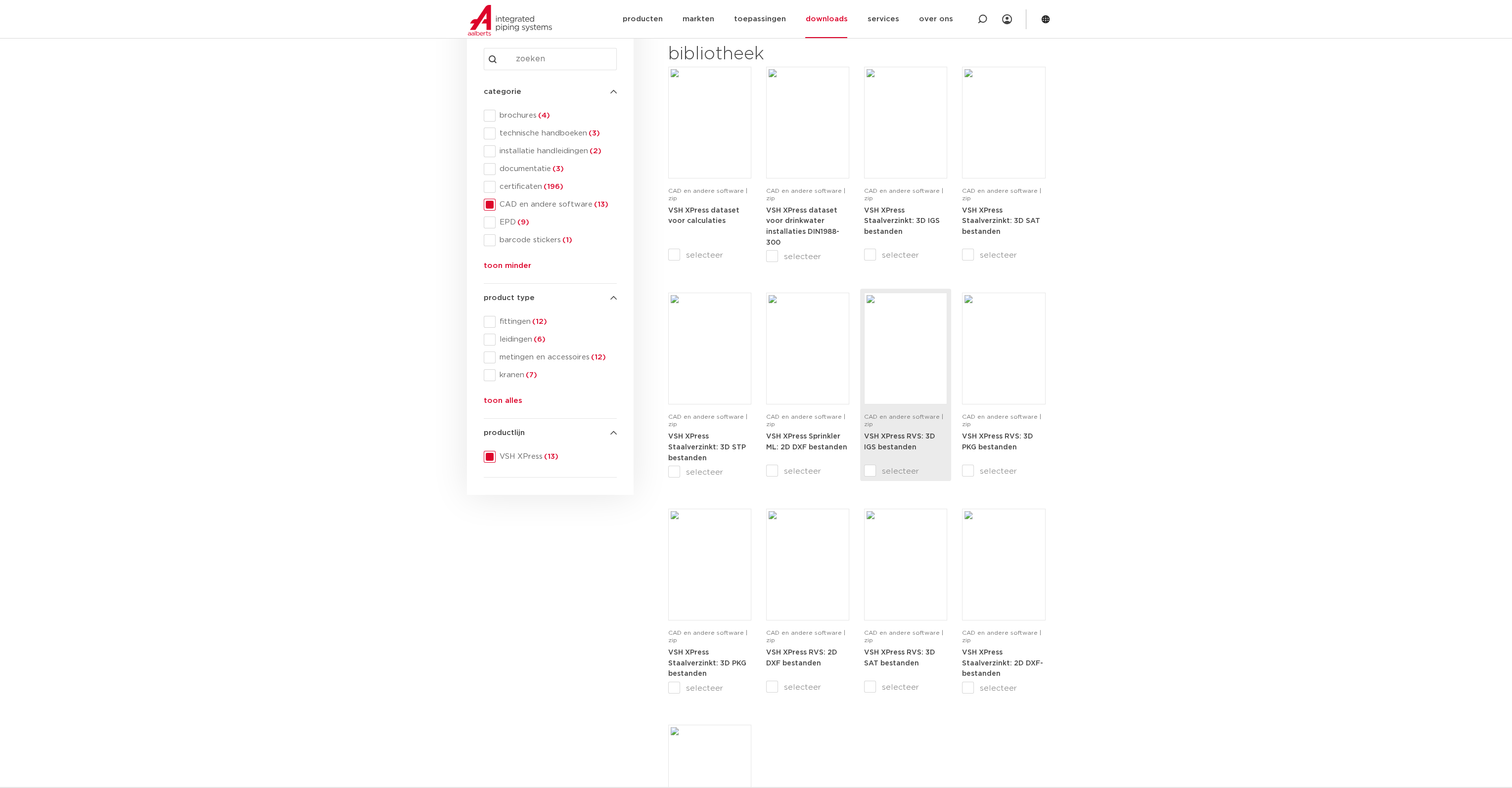
scroll to position [396, 0]
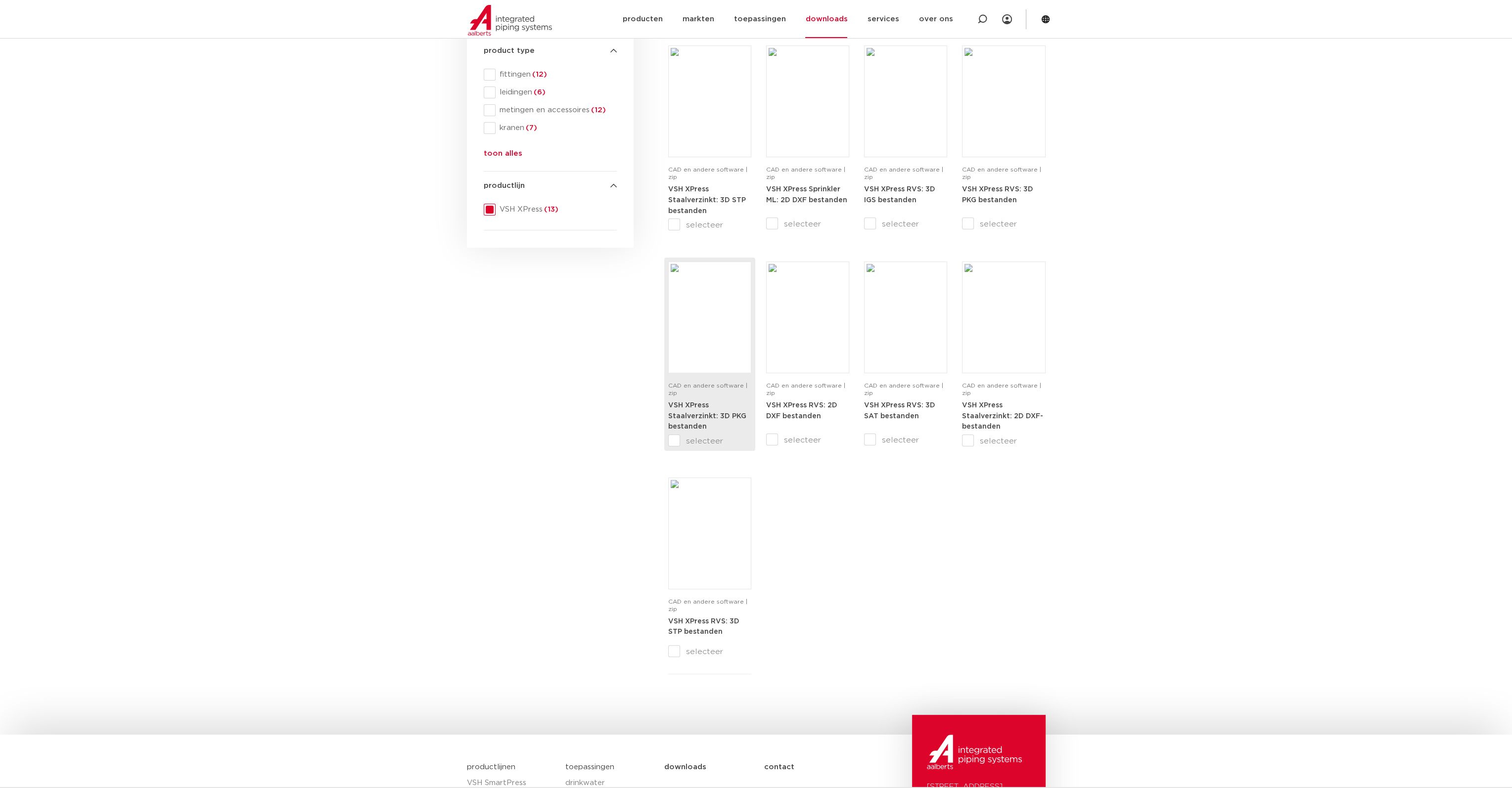
click at [697, 405] on strong "VSH XPress Staalverzinkt: 3D PKG bestanden" at bounding box center [707, 417] width 78 height 28
click at [882, 16] on link "services" at bounding box center [882, 19] width 31 height 38
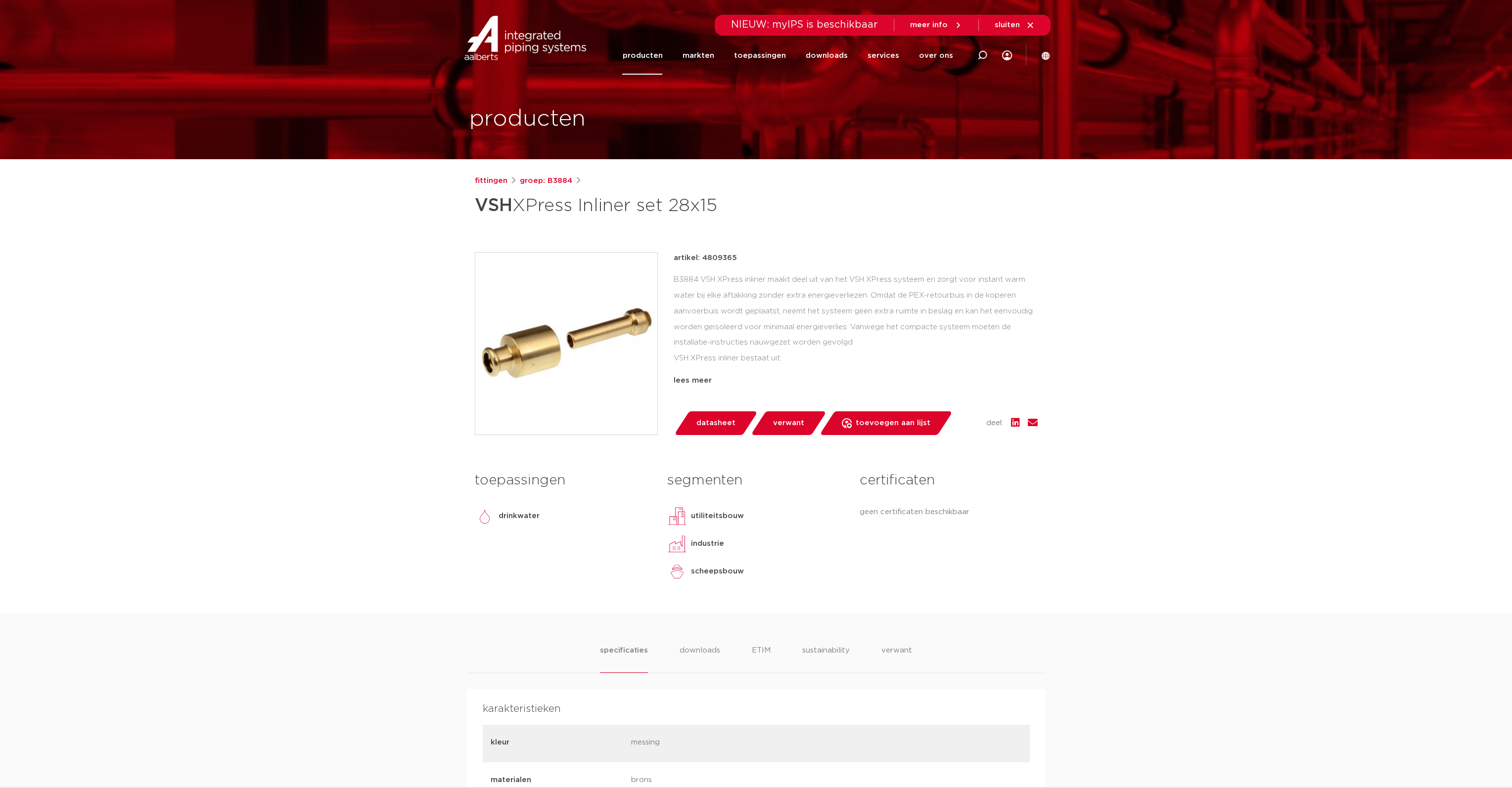
click at [1031, 25] on icon at bounding box center [1030, 25] width 9 height 9
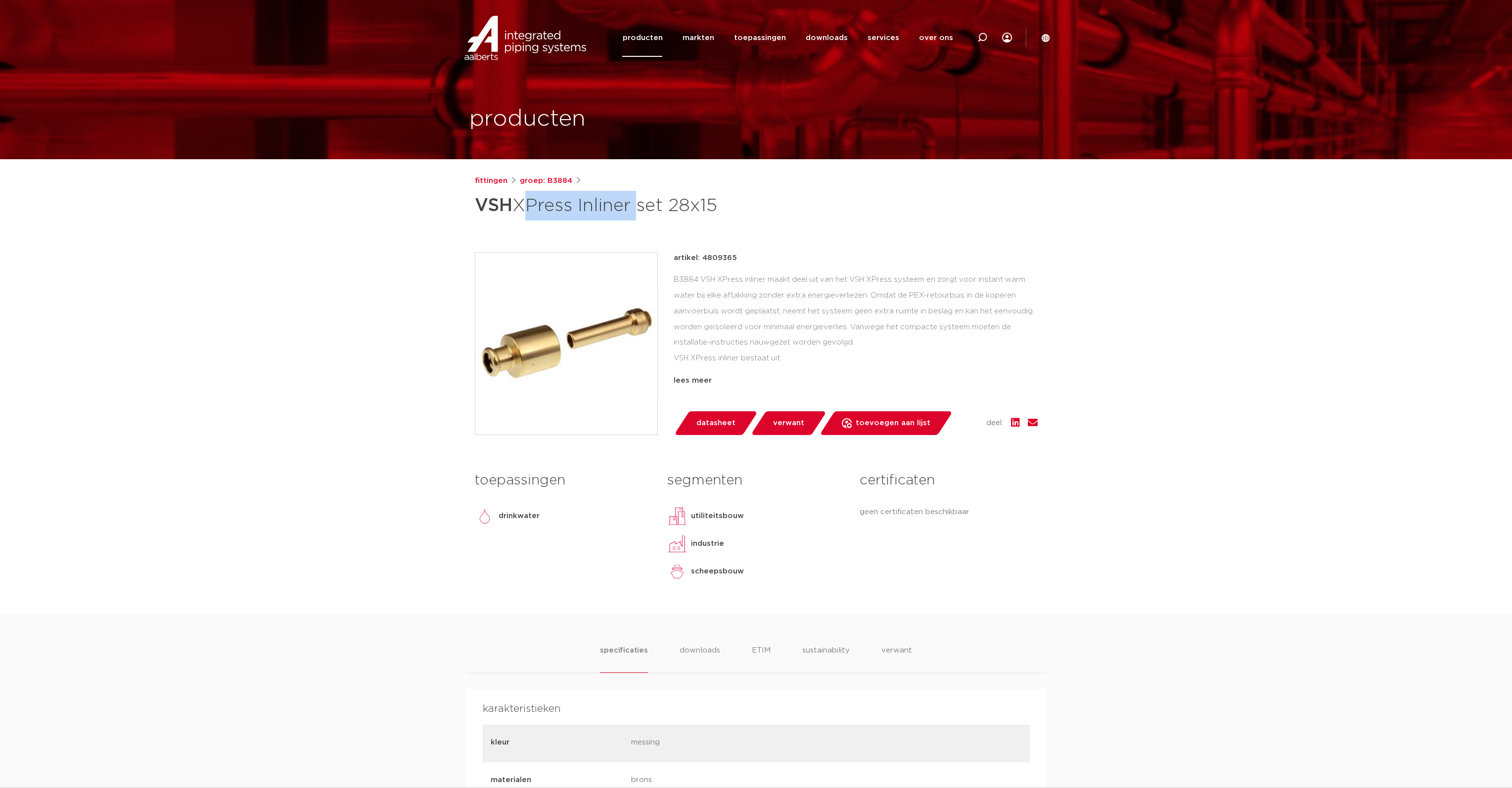
drag, startPoint x: 520, startPoint y: 203, endPoint x: 632, endPoint y: 209, distance: 112.2
click at [632, 209] on h1 "VSH XPress Inliner set 28x15" at bounding box center [660, 205] width 371 height 29
copy h1 "XPress Inliner"
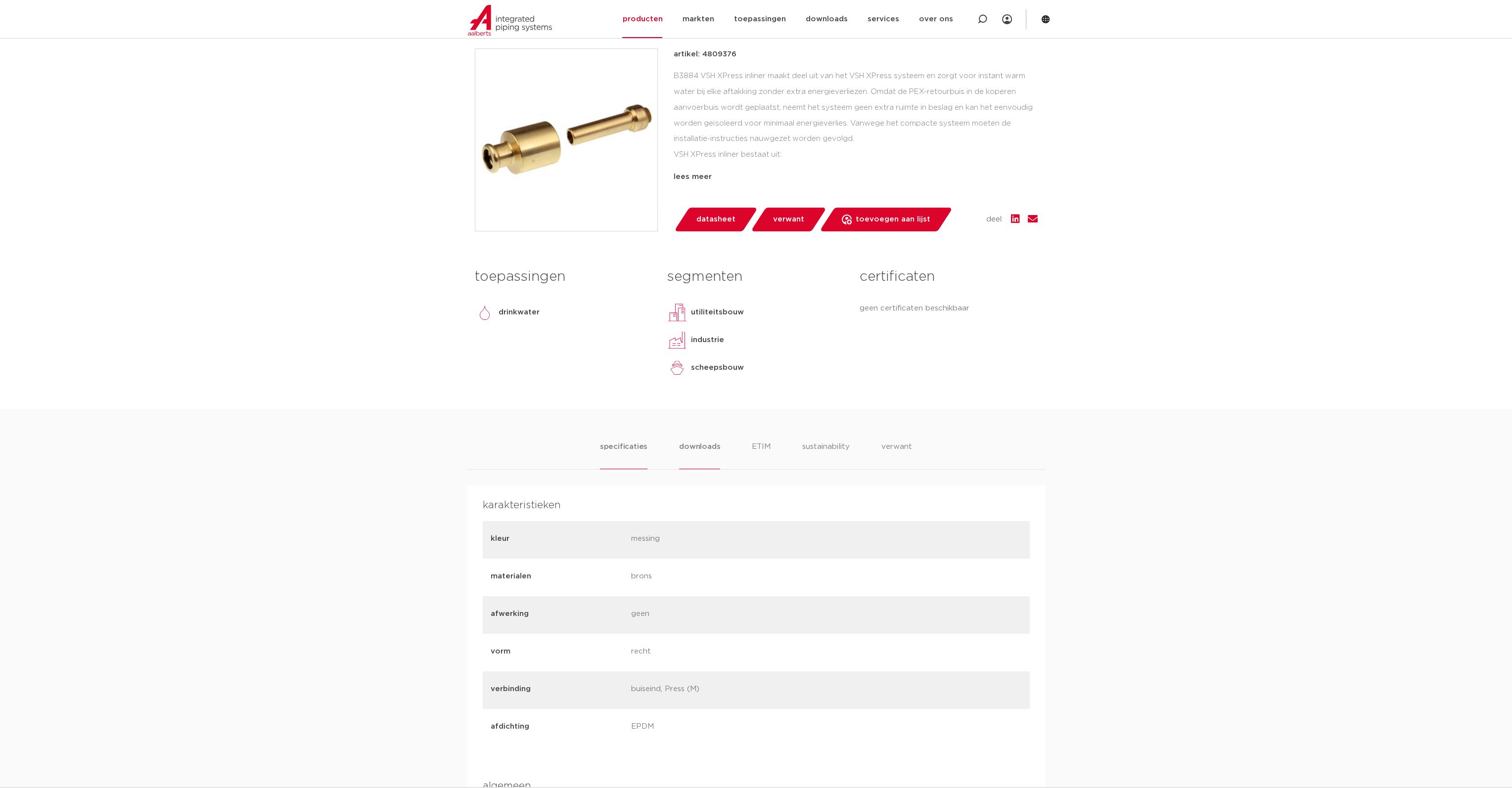
scroll to position [247, 0]
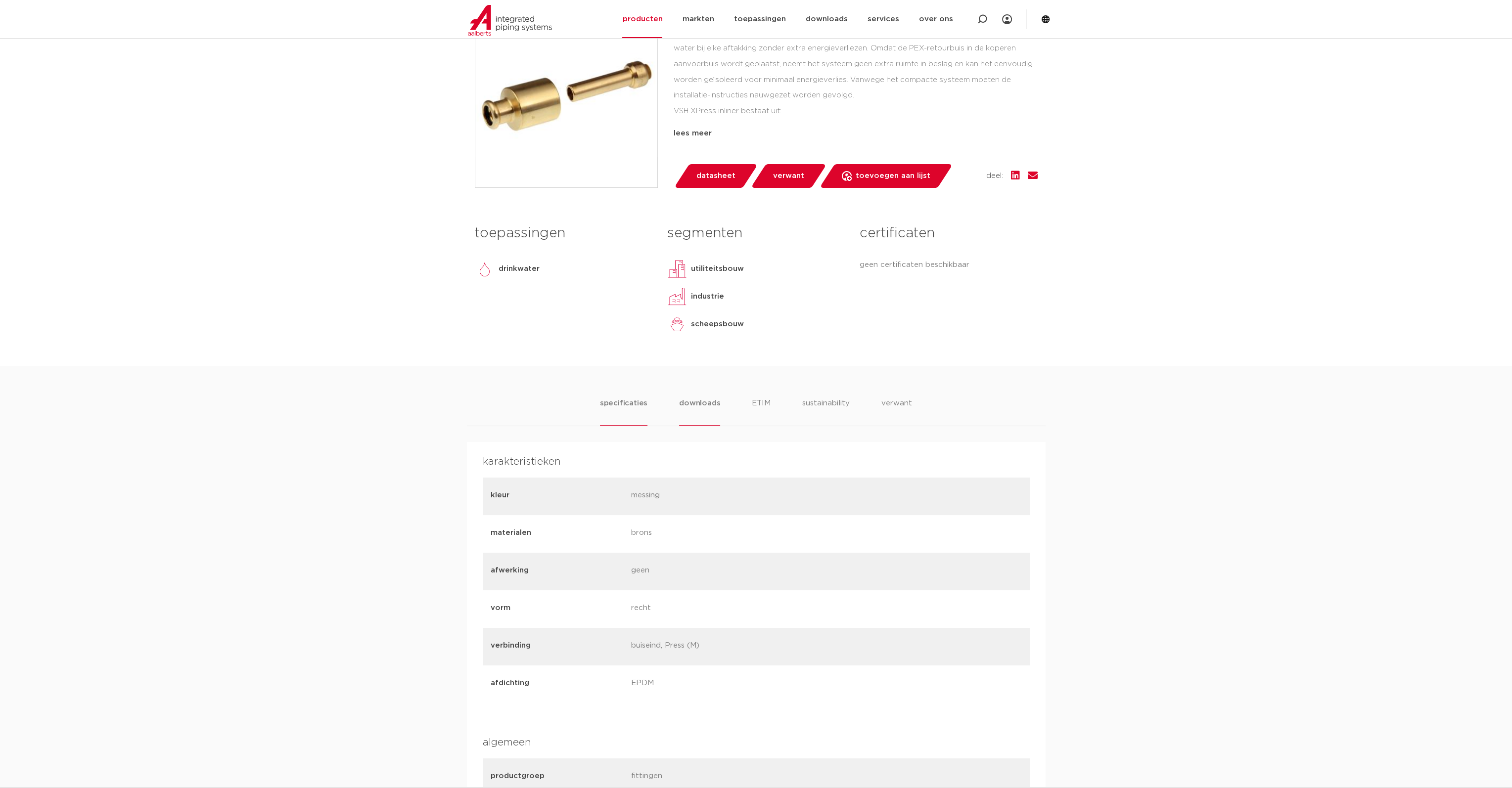
click at [701, 410] on li "downloads" at bounding box center [699, 412] width 41 height 28
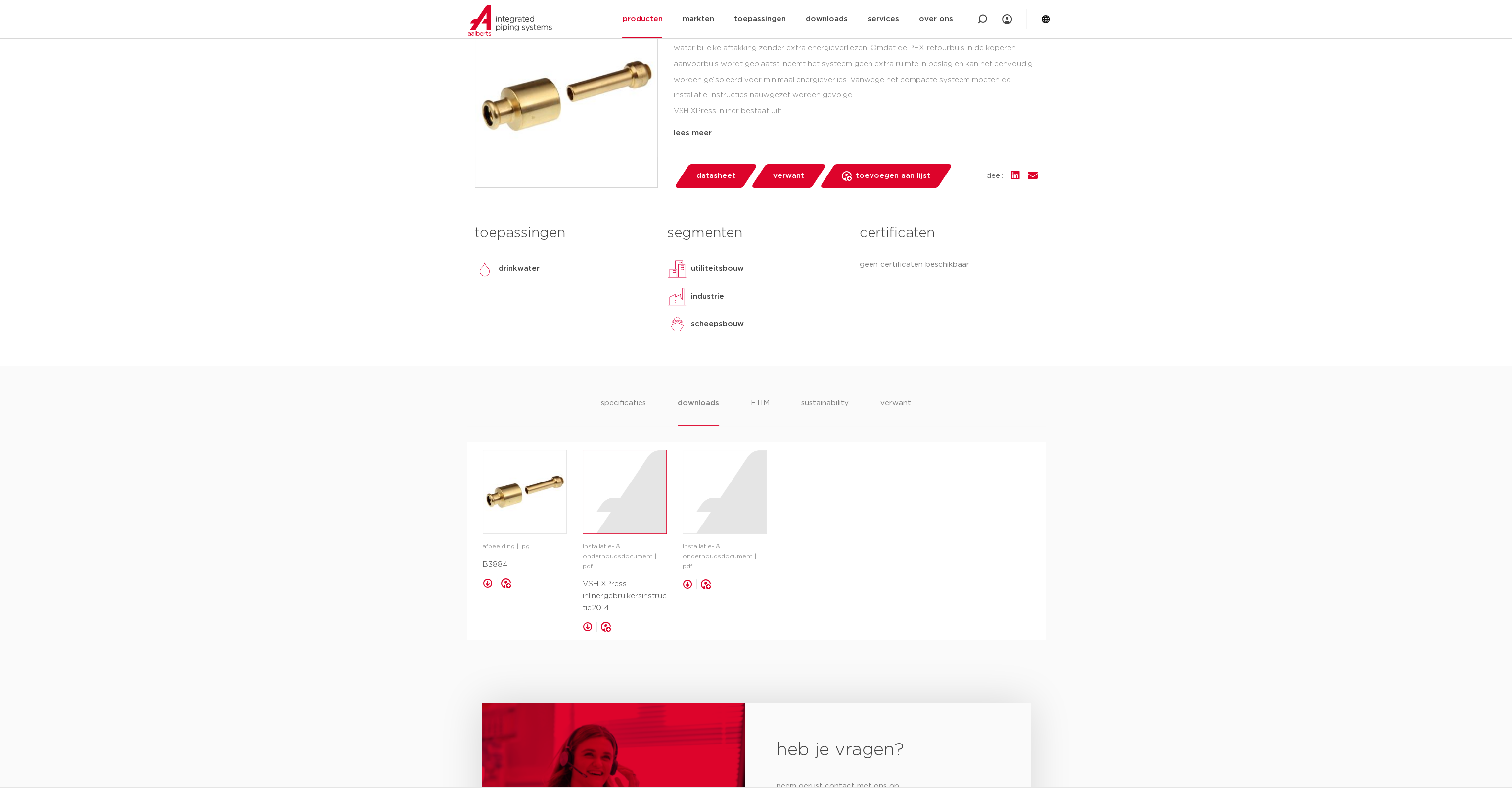
click at [624, 490] on div at bounding box center [625, 493] width 84 height 84
click at [714, 482] on div at bounding box center [724, 493] width 84 height 84
click at [616, 502] on div at bounding box center [625, 493] width 84 height 84
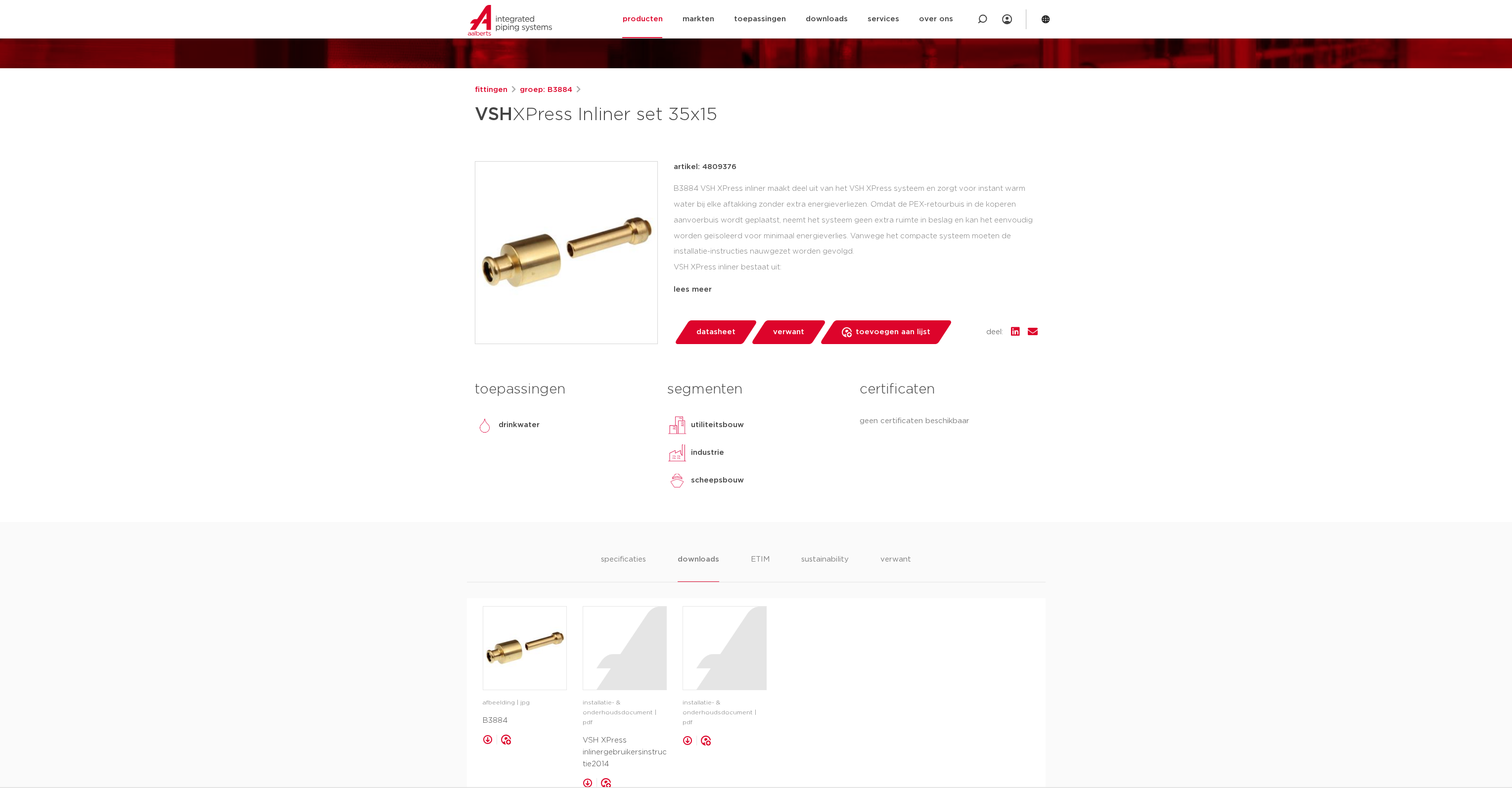
scroll to position [0, 0]
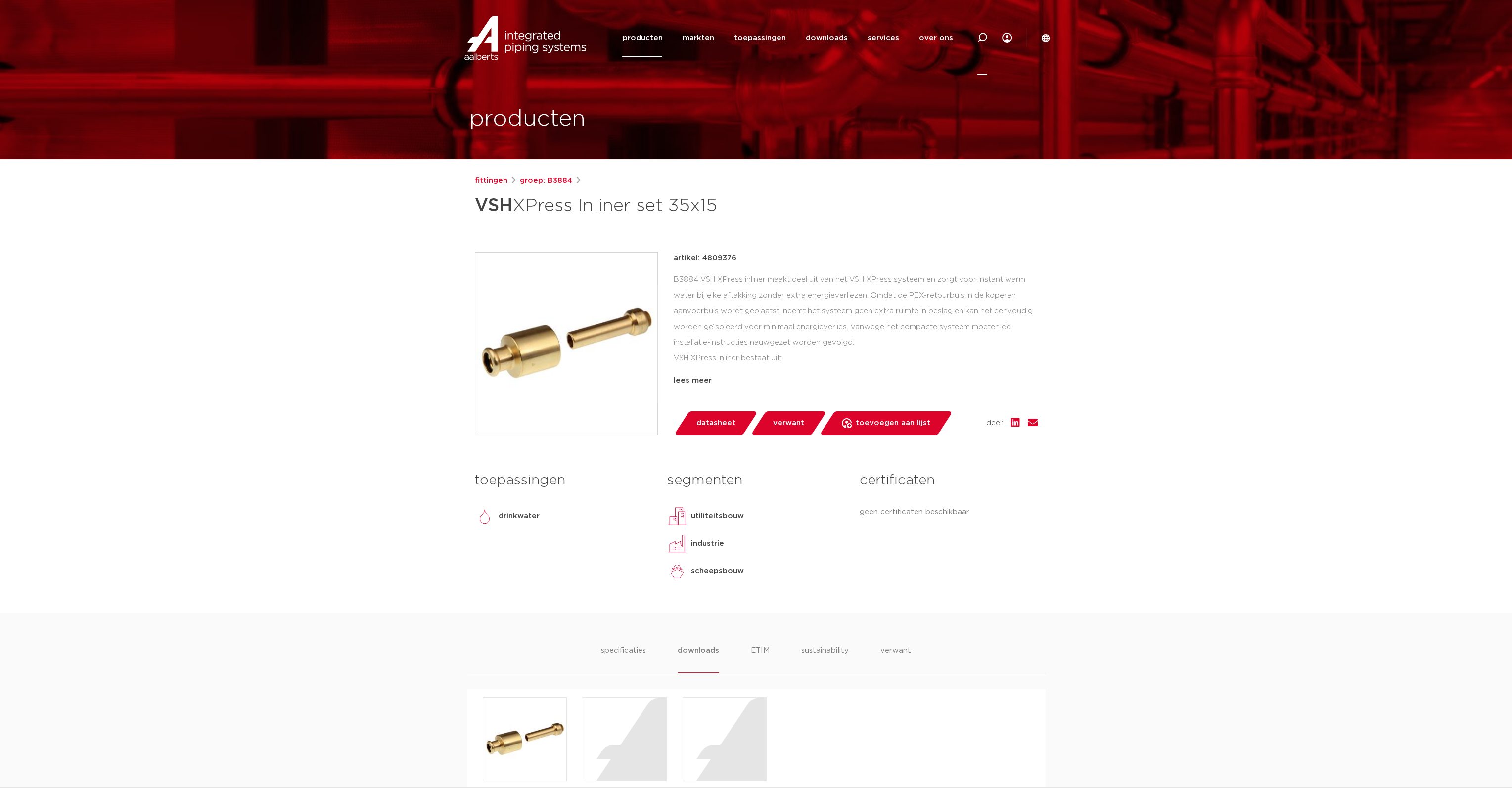
click at [984, 32] on icon at bounding box center [981, 37] width 9 height 9
paste input "4809365"
type input "4809365"
click button "Zoeken" at bounding box center [0, 0] width 0 height 0
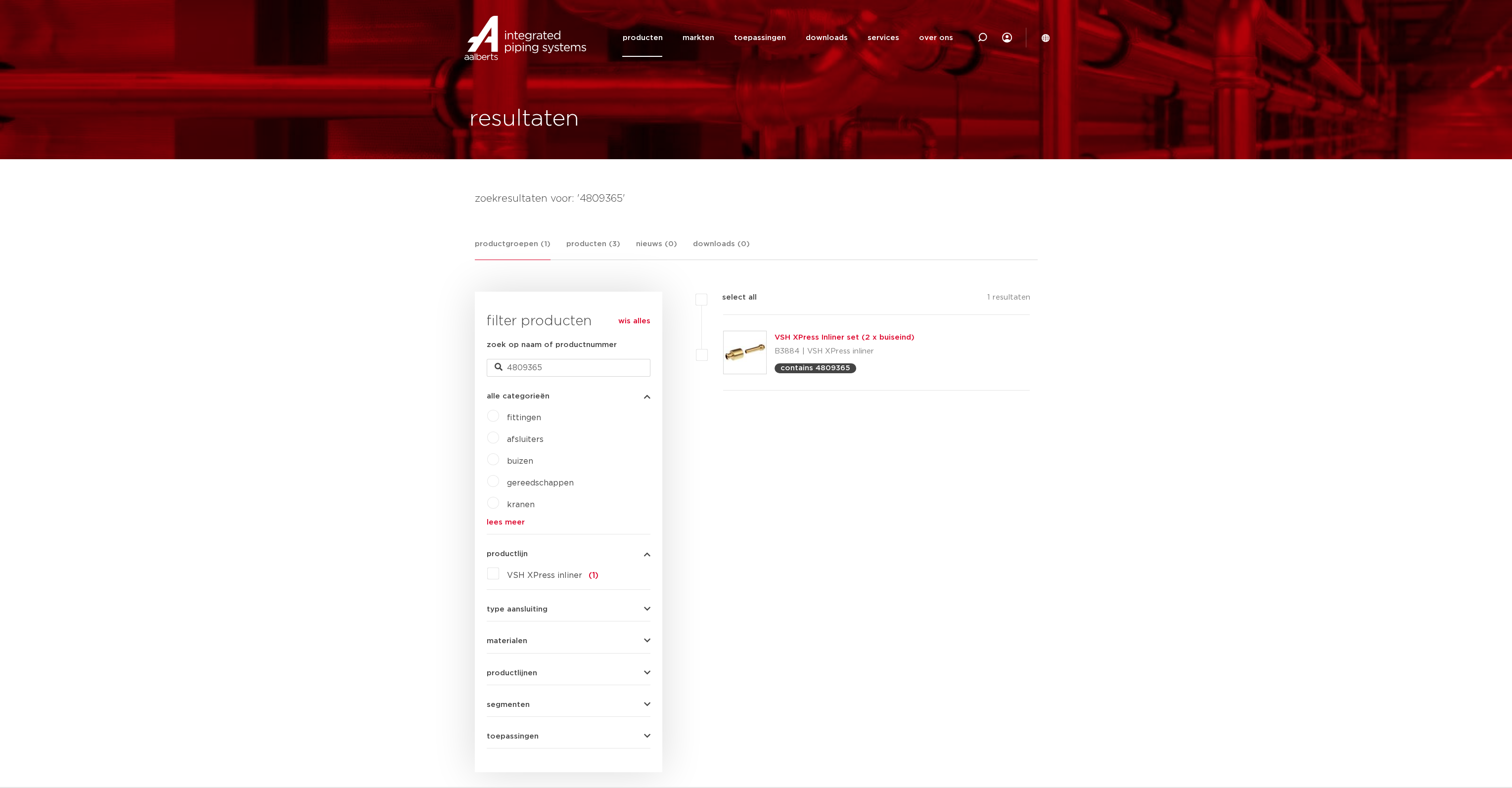
drag, startPoint x: 977, startPoint y: 39, endPoint x: 961, endPoint y: 44, distance: 16.8
click at [977, 39] on div at bounding box center [982, 37] width 40 height 75
paste input "4809376"
type input "4809376"
click button "Zoeken" at bounding box center [0, 0] width 0 height 0
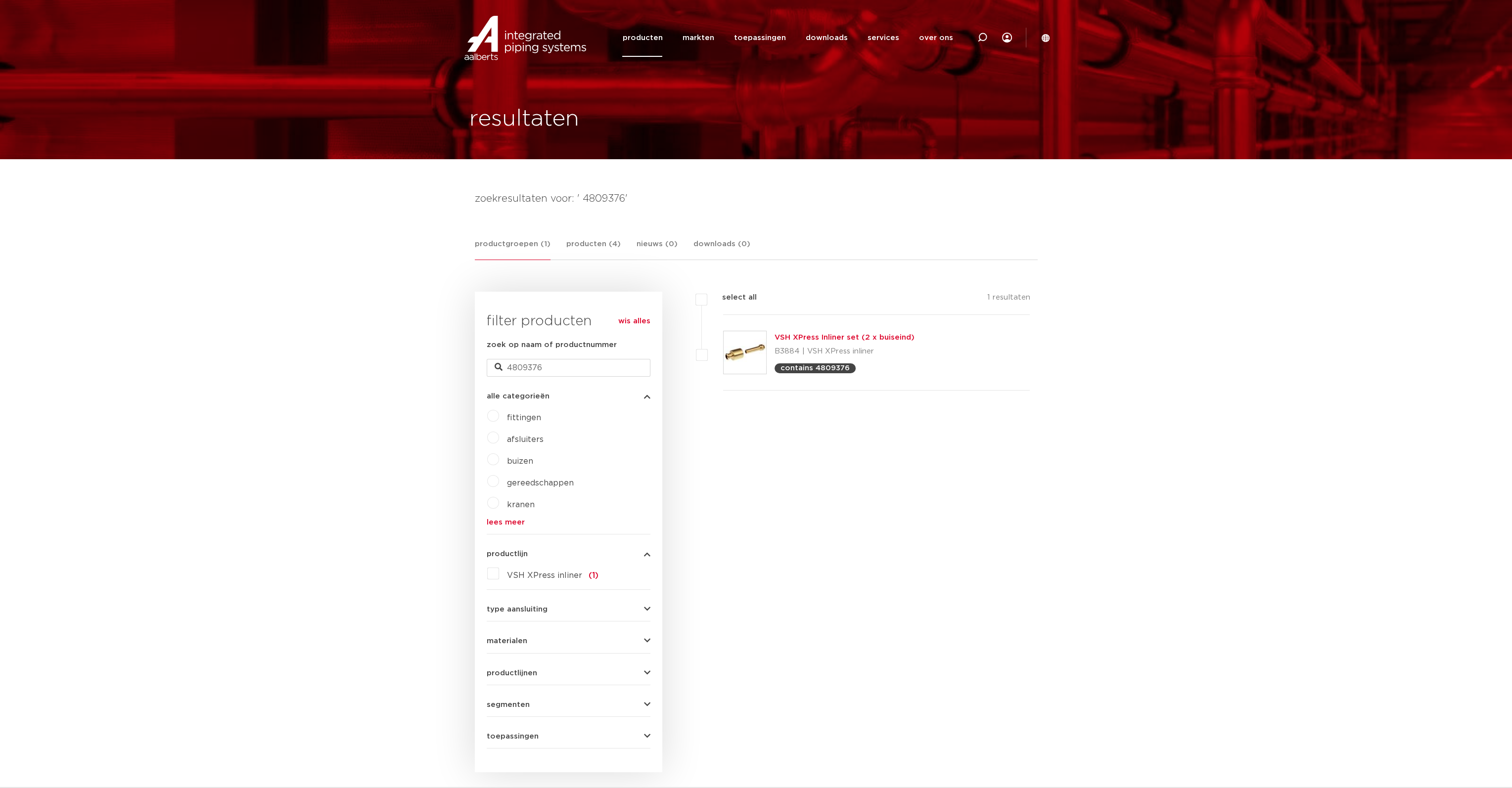
click at [983, 40] on icon at bounding box center [981, 37] width 9 height 9
paste input "4809387"
type input "4809387"
click button "Zoeken" at bounding box center [0, 0] width 0 height 0
click at [977, 34] on icon at bounding box center [981, 37] width 9 height 9
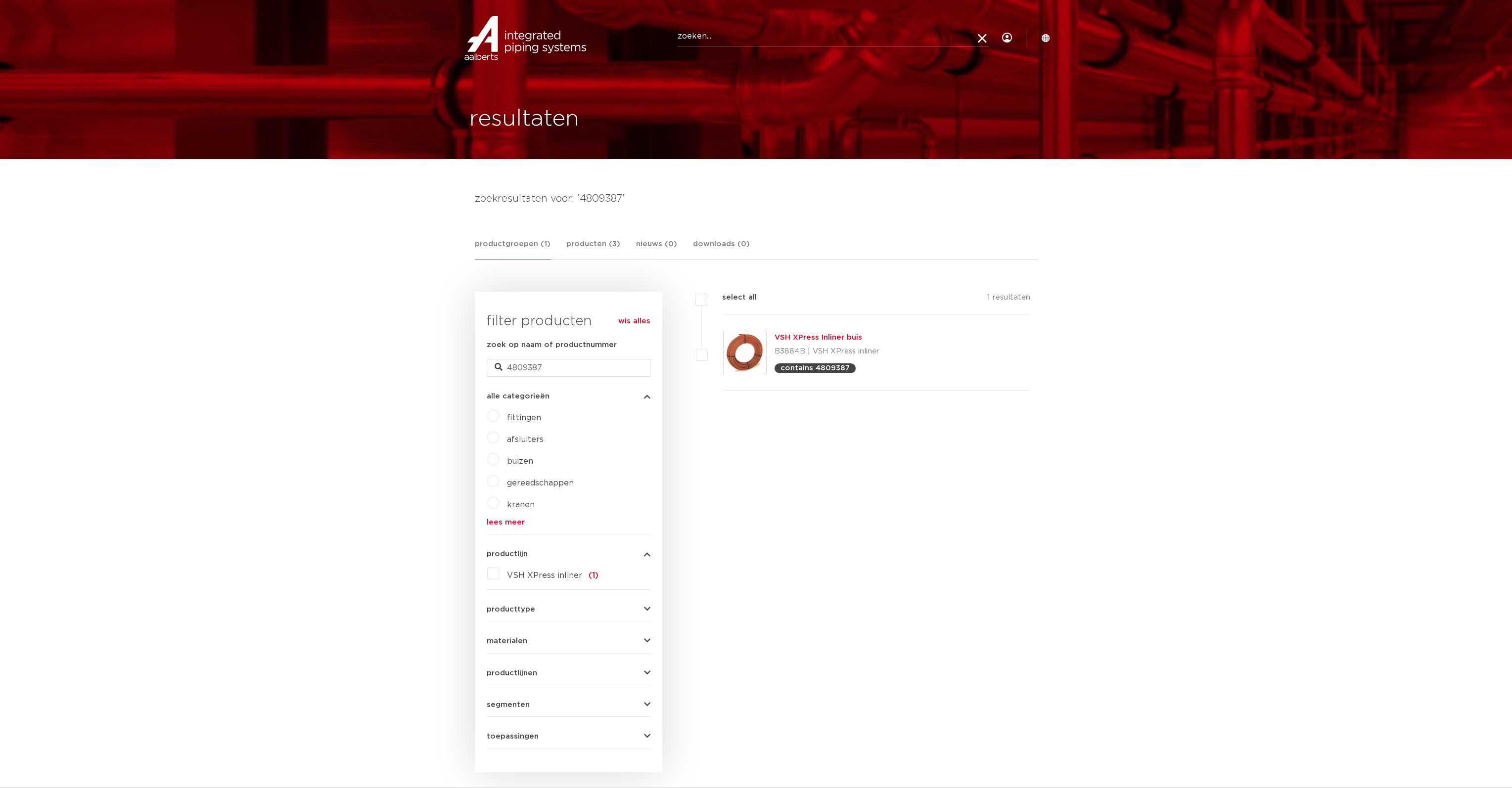
paste input "6403311"
type input "6403311"
click button "Zoeken" at bounding box center [0, 0] width 0 height 0
